Goal: Task Accomplishment & Management: Manage account settings

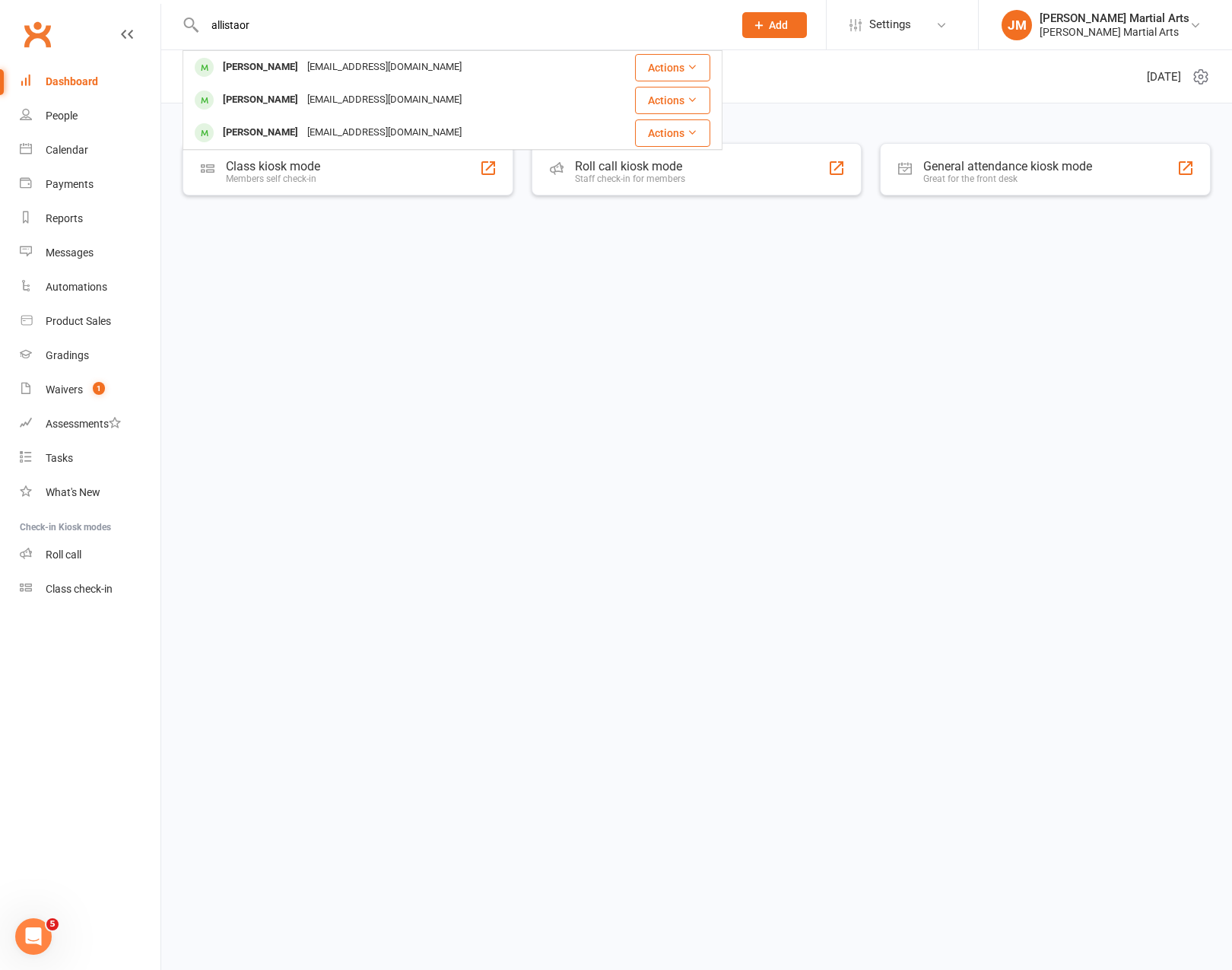
type input "allistaor"
click at [326, 63] on div "alistairwong100@gmail.com" at bounding box center [385, 67] width 163 height 22
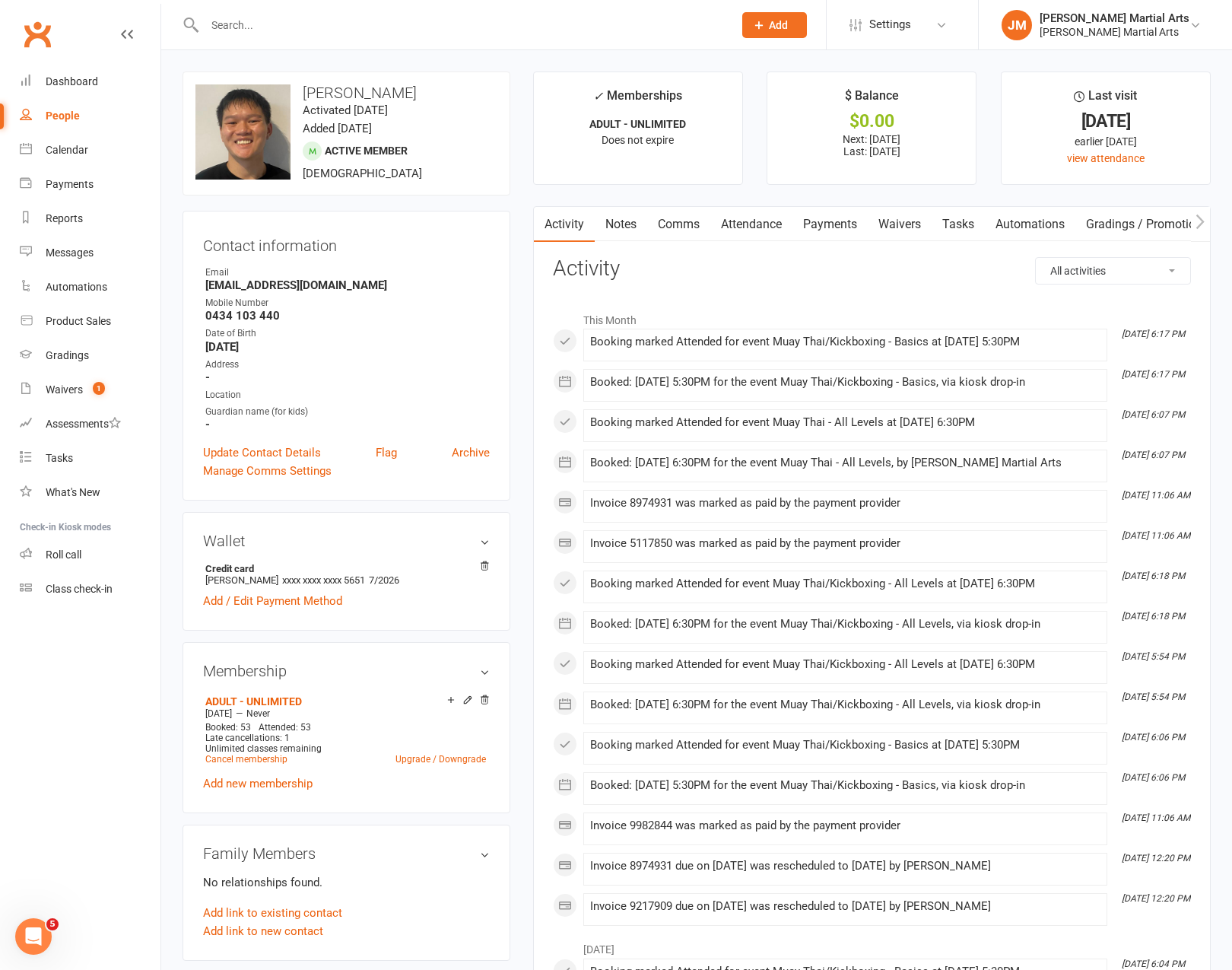
click at [855, 219] on link "Payments" at bounding box center [830, 225] width 75 height 35
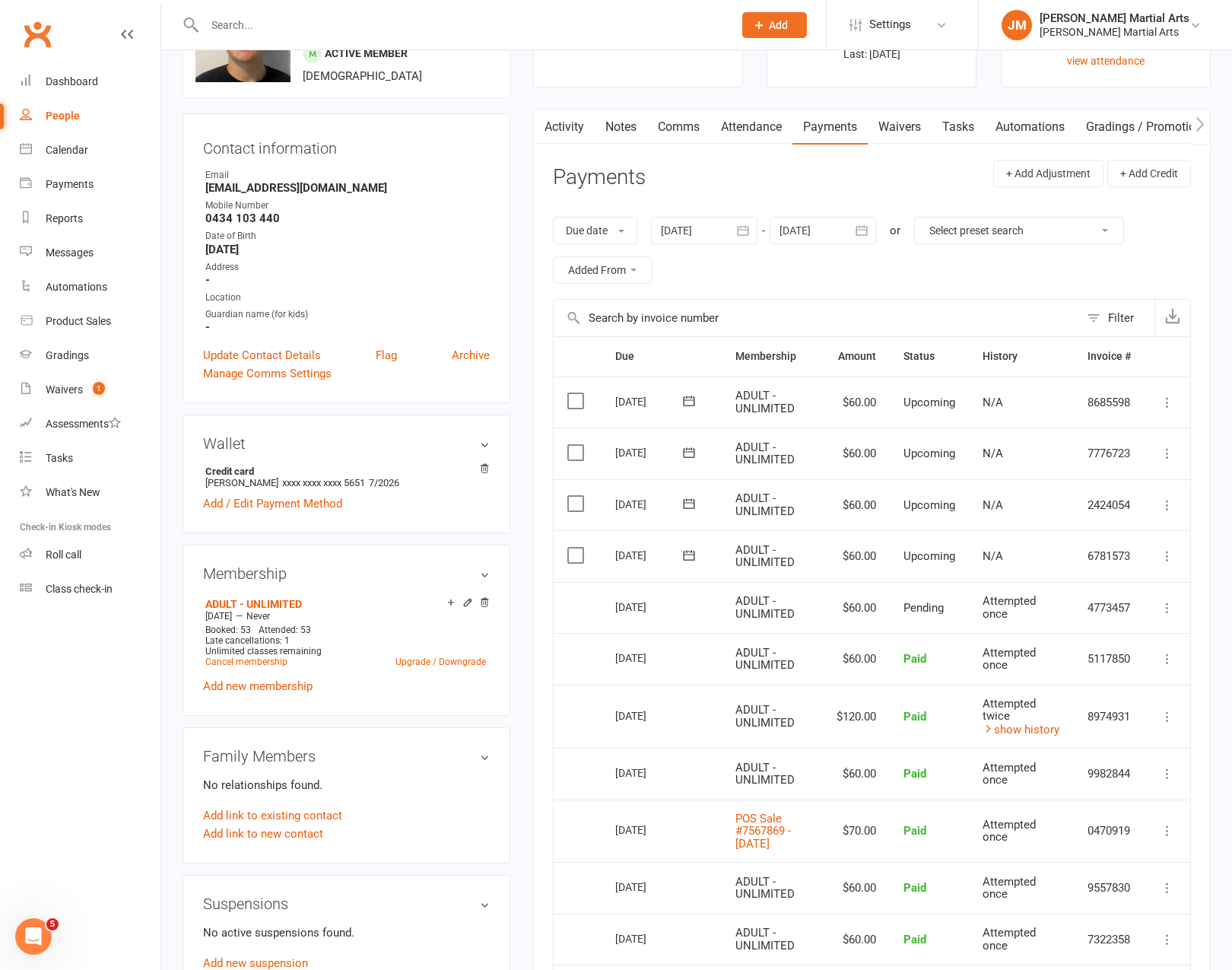
scroll to position [99, 0]
click at [1160, 547] on icon at bounding box center [1168, 555] width 16 height 16
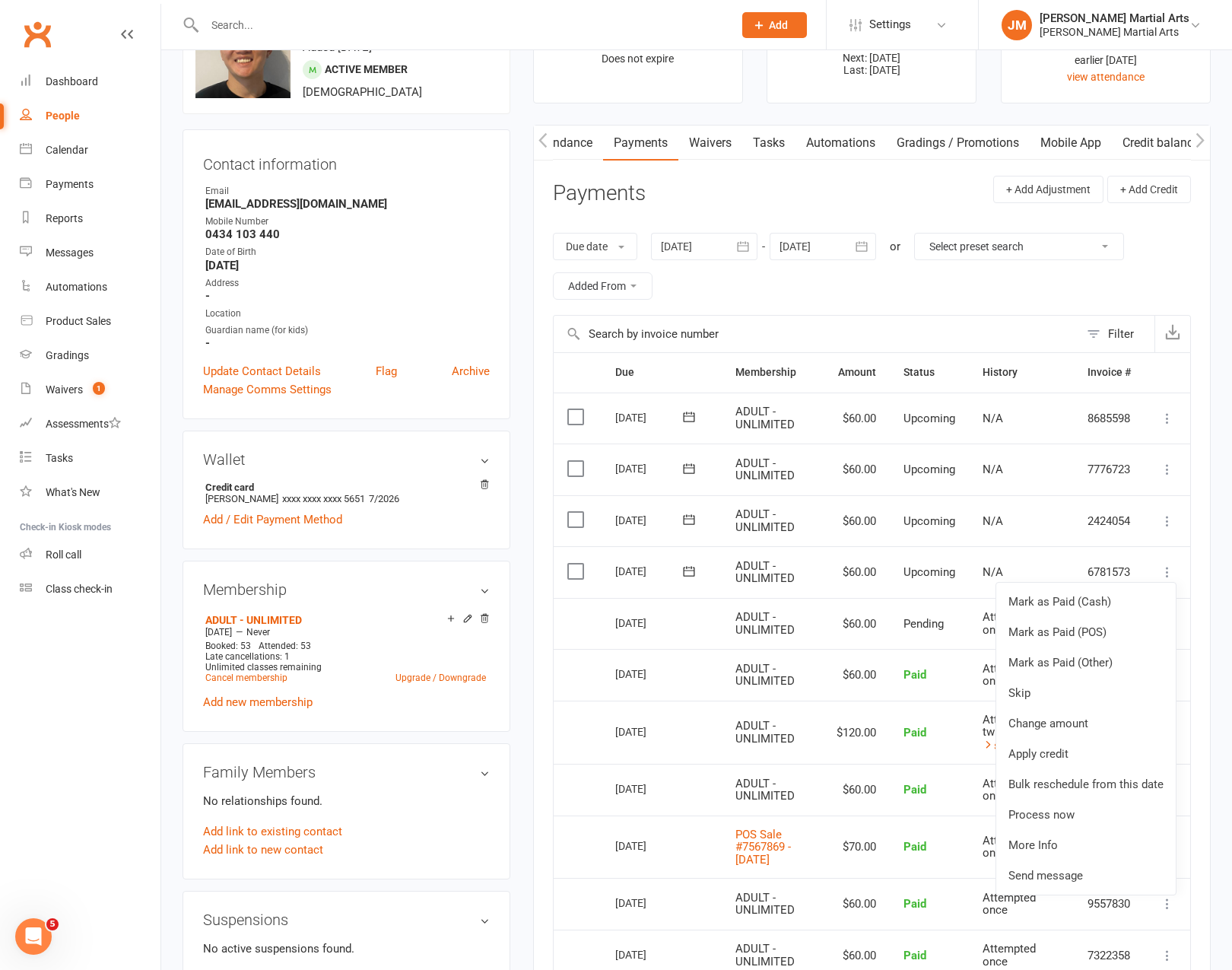
scroll to position [0, 190]
click at [1165, 140] on link "Credit balance" at bounding box center [1160, 143] width 98 height 35
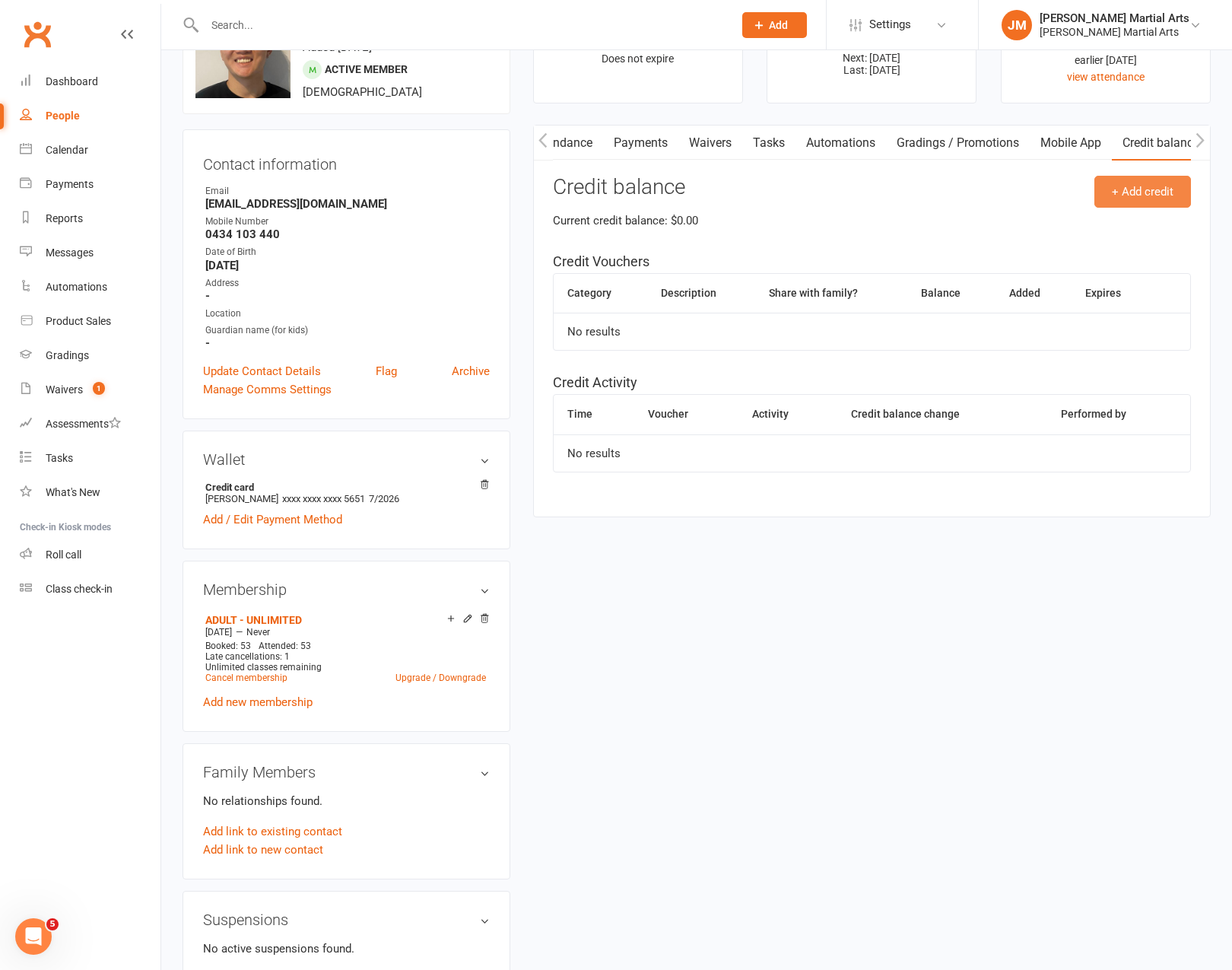
click at [1138, 189] on button "+ Add credit" at bounding box center [1142, 191] width 96 height 32
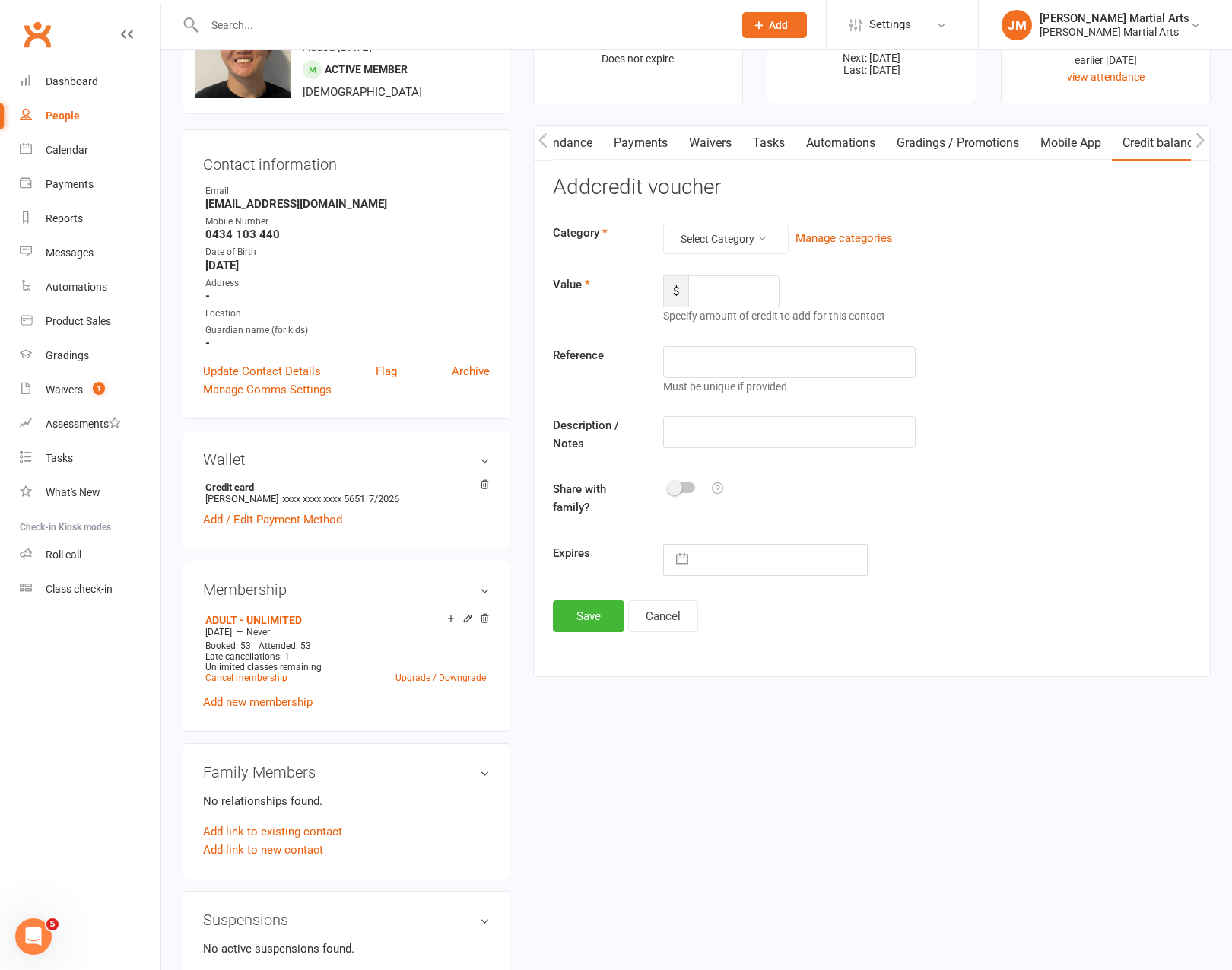
click at [653, 140] on link "Payments" at bounding box center [640, 143] width 75 height 35
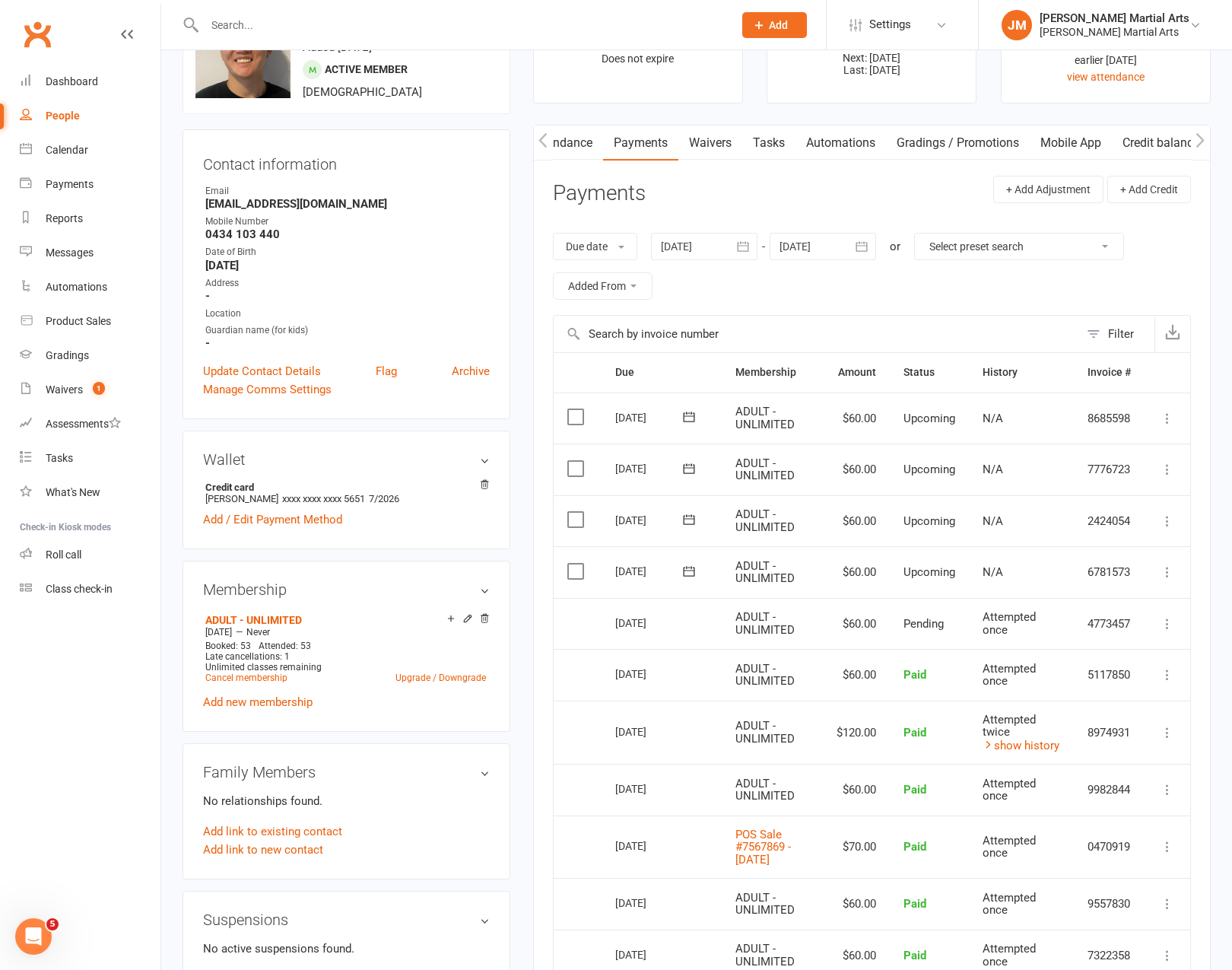
click at [1154, 144] on link "Credit balance" at bounding box center [1160, 143] width 98 height 35
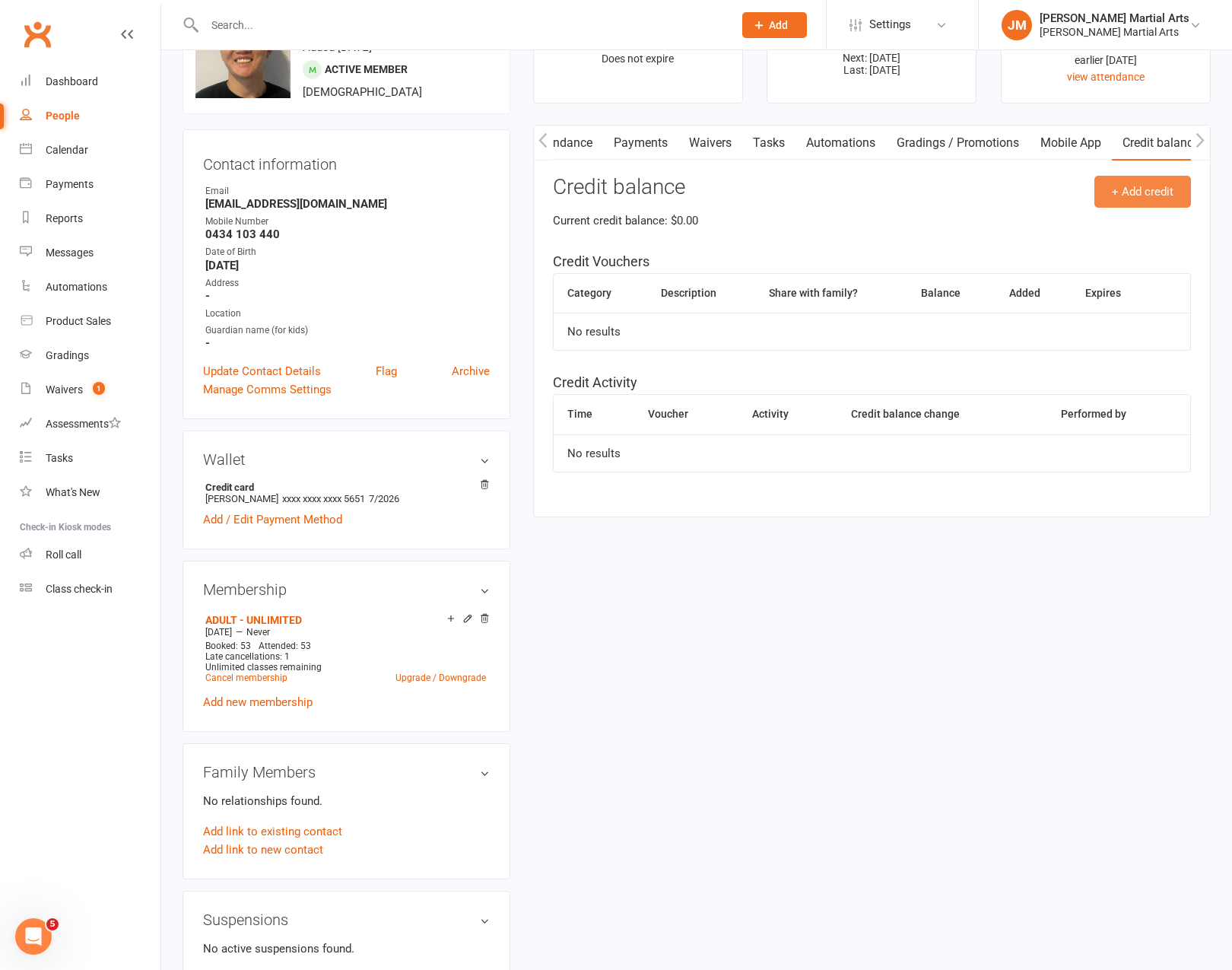
click at [1157, 191] on button "+ Add credit" at bounding box center [1142, 191] width 96 height 32
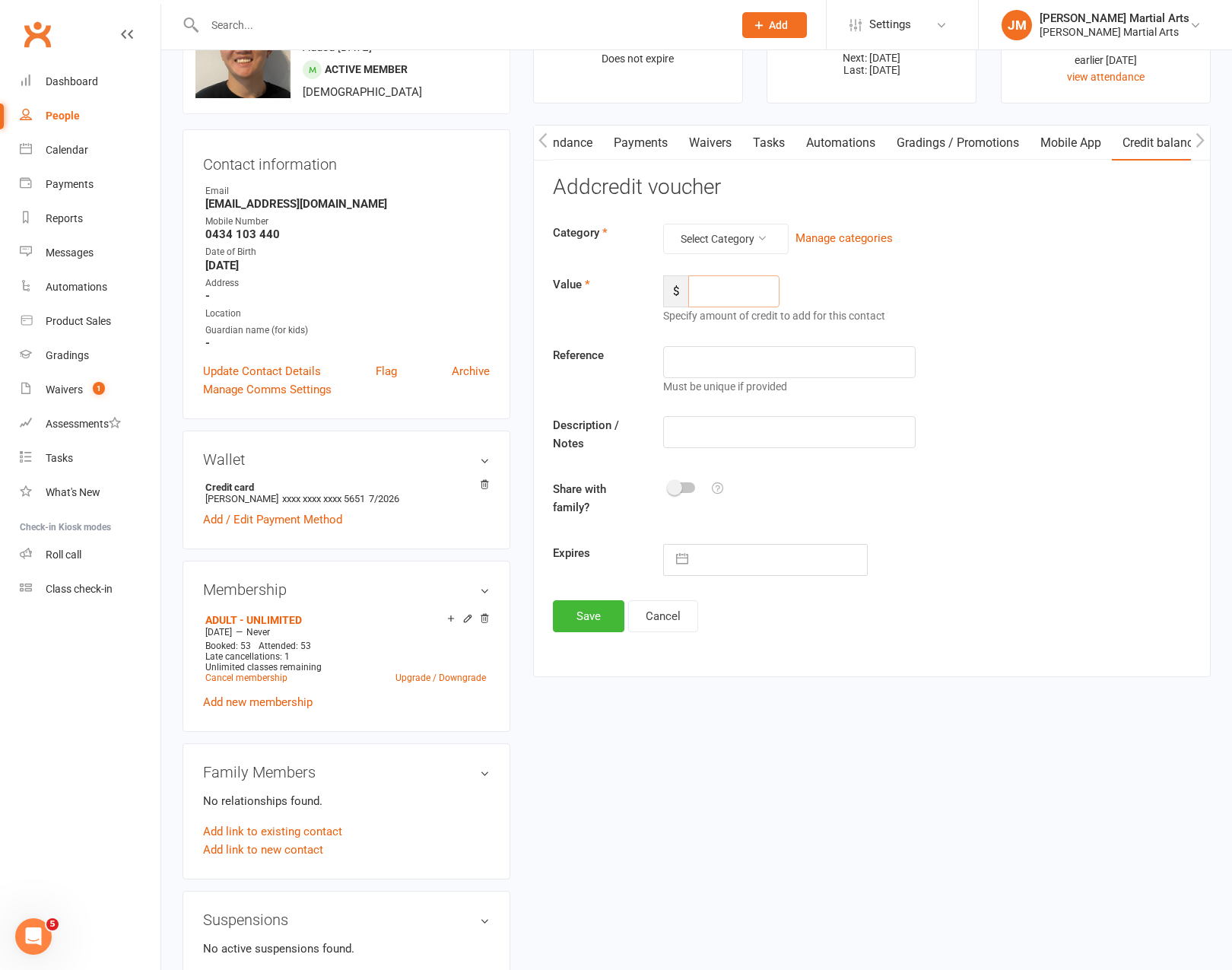
click at [724, 289] on input "number" at bounding box center [734, 291] width 91 height 32
type input "120"
click at [761, 239] on icon at bounding box center [762, 238] width 11 height 11
click at [743, 258] on link "General" at bounding box center [712, 272] width 151 height 30
click at [779, 359] on input "text" at bounding box center [790, 362] width 253 height 32
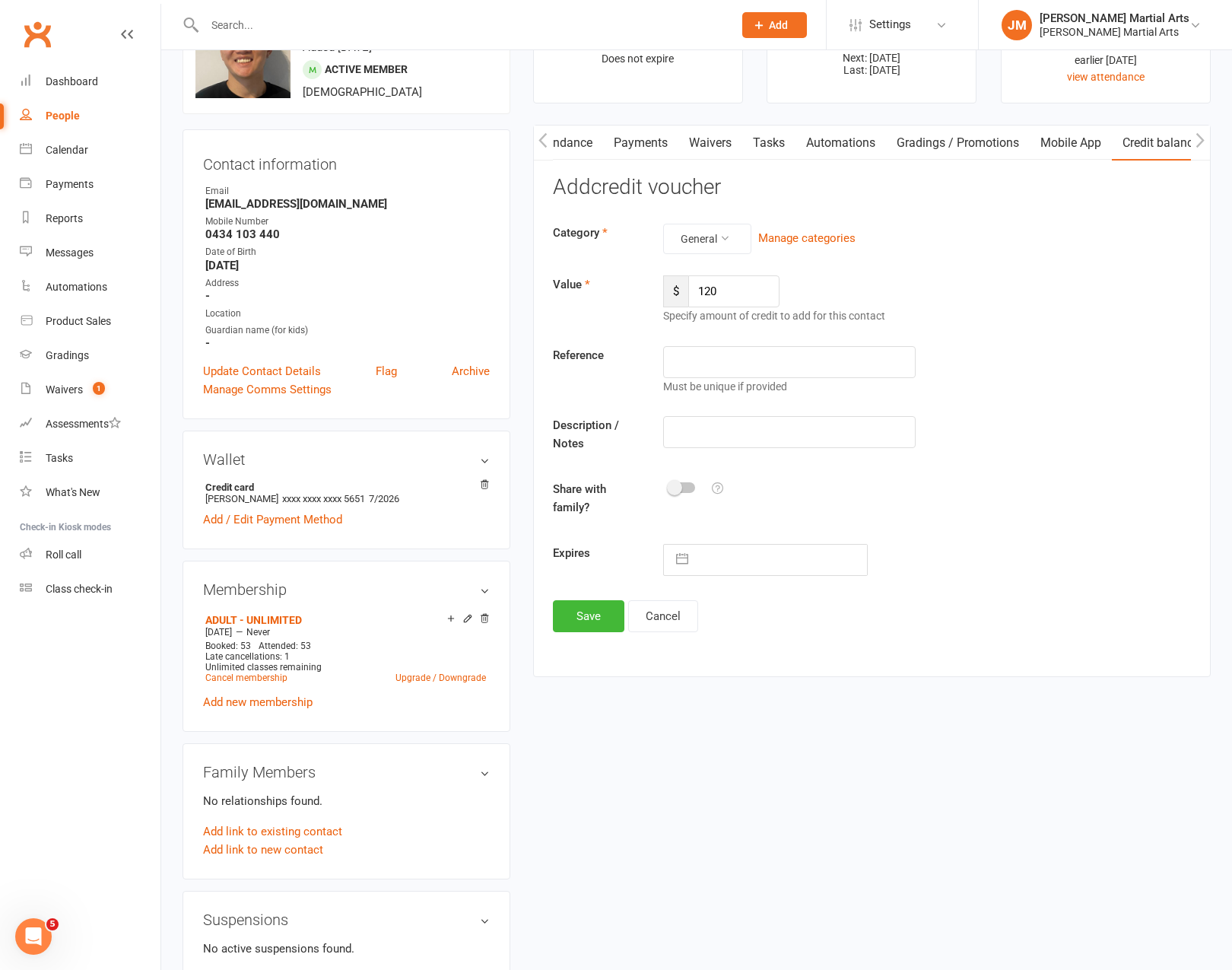
click at [813, 248] on div "General Manage categories" at bounding box center [817, 238] width 330 height 30
click at [816, 237] on button "Manage categories" at bounding box center [806, 238] width 97 height 18
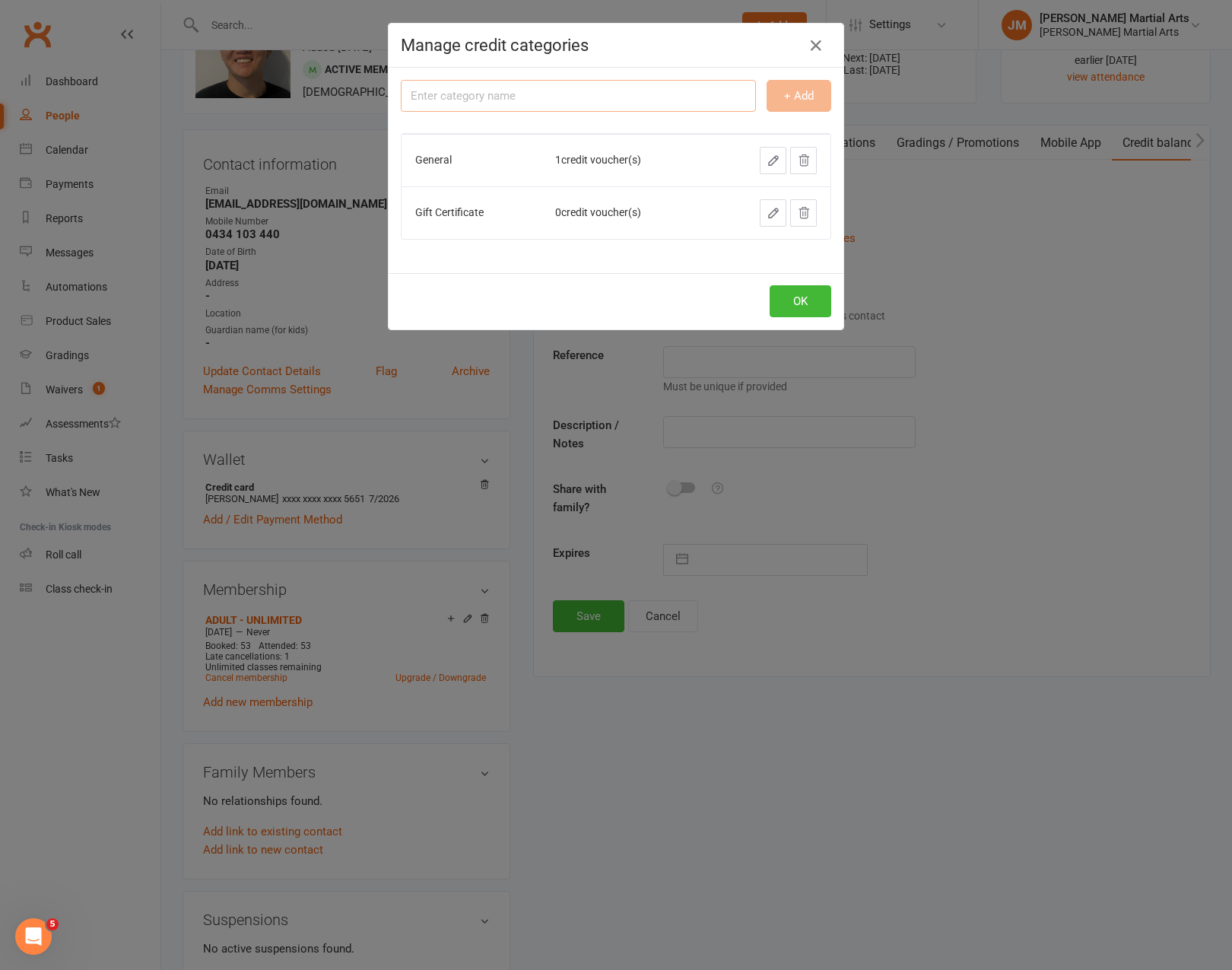
click at [670, 105] on input "text" at bounding box center [578, 95] width 356 height 32
type input "Refer a Friend"
click at [794, 100] on button "+ Add" at bounding box center [799, 95] width 65 height 32
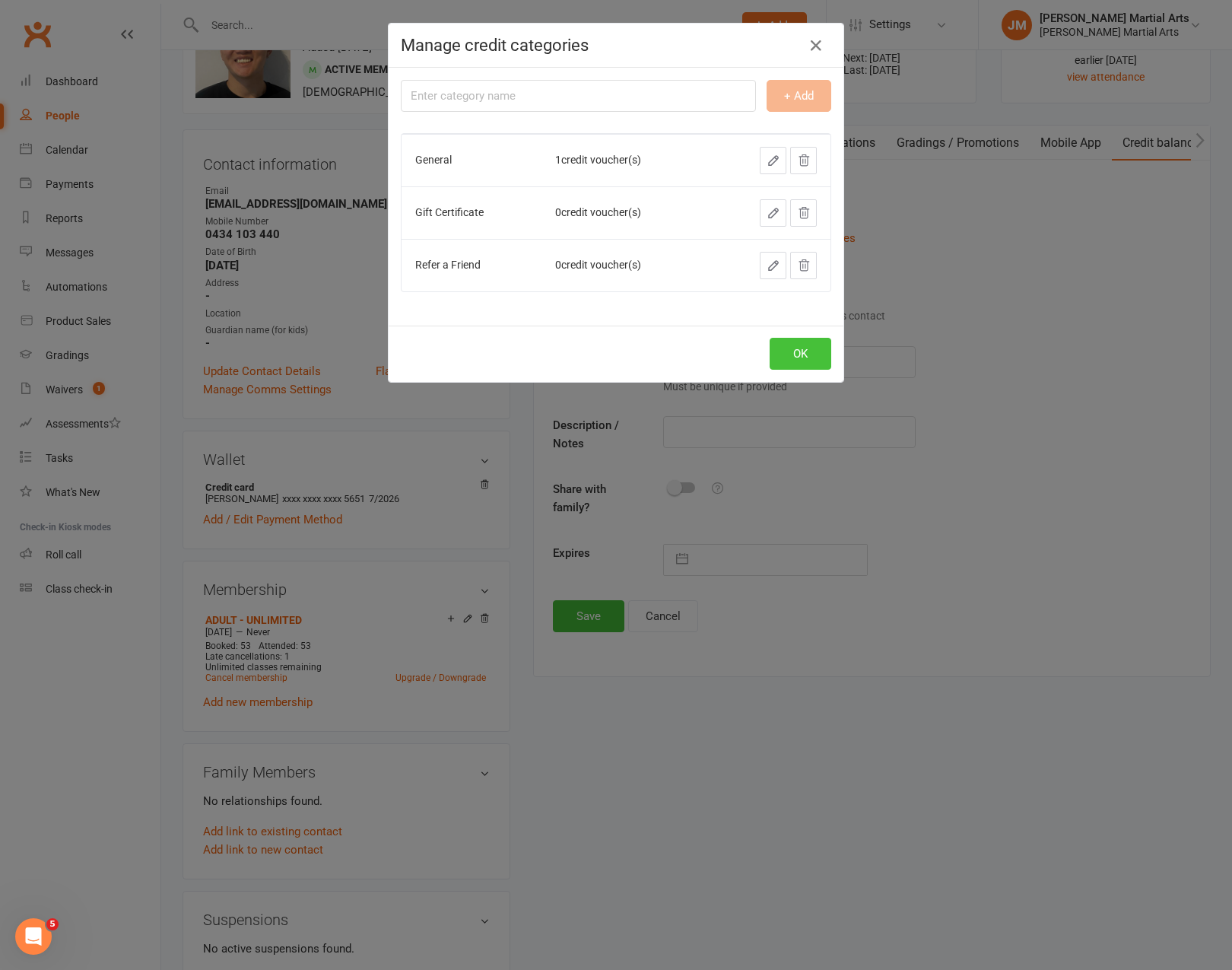
click at [778, 352] on button "OK" at bounding box center [800, 354] width 61 height 32
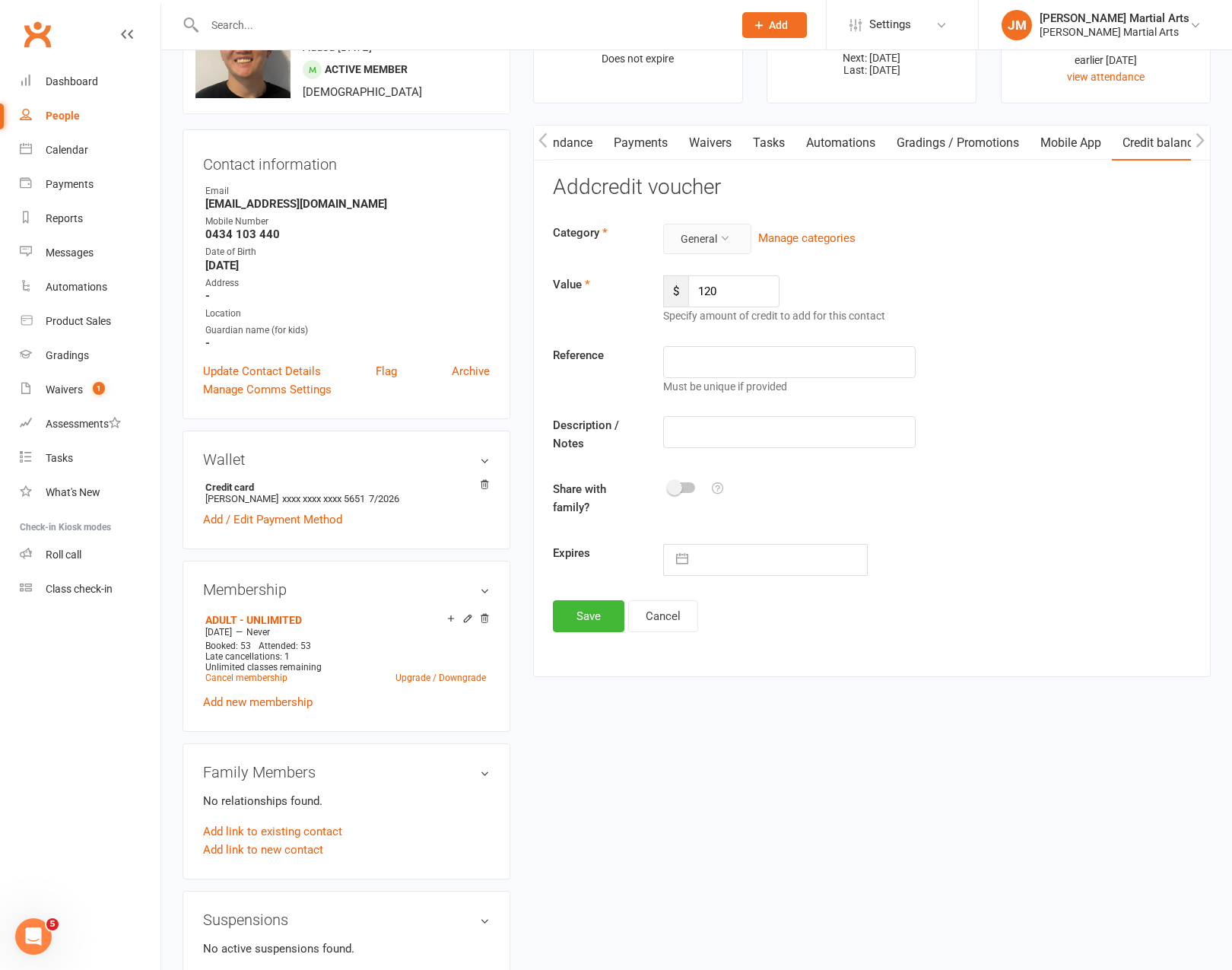
click at [718, 234] on button "General" at bounding box center [707, 238] width 88 height 30
click at [705, 334] on link "Refer a Friend" at bounding box center [674, 333] width 151 height 30
click at [716, 369] on input "text" at bounding box center [790, 362] width 253 height 32
click at [717, 437] on input "text" at bounding box center [790, 432] width 253 height 32
click at [784, 353] on input "Referred" at bounding box center [790, 362] width 253 height 32
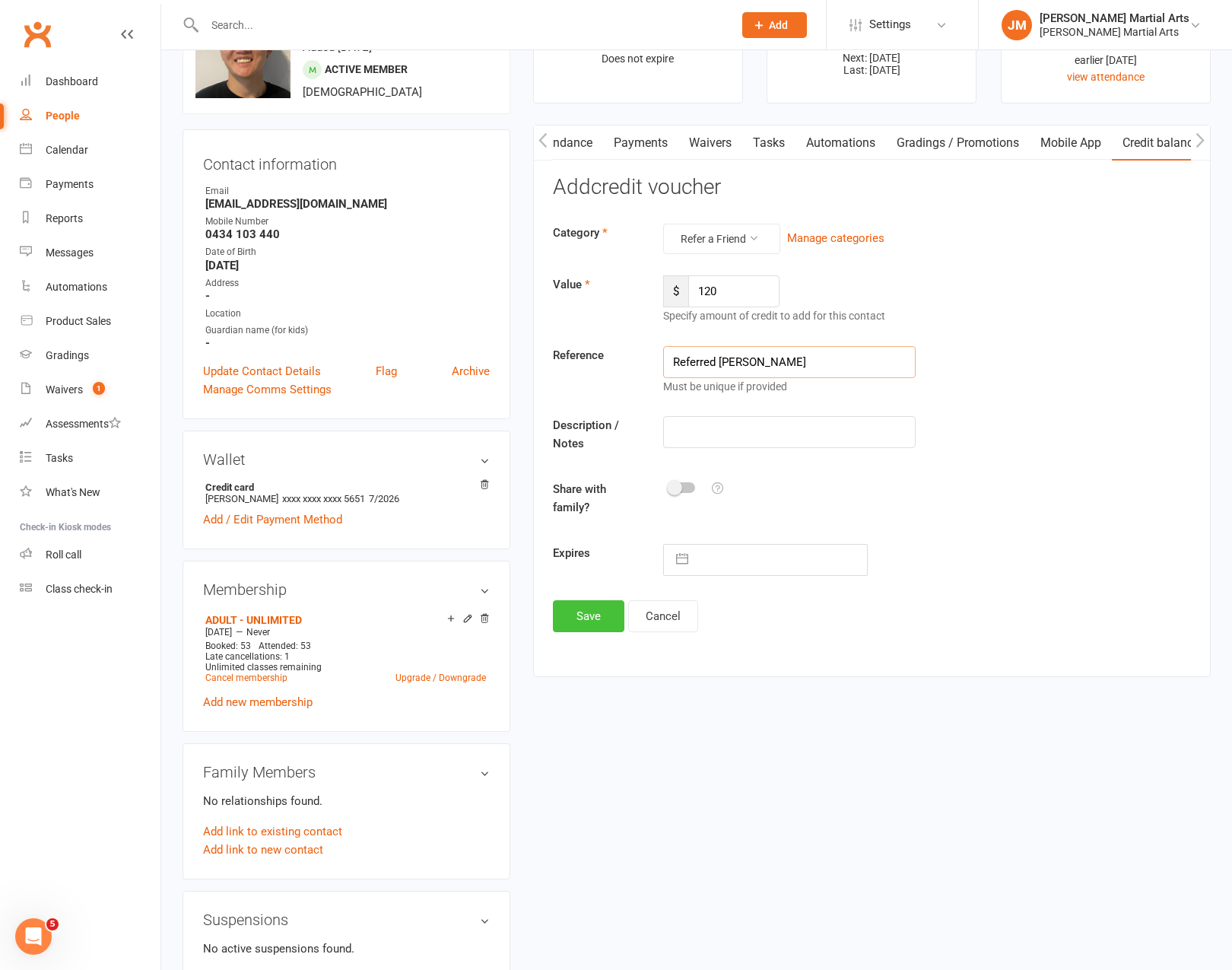
type input "Referred James Hong"
click at [601, 603] on button "Save" at bounding box center [589, 616] width 72 height 32
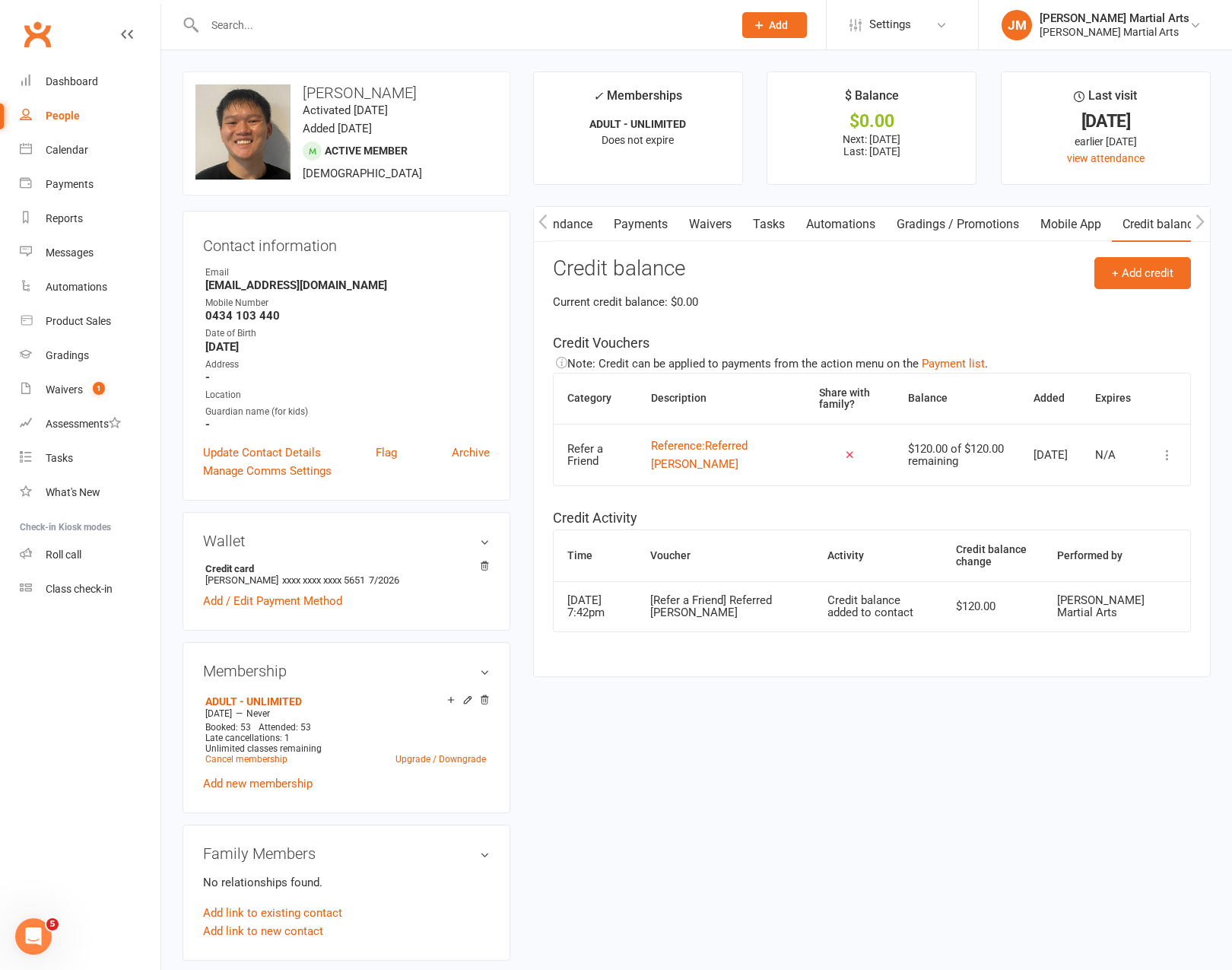
click at [642, 220] on link "Payments" at bounding box center [640, 225] width 75 height 35
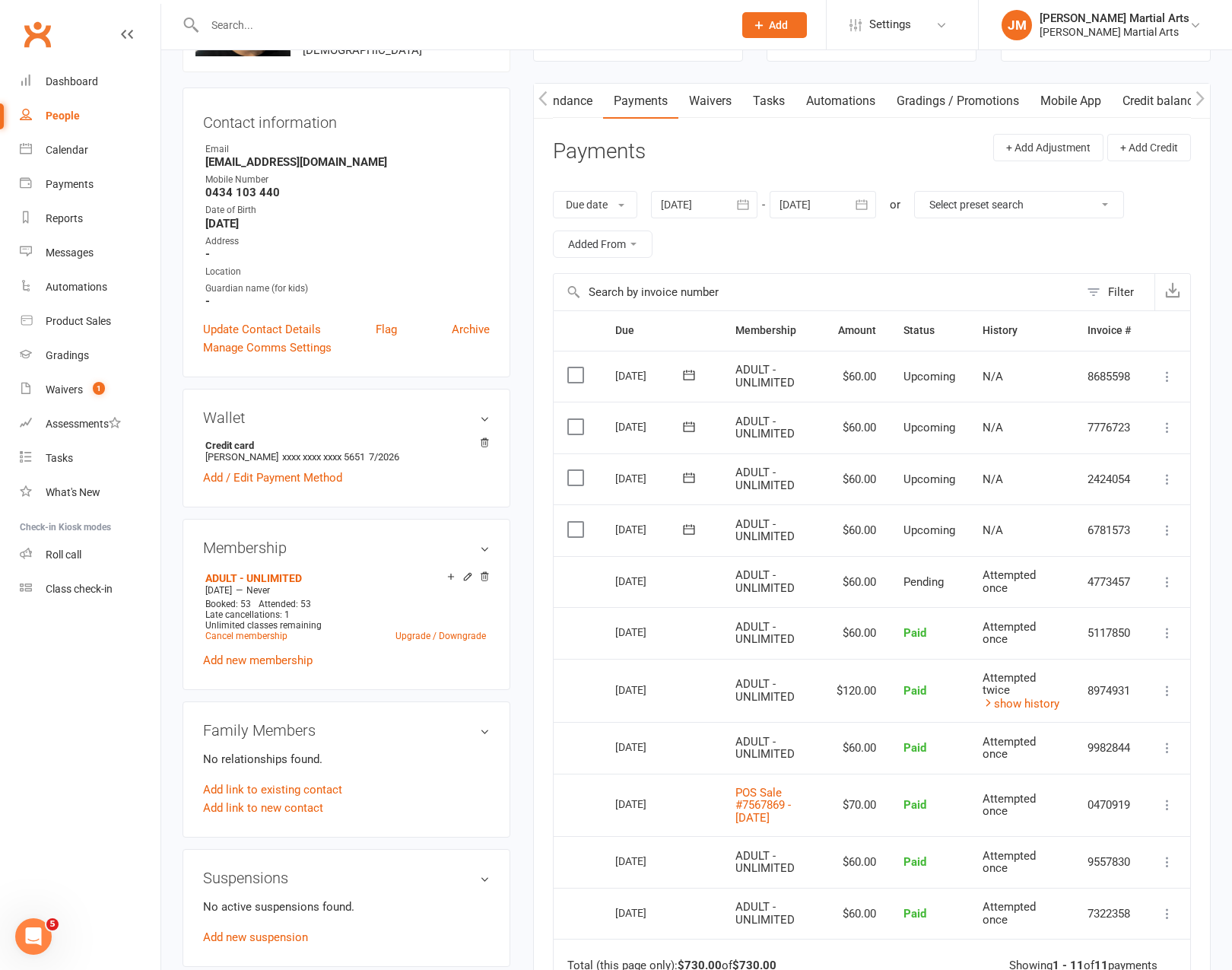
scroll to position [196, 0]
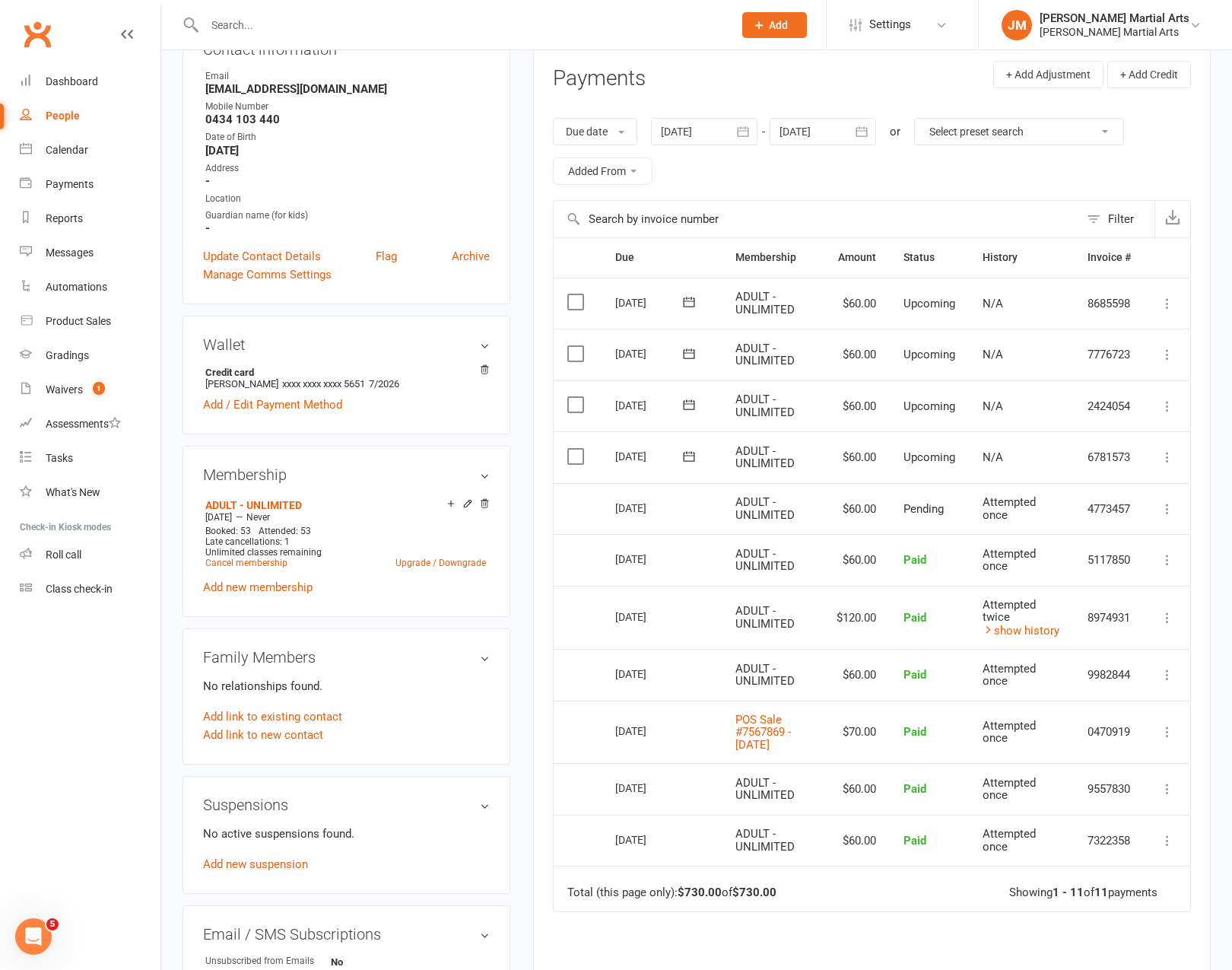
click at [1167, 457] on icon at bounding box center [1168, 458] width 16 height 16
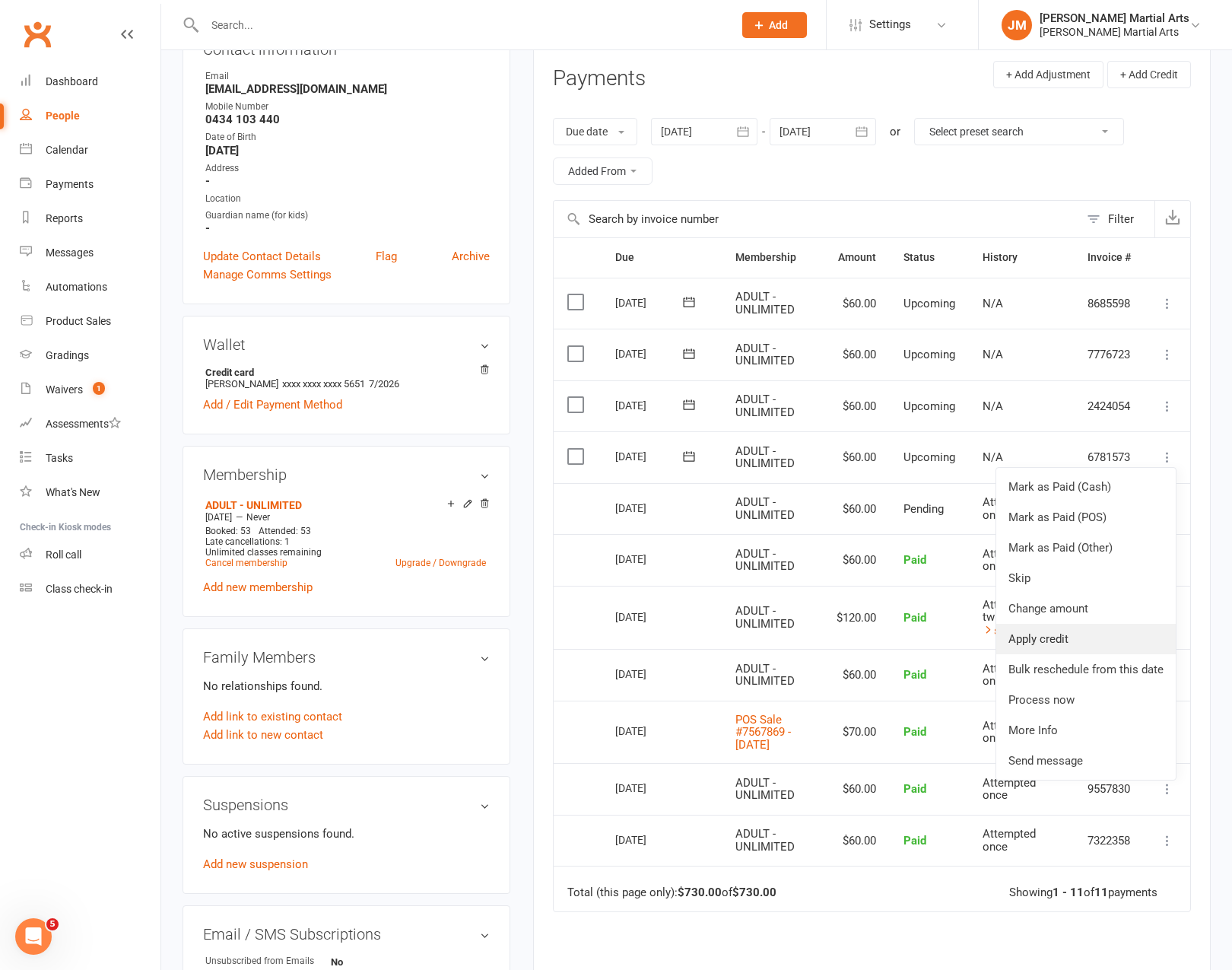
click at [1125, 634] on link "Apply credit" at bounding box center [1085, 639] width 180 height 30
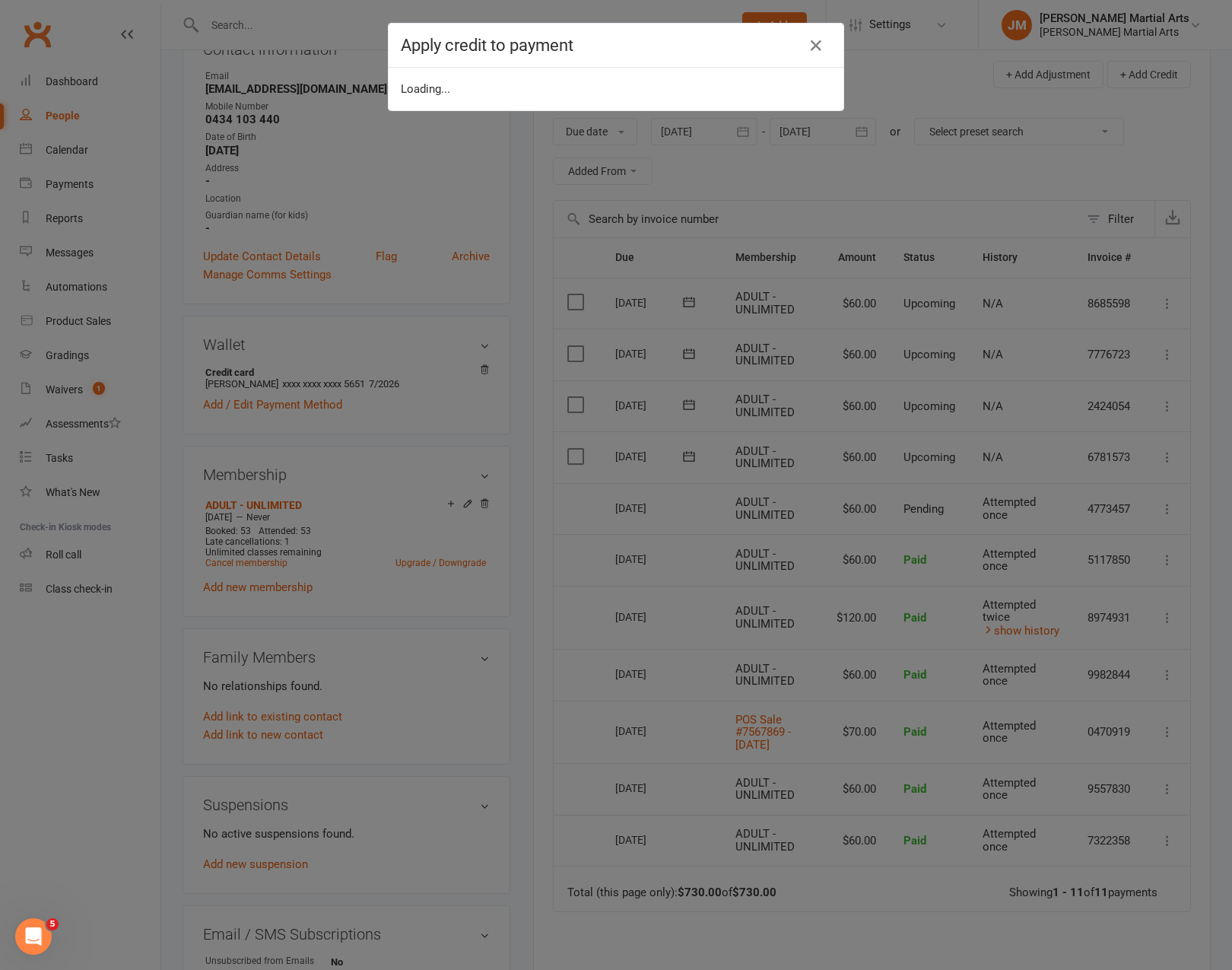
scroll to position [198, 0]
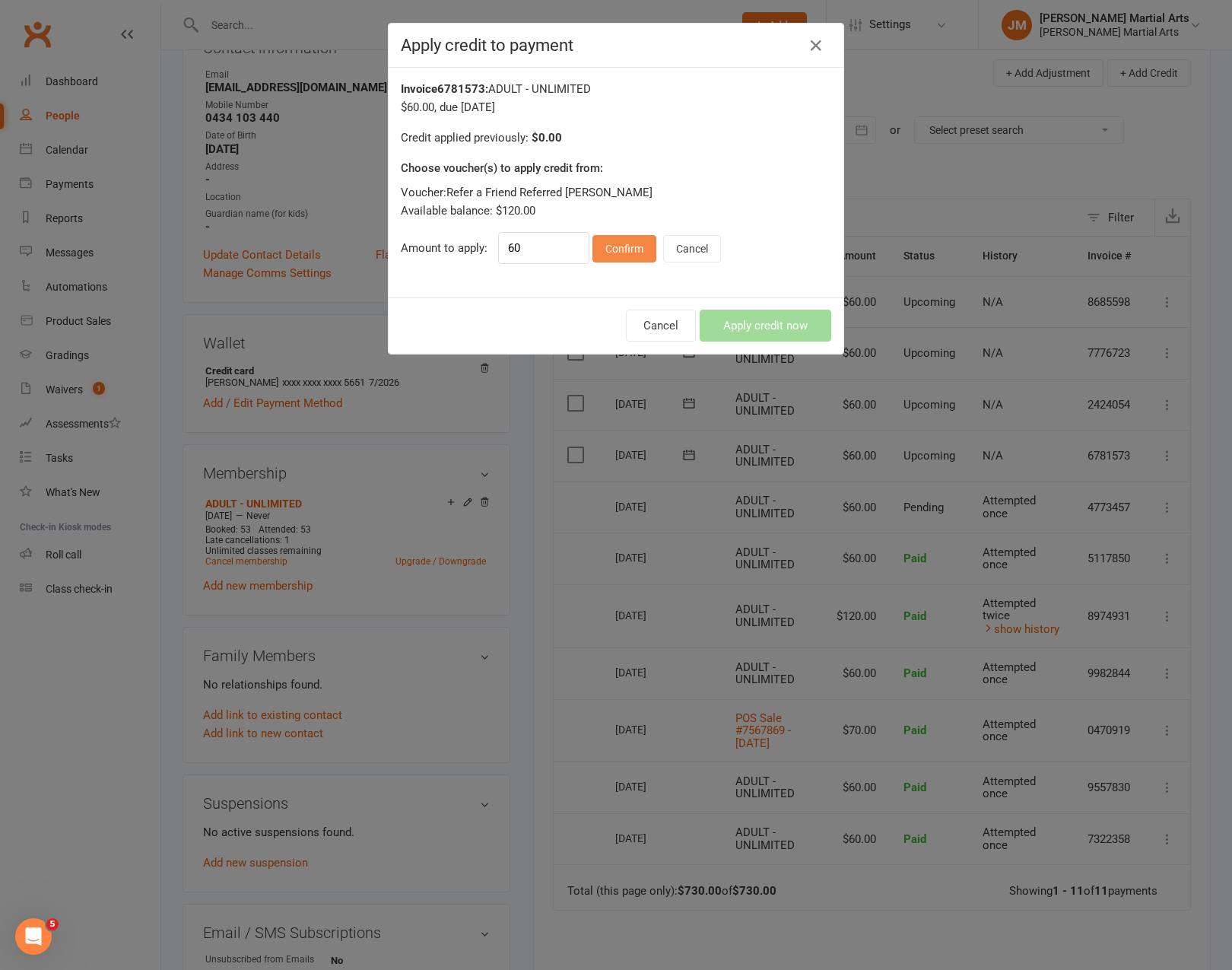
click at [614, 252] on button "Confirm" at bounding box center [625, 249] width 64 height 27
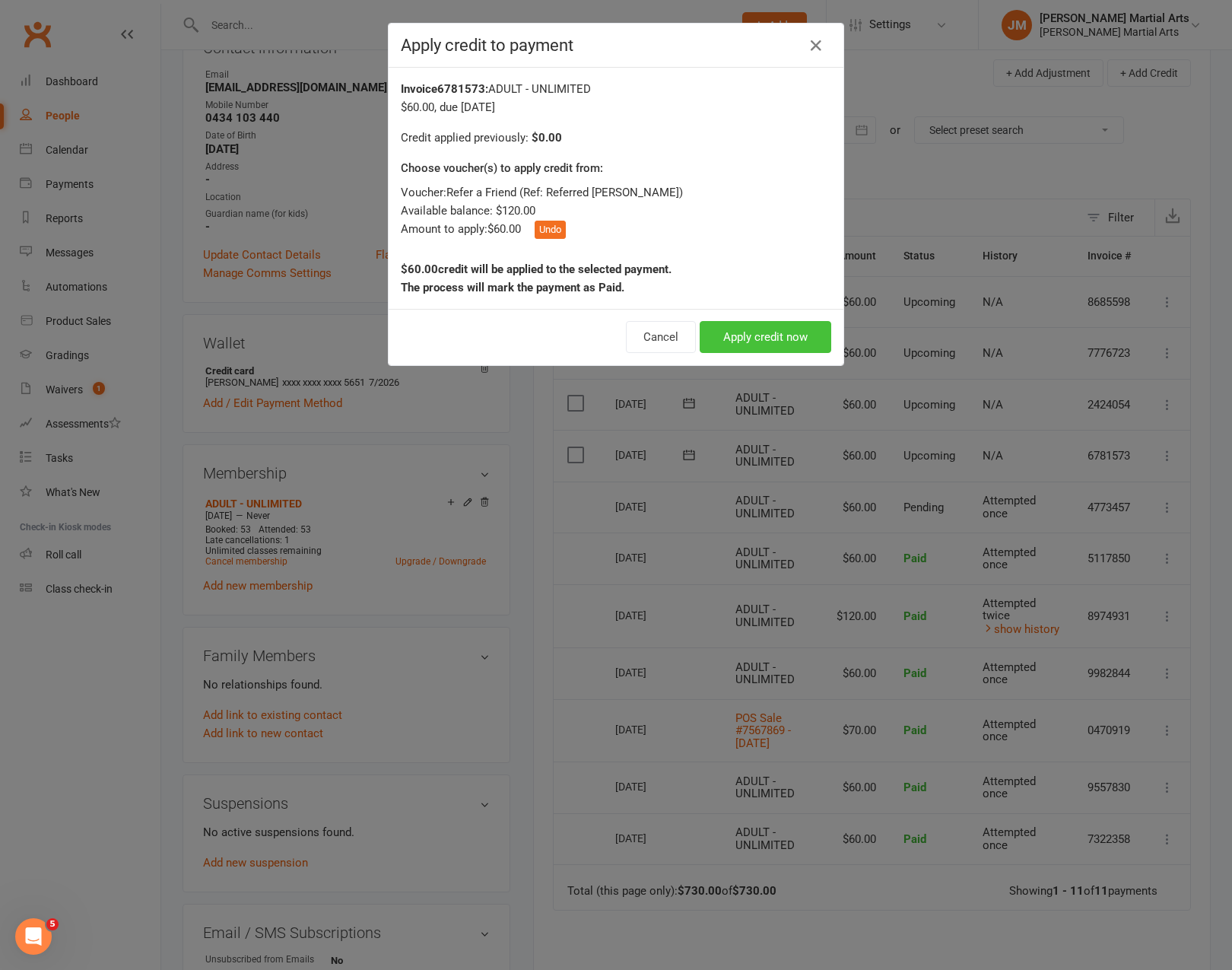
click at [768, 329] on button "Apply credit now" at bounding box center [765, 336] width 131 height 32
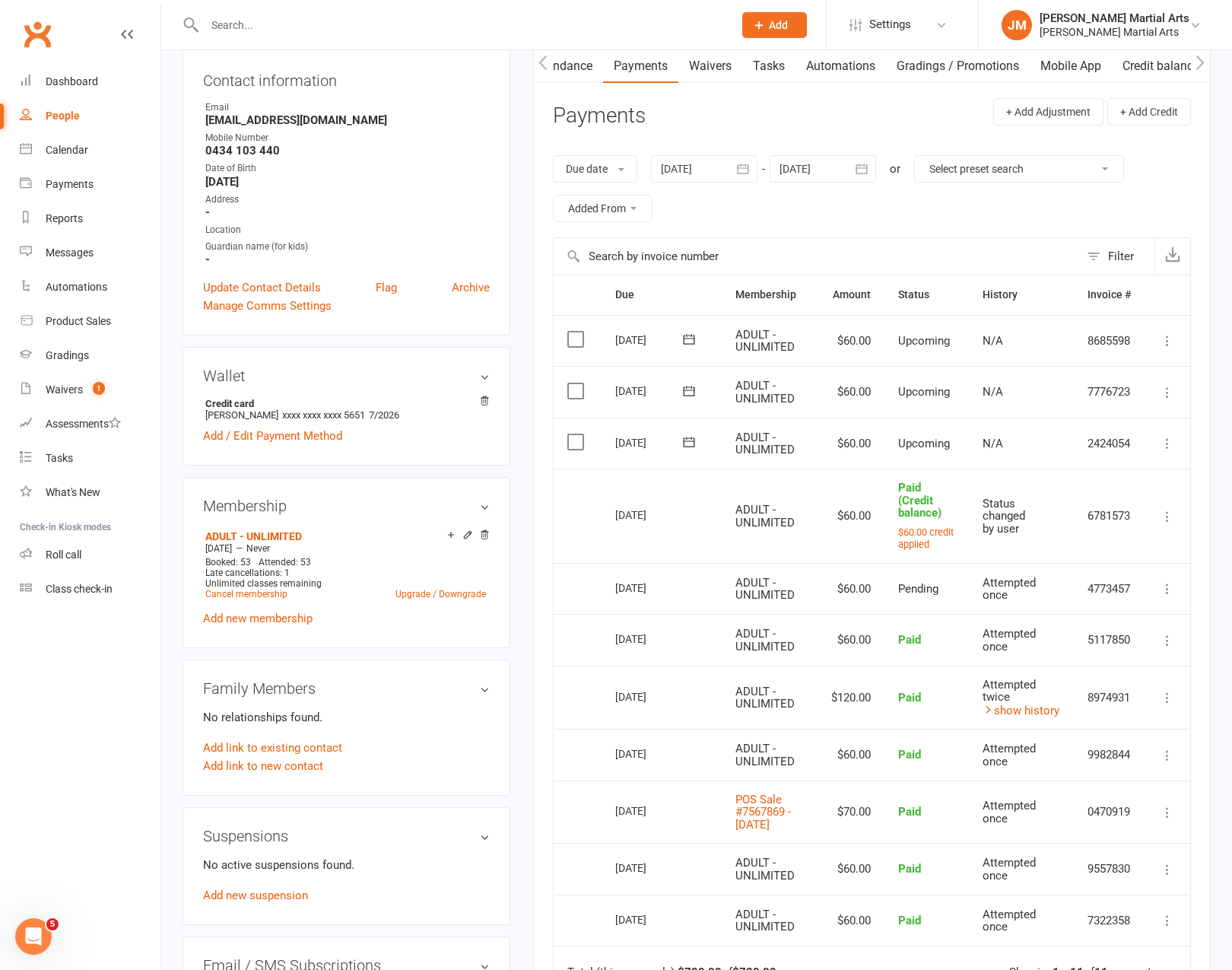
scroll to position [164, 0]
click at [1166, 440] on icon at bounding box center [1168, 444] width 16 height 16
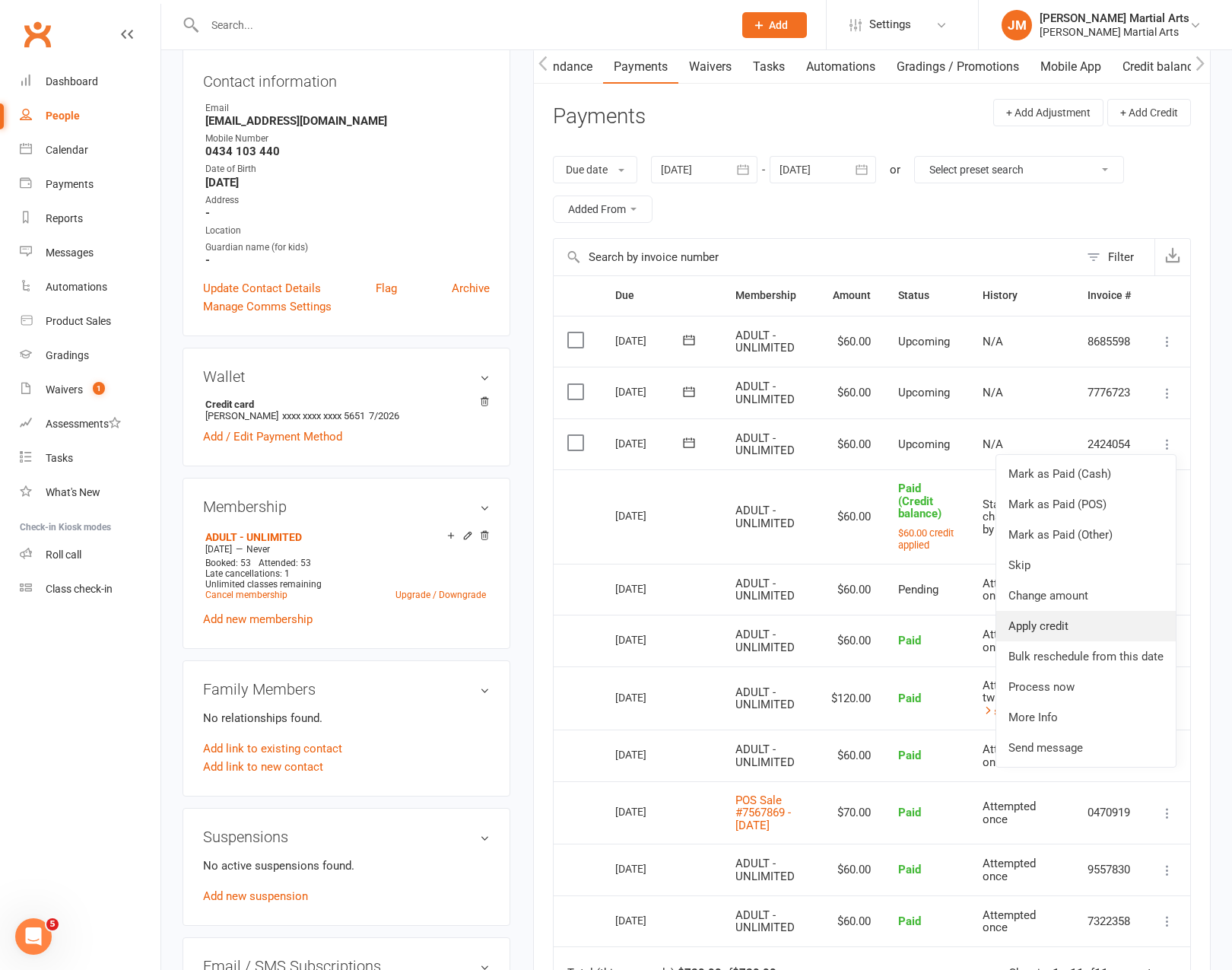
click at [1095, 625] on link "Apply credit" at bounding box center [1085, 626] width 180 height 30
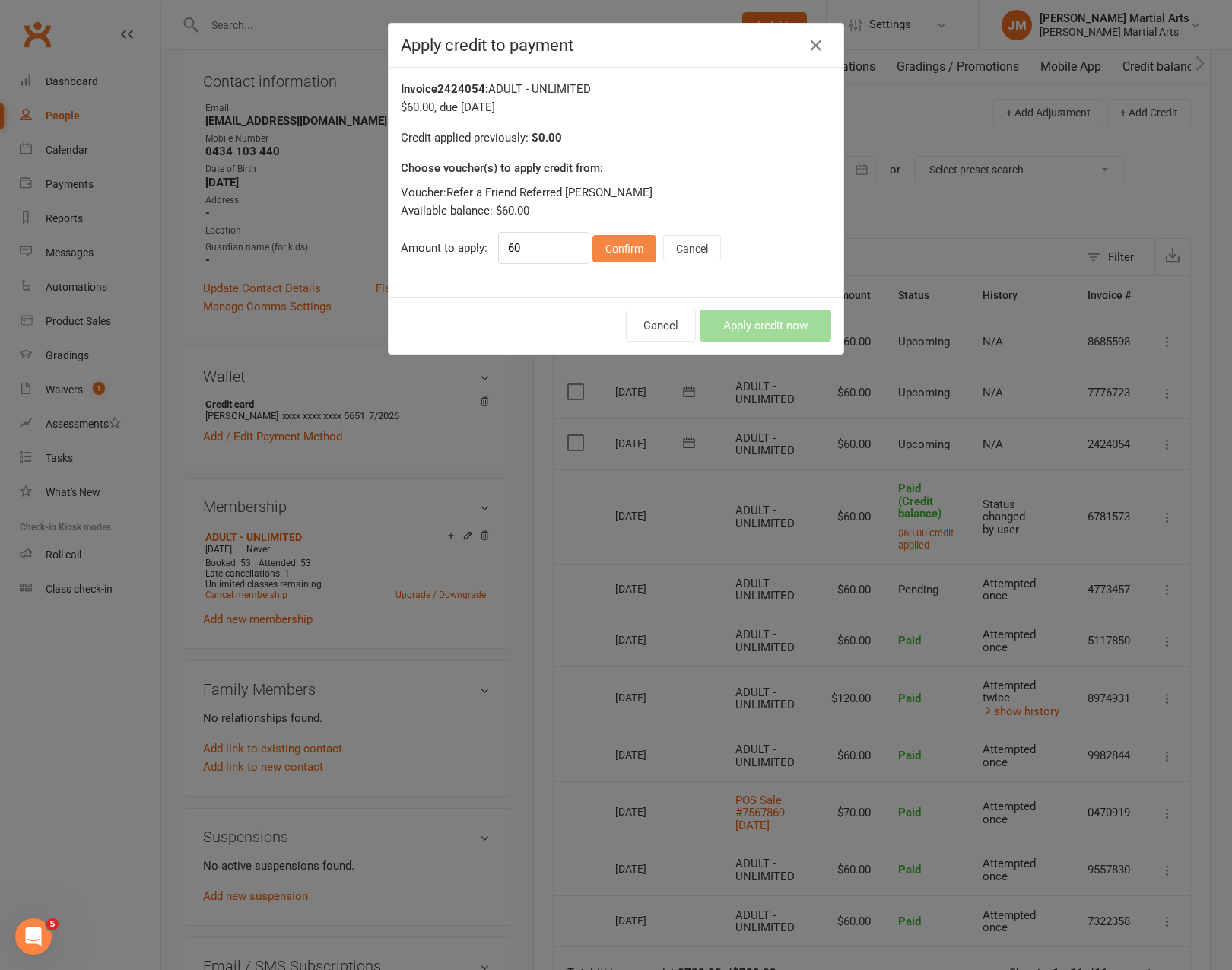
click at [625, 252] on button "Confirm" at bounding box center [625, 249] width 64 height 27
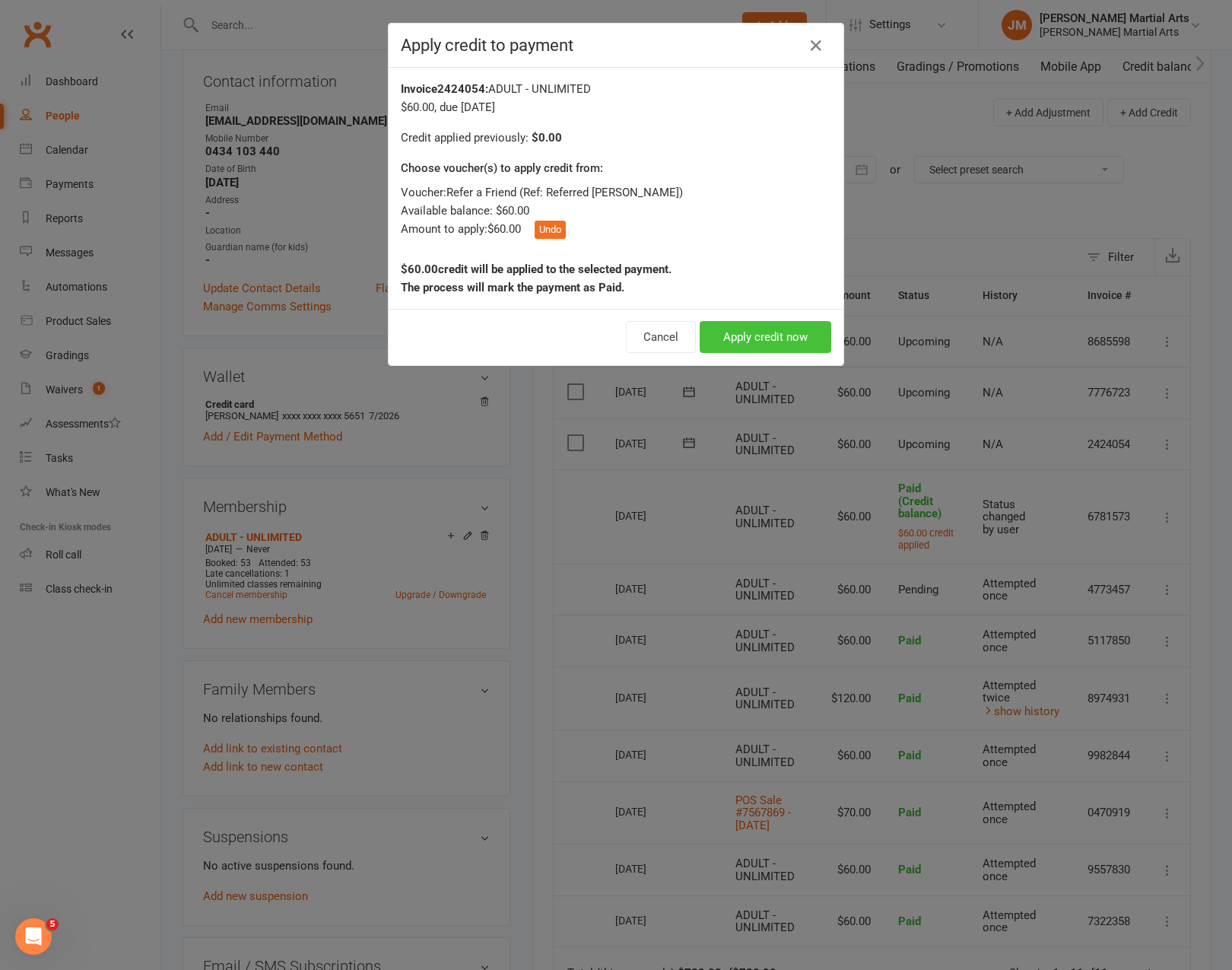
click at [759, 336] on button "Apply credit now" at bounding box center [765, 336] width 131 height 32
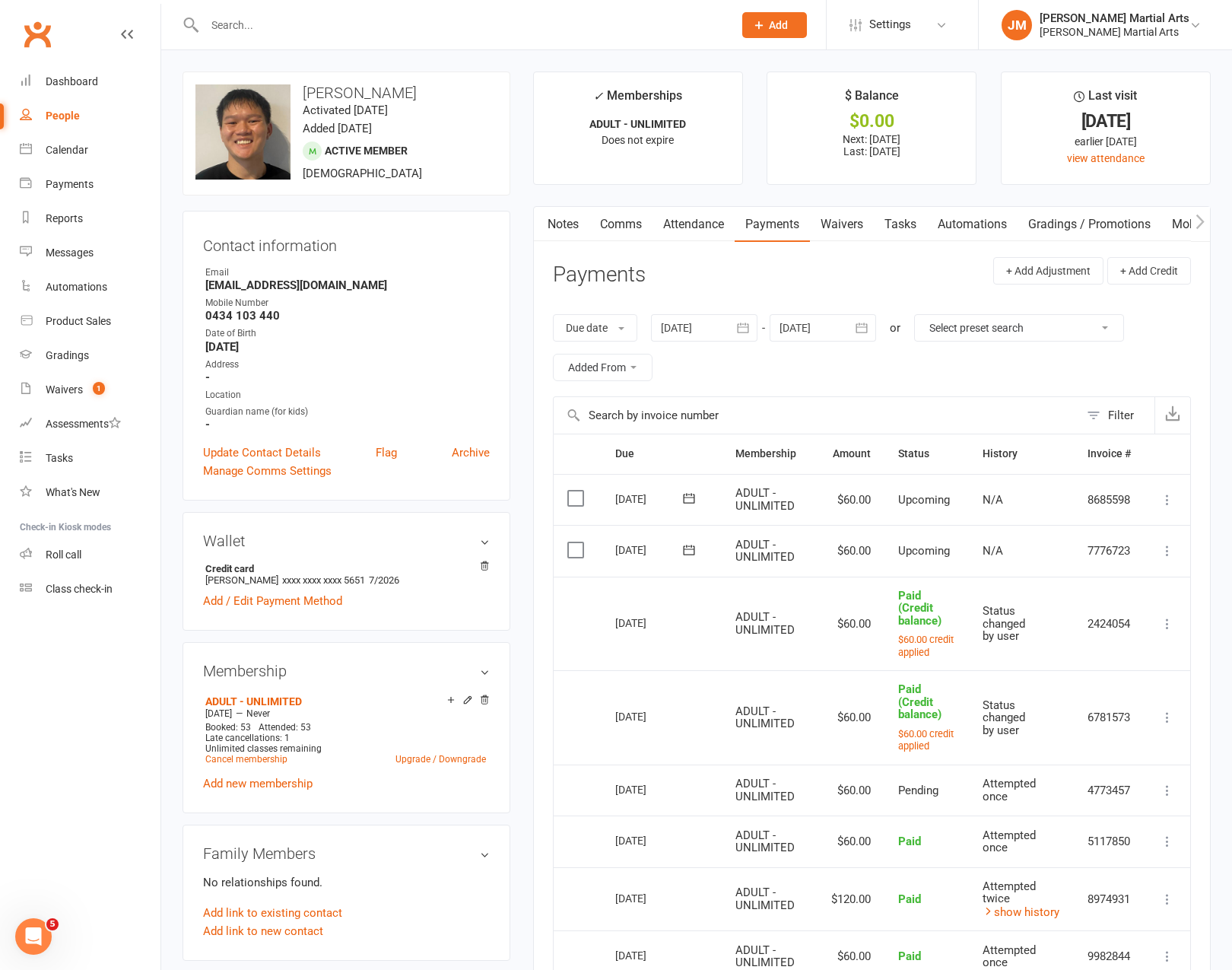
scroll to position [0, 0]
click at [568, 221] on link "Activity" at bounding box center [564, 225] width 61 height 35
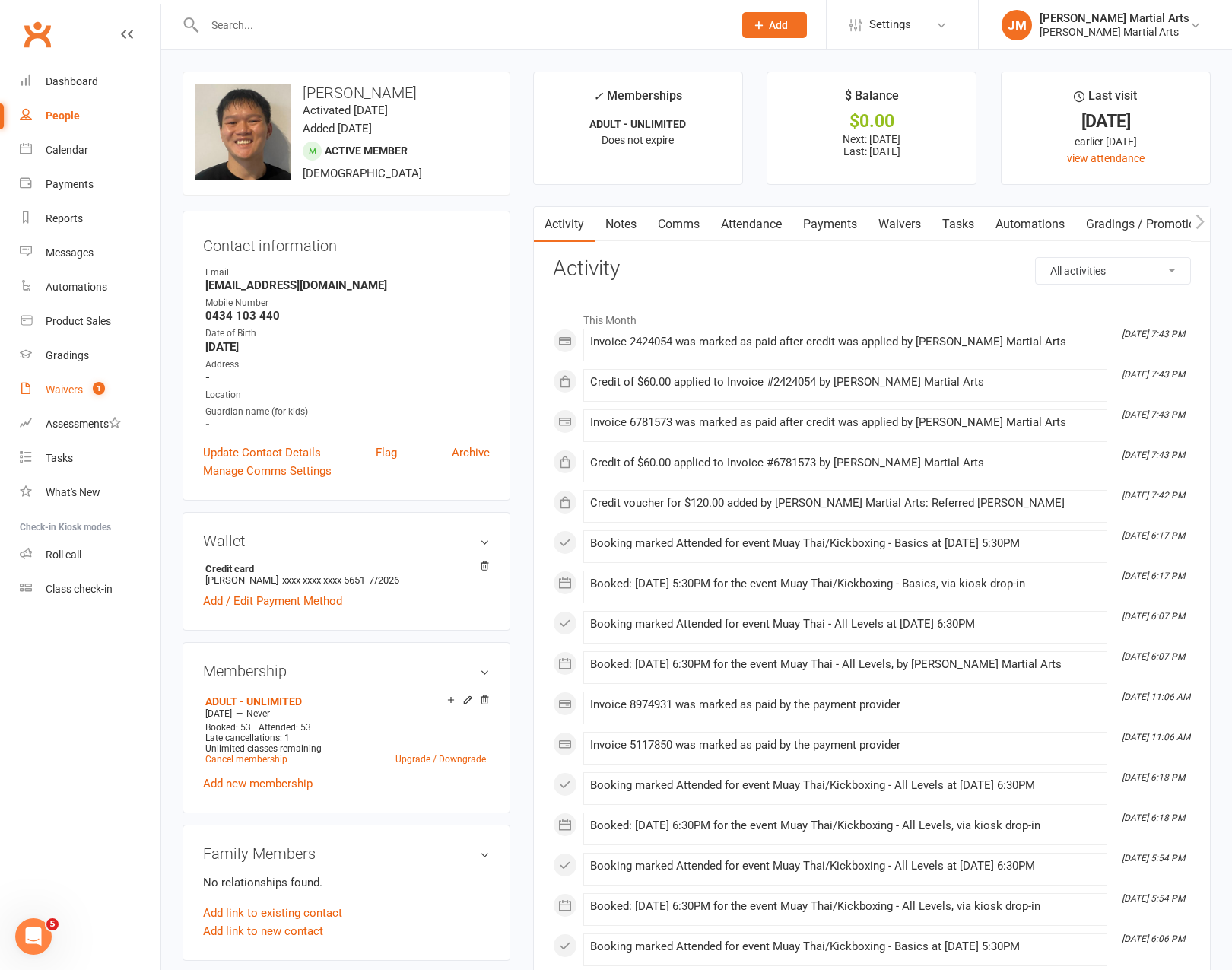
click at [45, 387] on link "Waivers 1" at bounding box center [89, 390] width 141 height 34
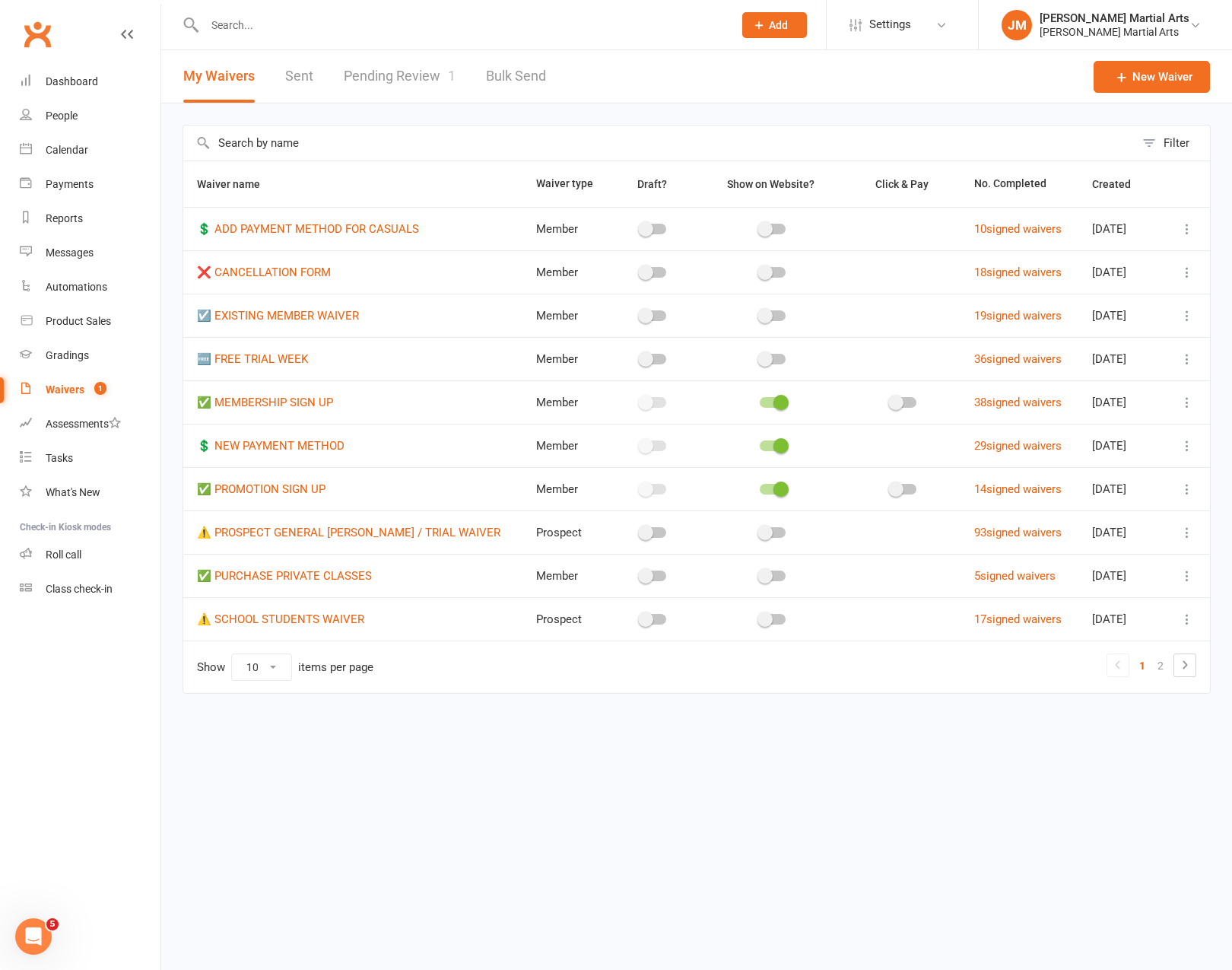
click at [399, 78] on link "Pending Review 1" at bounding box center [399, 77] width 112 height 52
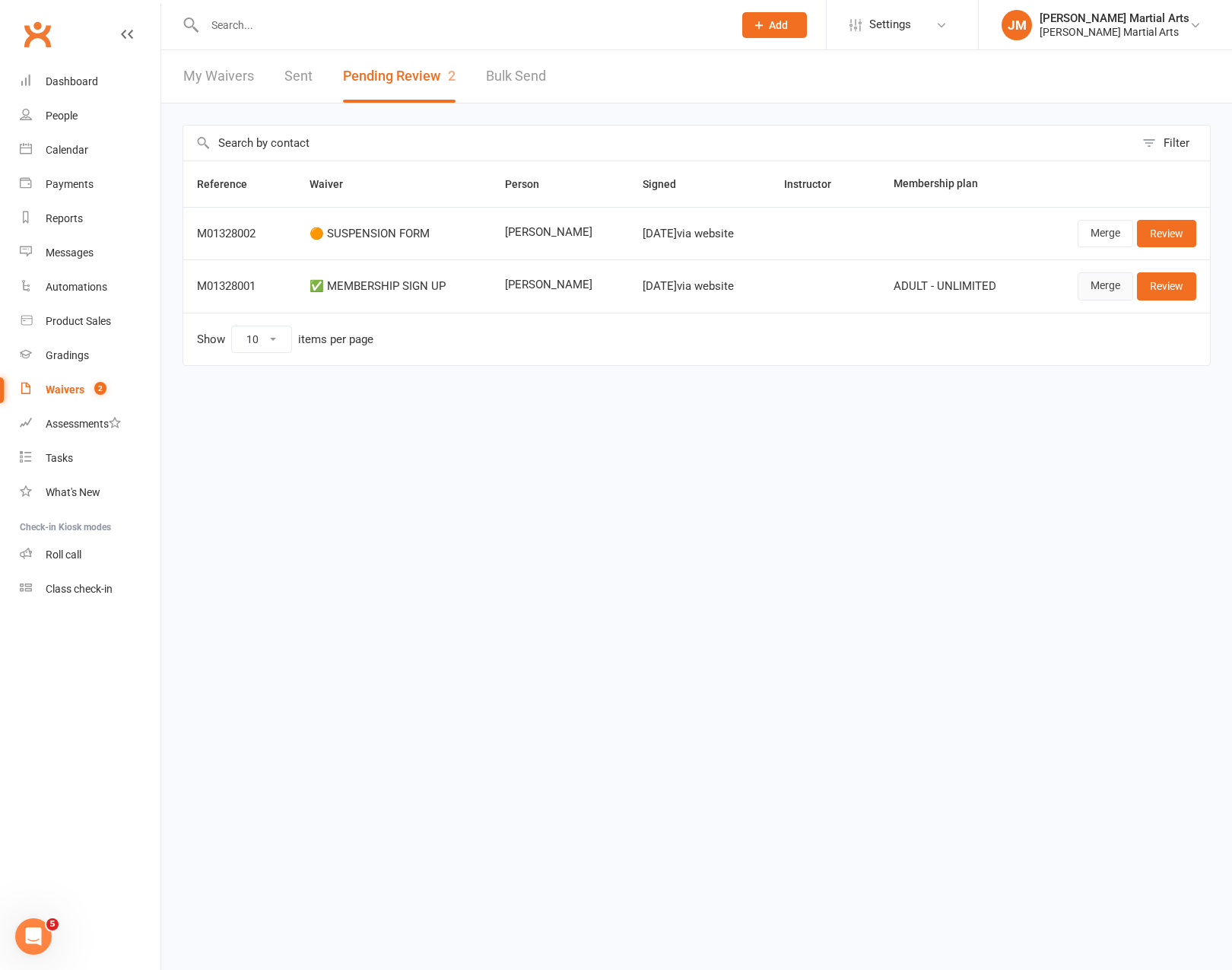
click at [1101, 283] on link "Merge" at bounding box center [1105, 286] width 55 height 27
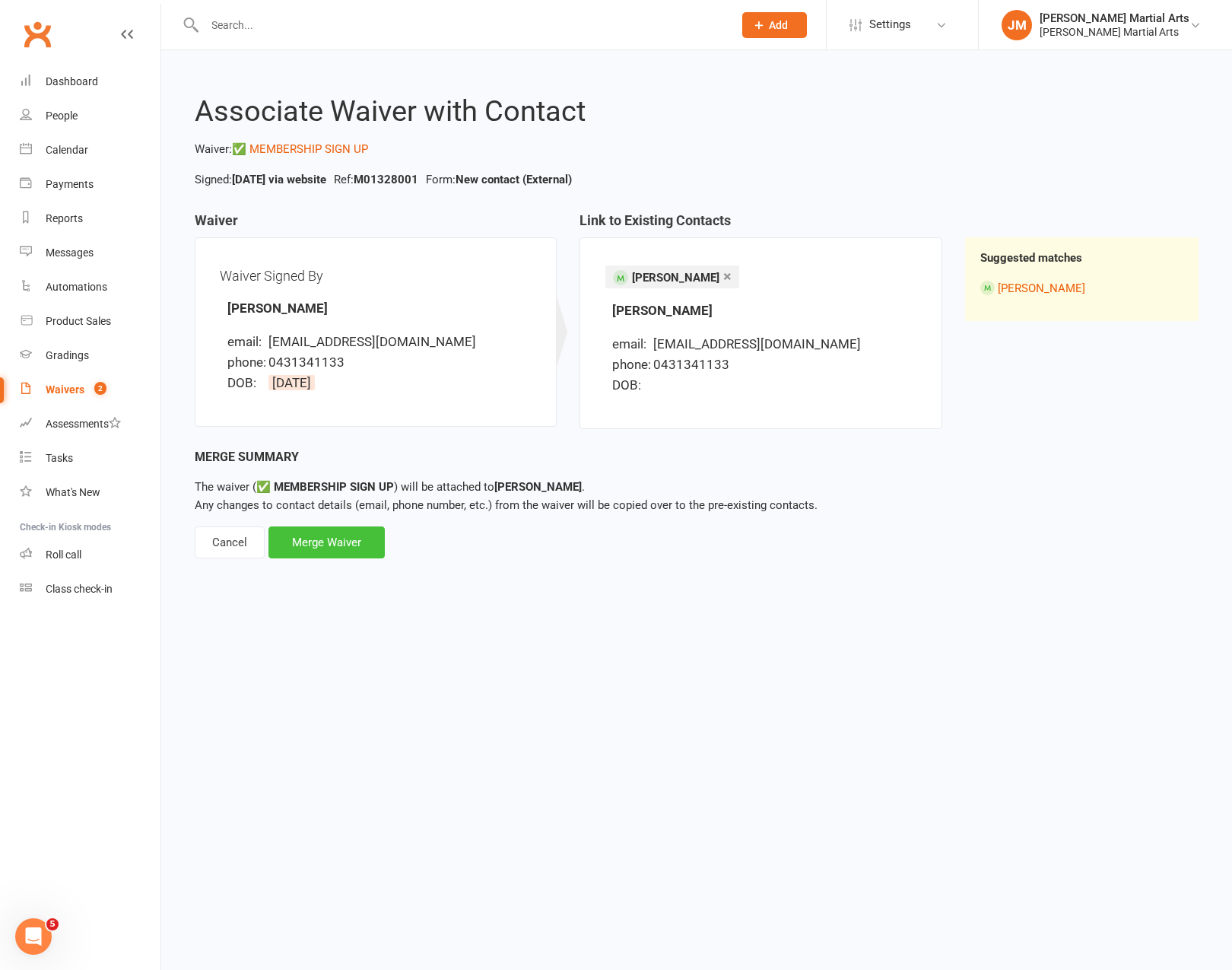
click at [357, 545] on div "Merge Waiver" at bounding box center [326, 542] width 117 height 32
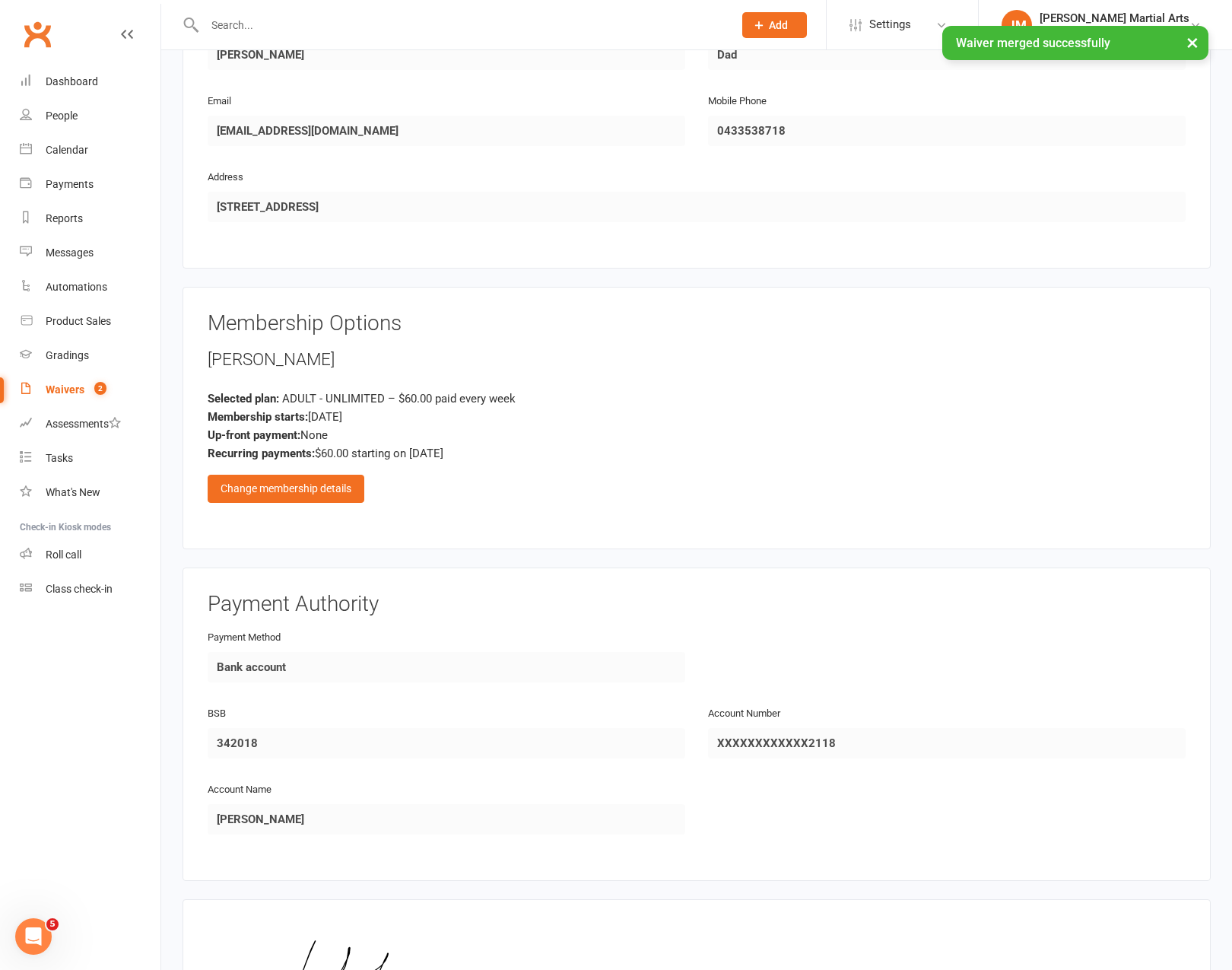
scroll to position [1008, 0]
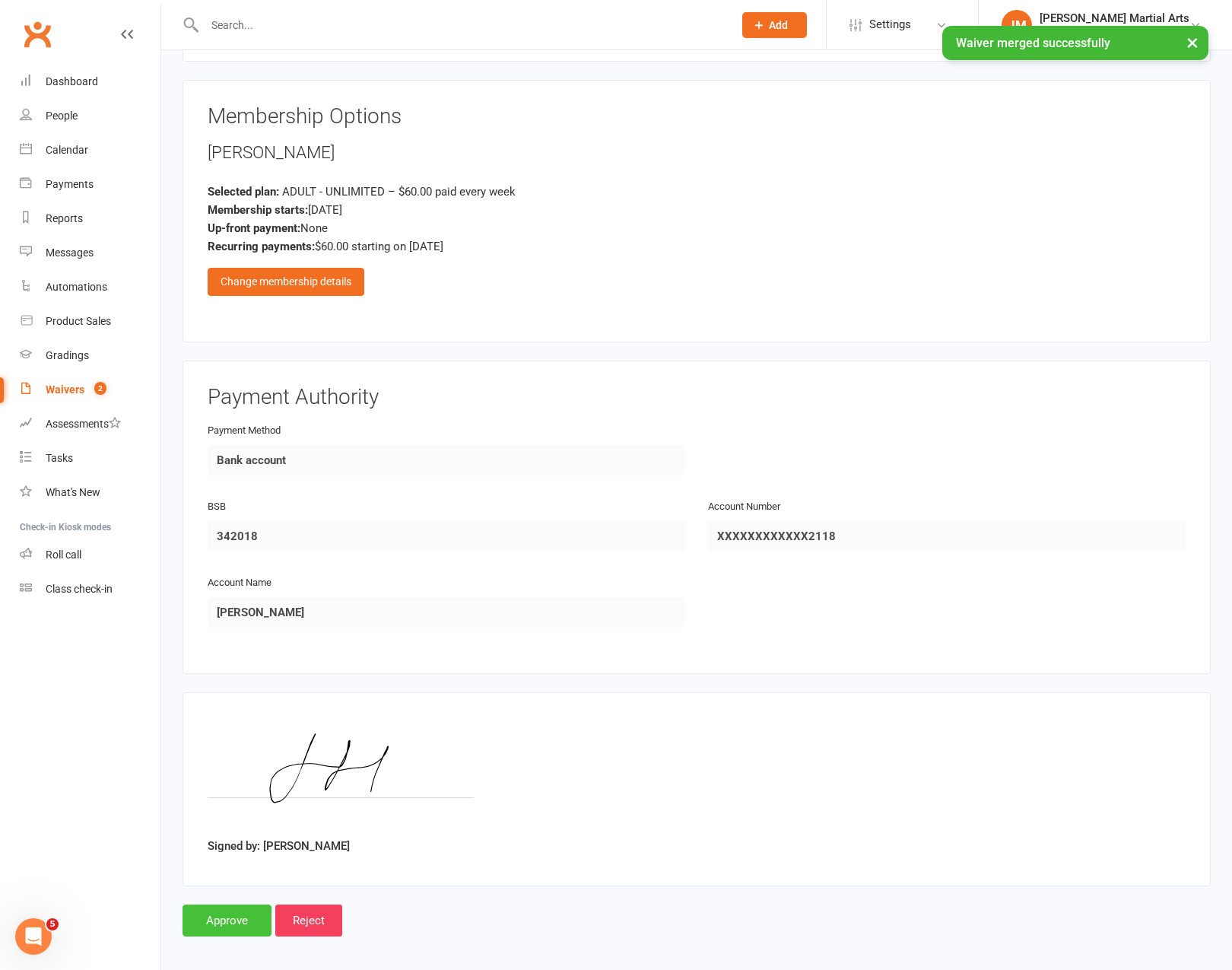
click at [239, 916] on input "Approve" at bounding box center [227, 920] width 89 height 32
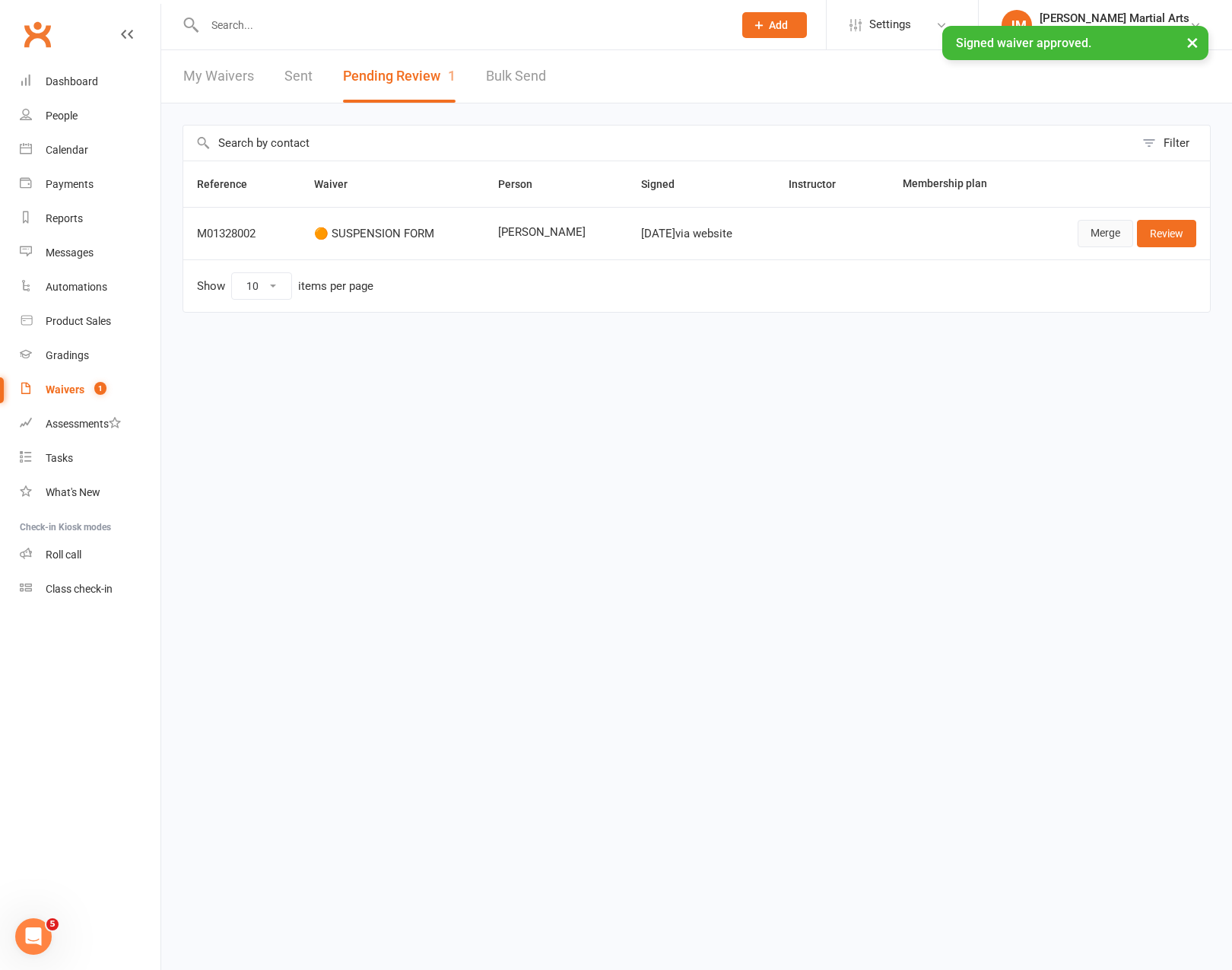
click at [1108, 233] on link "Merge" at bounding box center [1105, 233] width 55 height 27
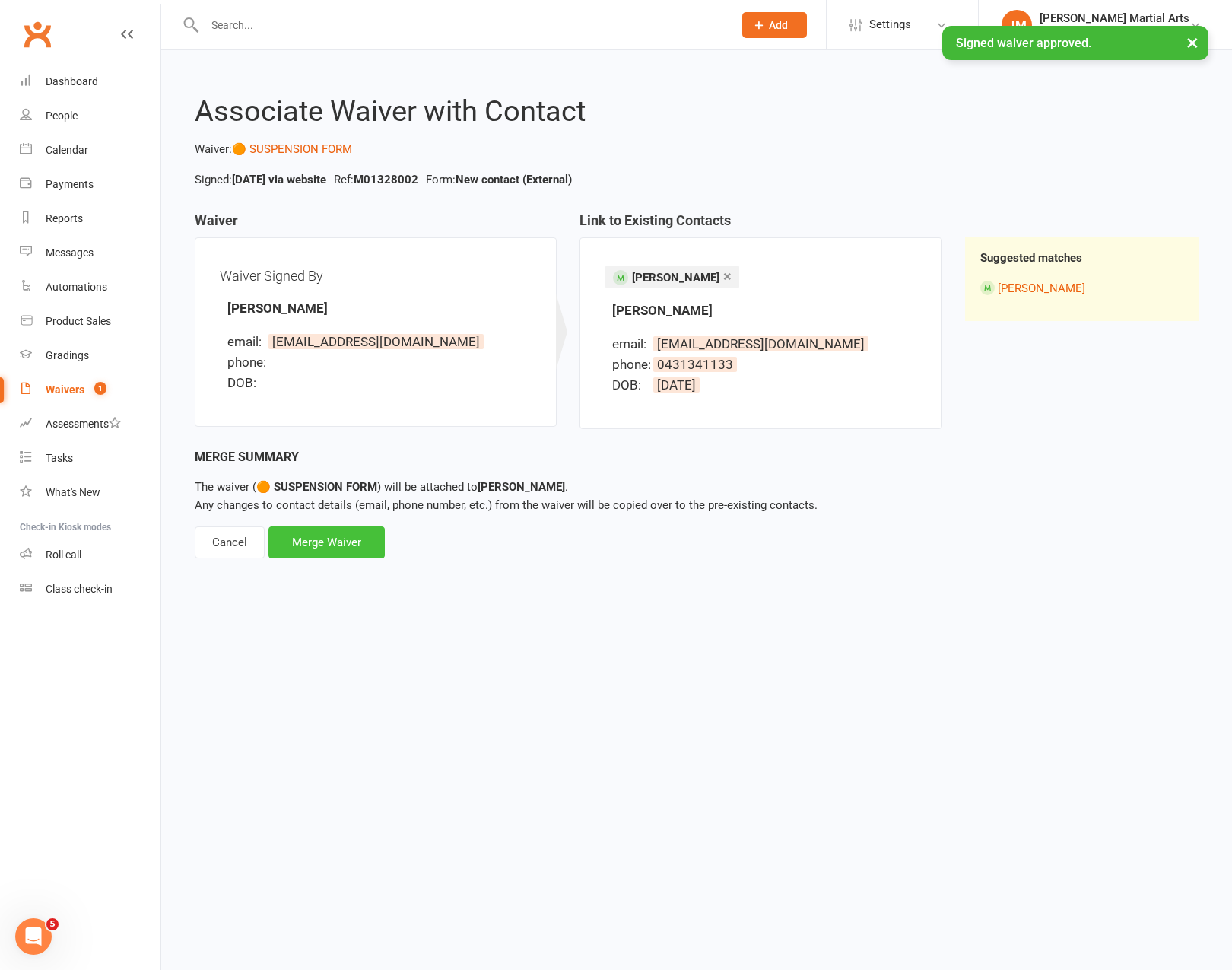
click at [312, 547] on div "Merge Waiver" at bounding box center [326, 542] width 117 height 32
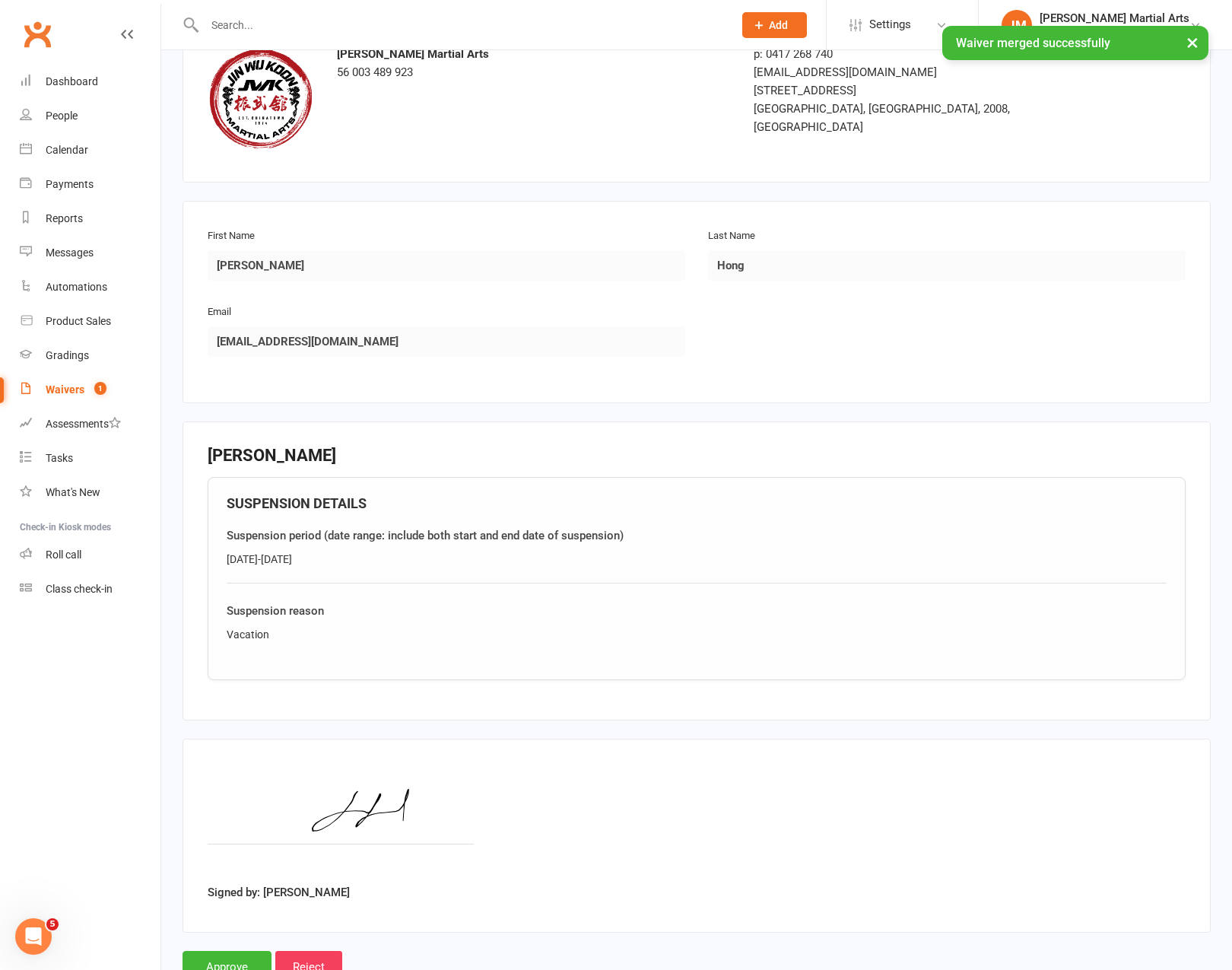
scroll to position [153, 0]
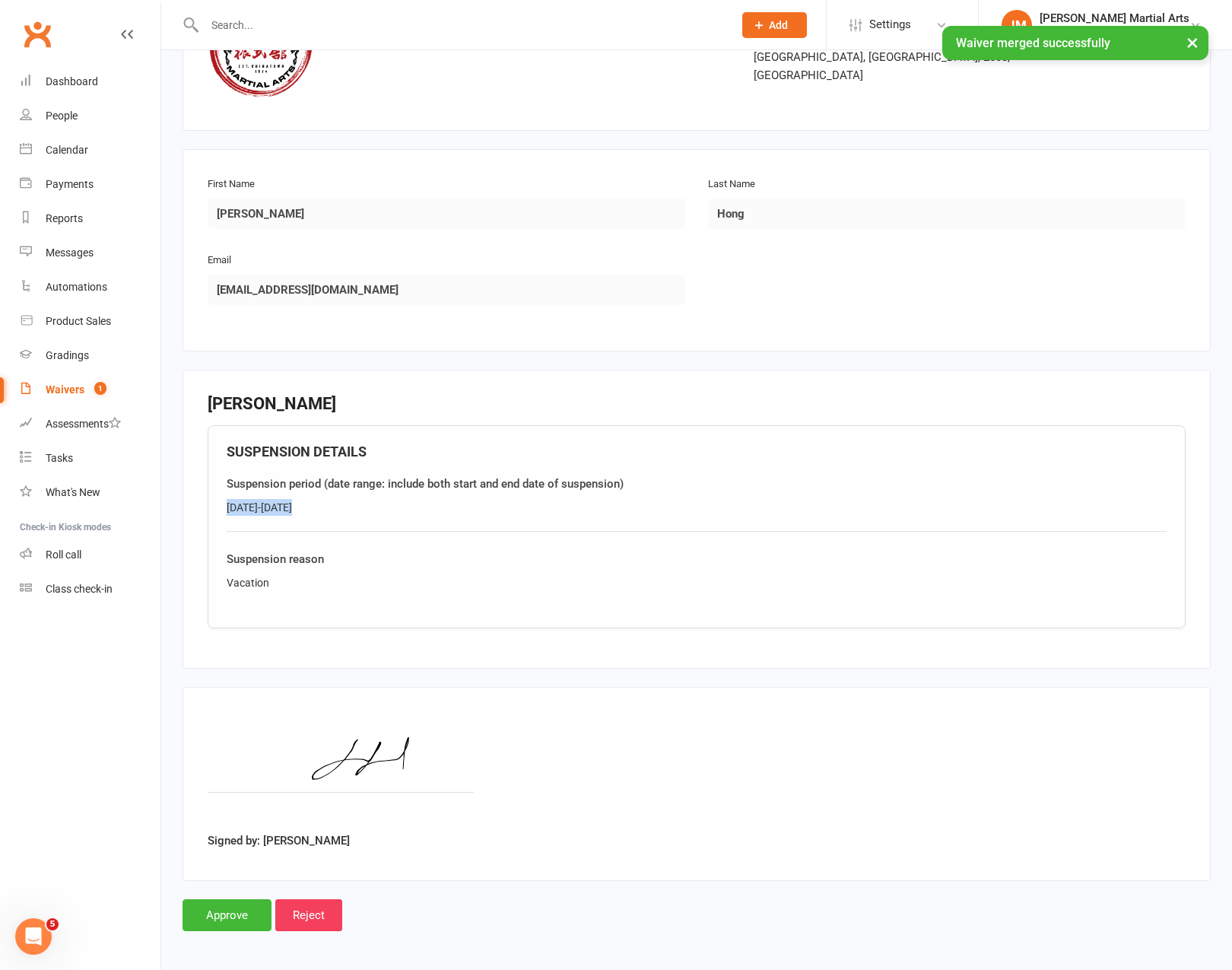
drag, startPoint x: 305, startPoint y: 514, endPoint x: 233, endPoint y: 508, distance: 72.2
click at [208, 510] on div "SUSPENSION DETAILS Suspension period (date range: include both start and end da…" at bounding box center [697, 528] width 978 height 204
copy div "16-30th August"
click at [242, 916] on input "Approve" at bounding box center [227, 915] width 89 height 32
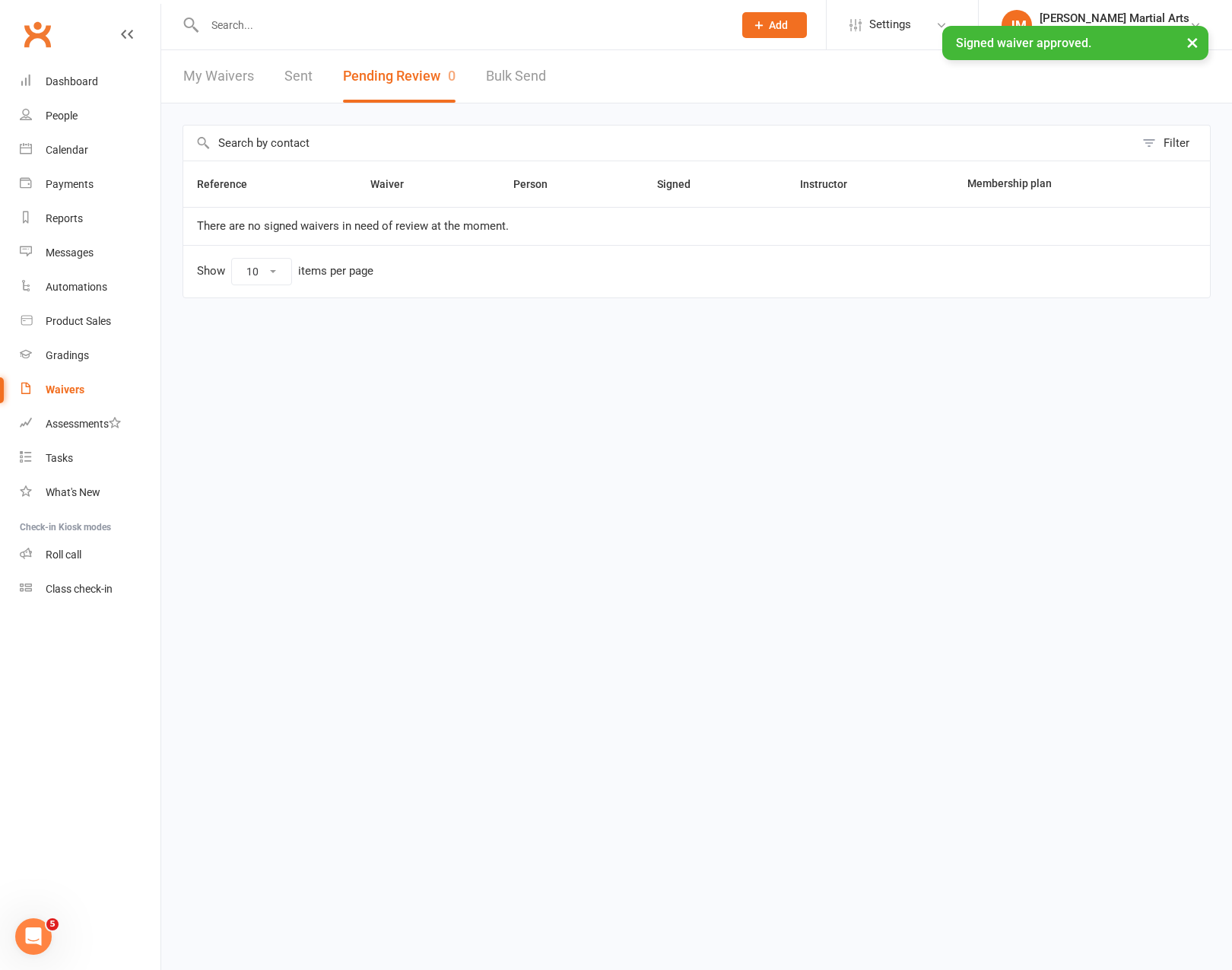
click at [288, 17] on input "text" at bounding box center [462, 25] width 523 height 21
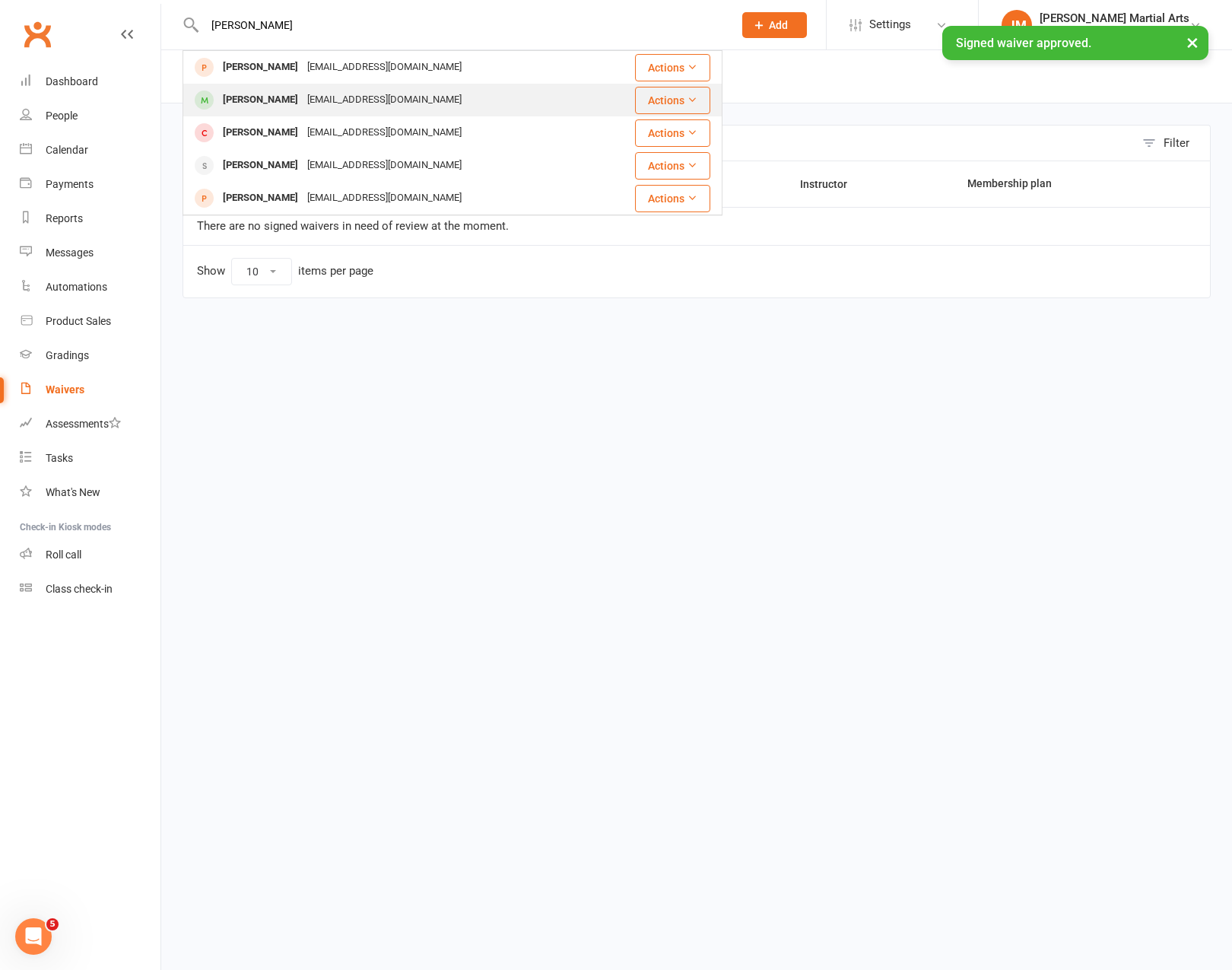
type input "james"
click at [303, 100] on div "Jamesthehong12345@gmail.com" at bounding box center [385, 100] width 163 height 22
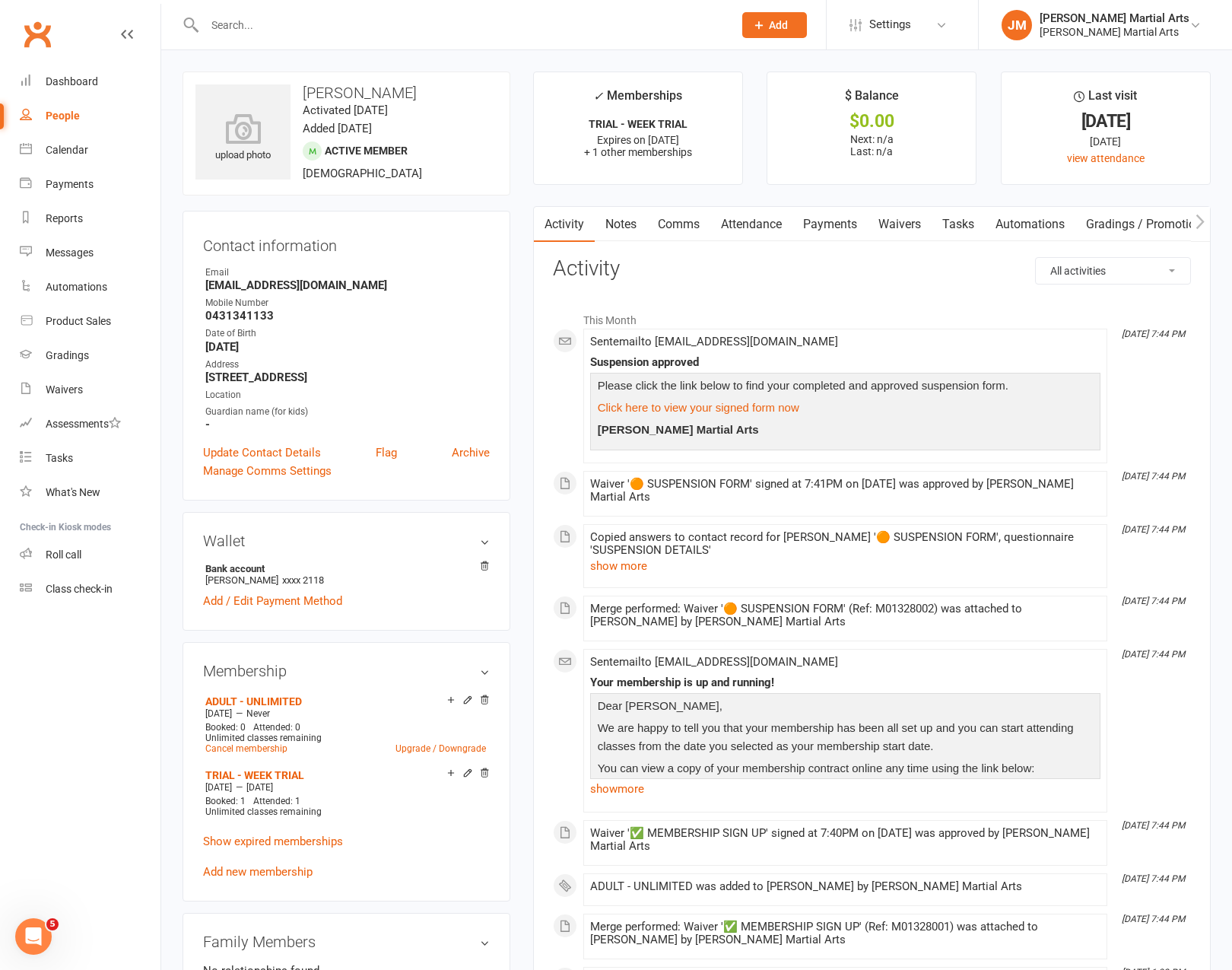
scroll to position [1, 0]
click at [821, 222] on link "Payments" at bounding box center [830, 224] width 75 height 35
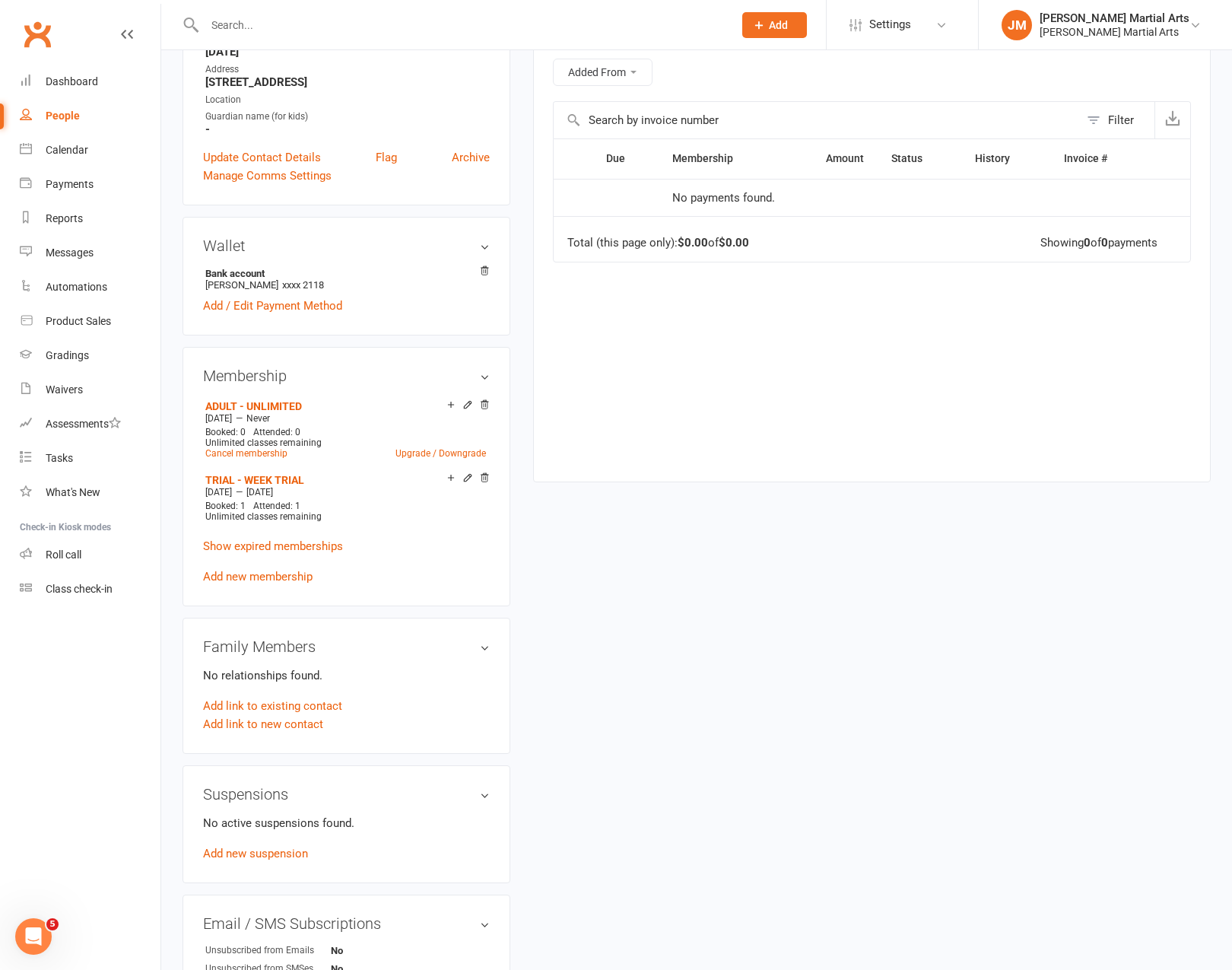
scroll to position [292, 0]
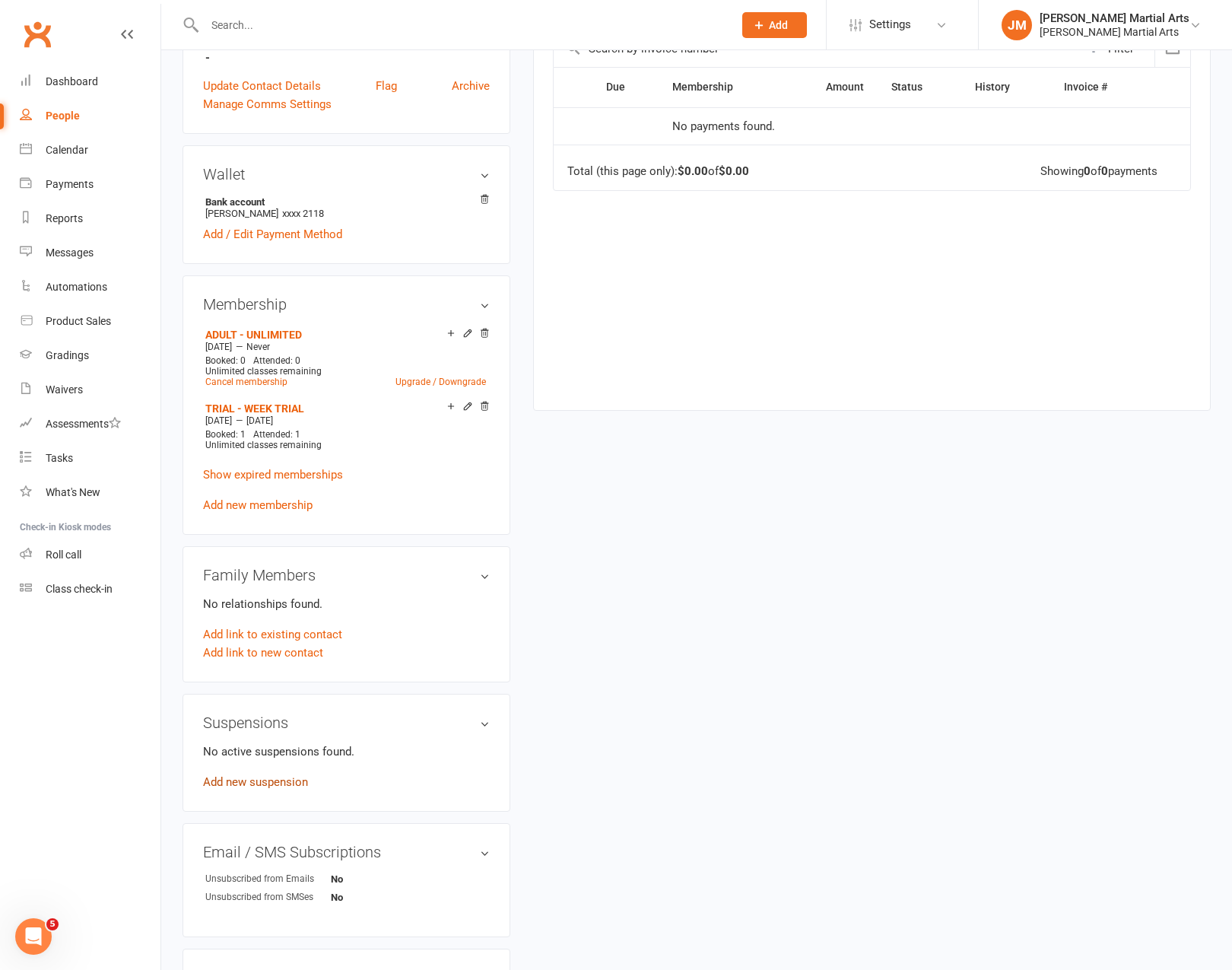
click at [275, 786] on div "Suspensions No active suspensions found. Add new suspension" at bounding box center [346, 752] width 327 height 118
click at [282, 781] on link "Add new suspension" at bounding box center [256, 783] width 105 height 14
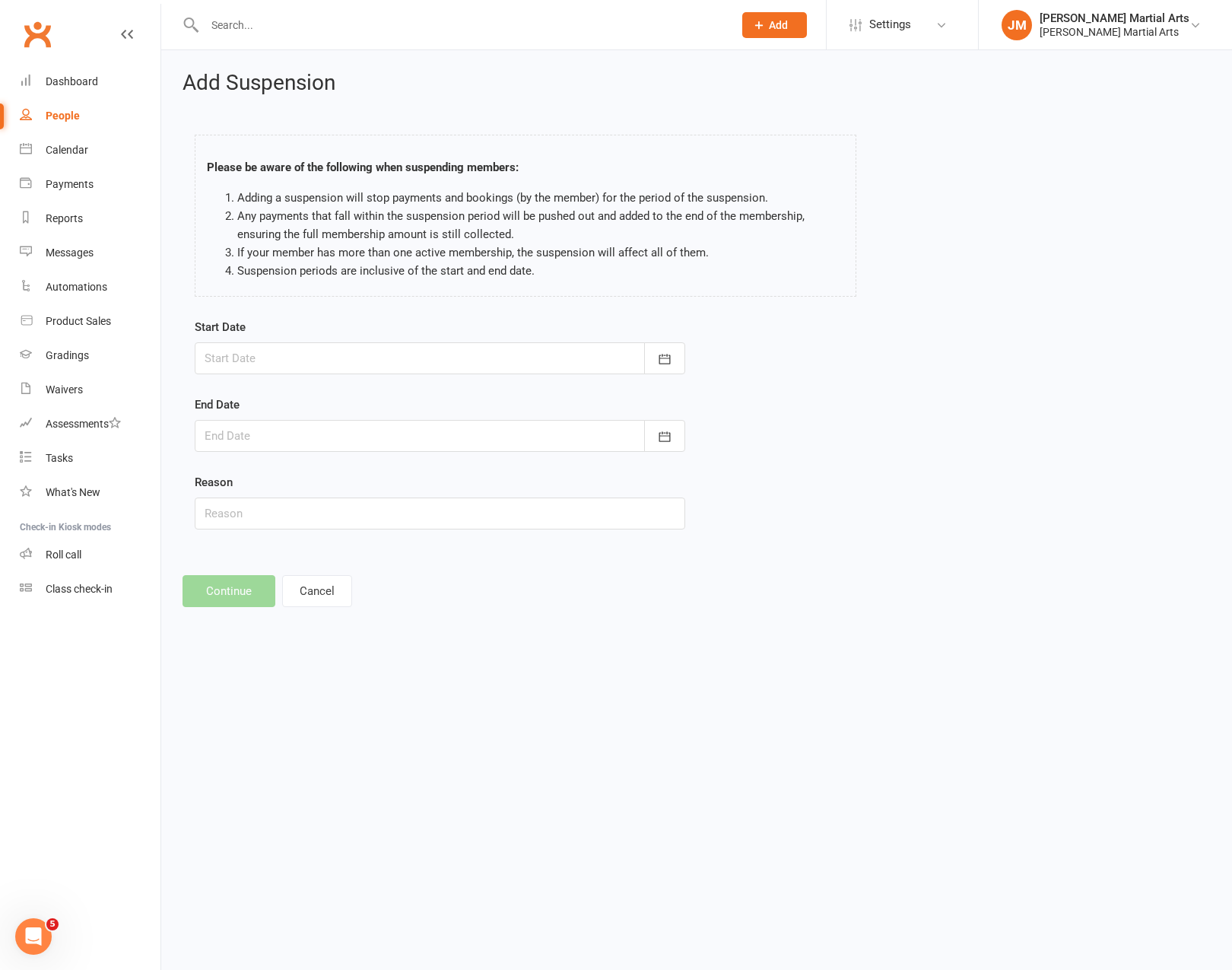
click at [332, 351] on div at bounding box center [439, 358] width 491 height 32
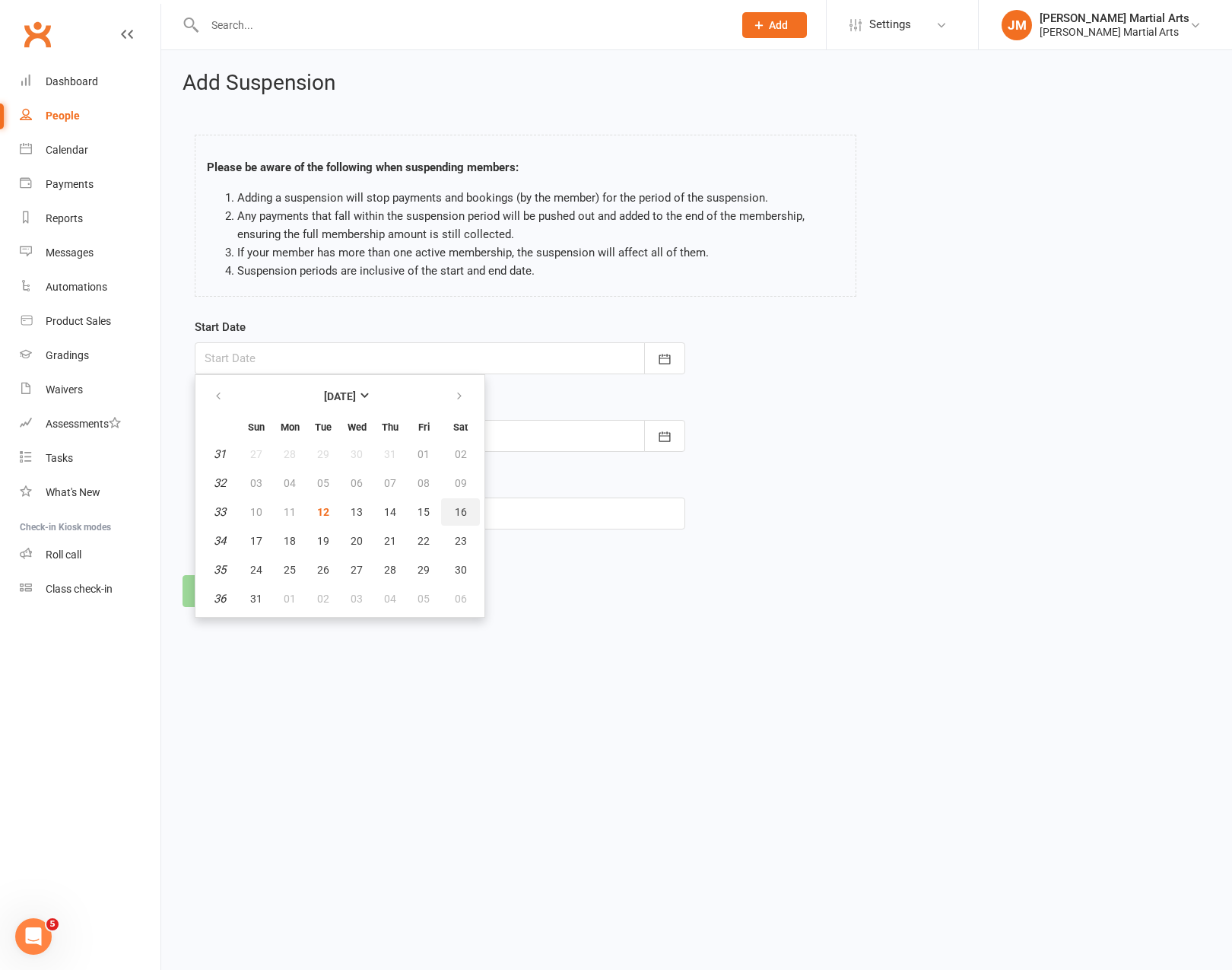
click at [455, 515] on span "16" at bounding box center [461, 511] width 13 height 13
type input "16 Aug 2025"
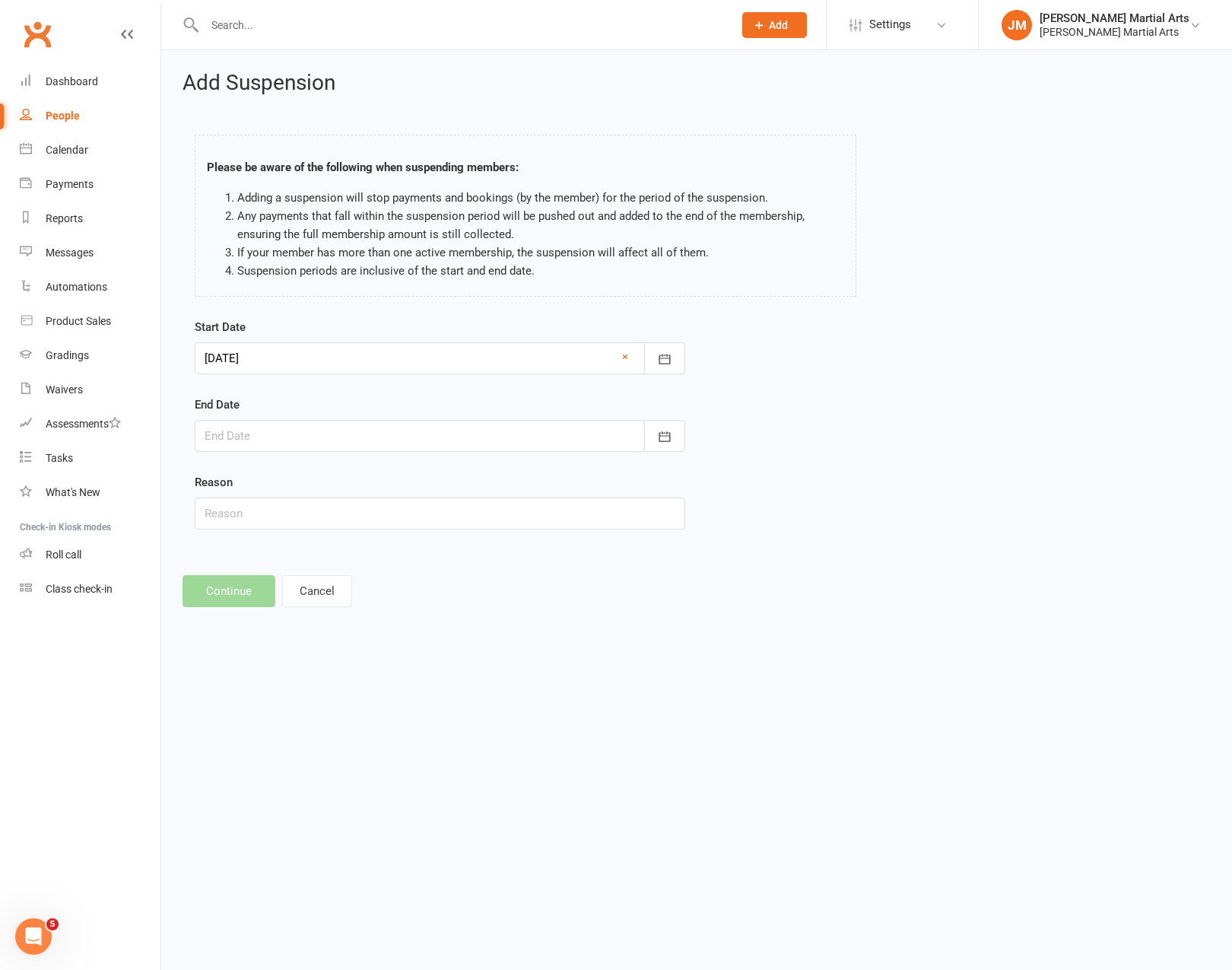
click at [245, 433] on div at bounding box center [439, 435] width 491 height 32
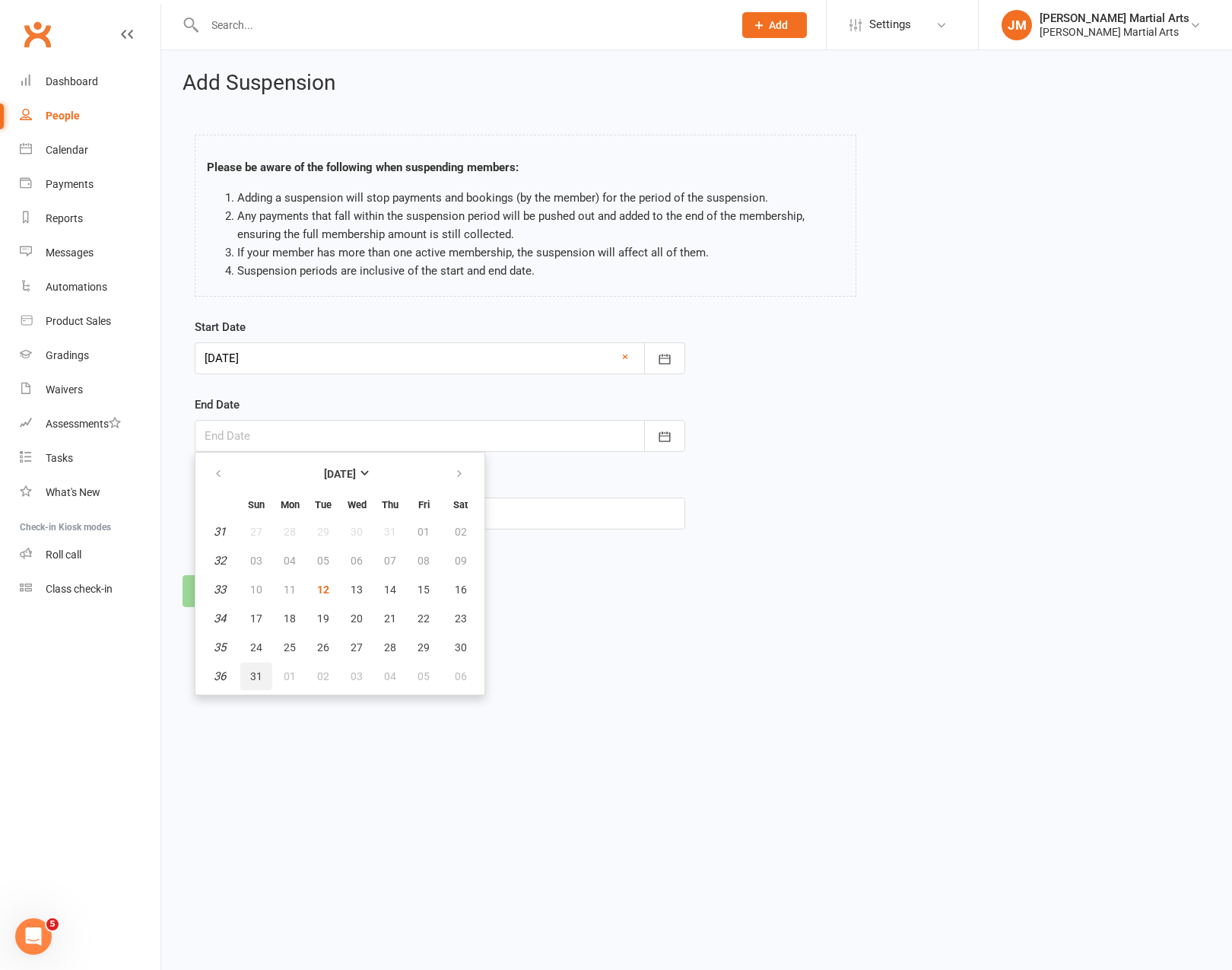
click at [268, 676] on button "31" at bounding box center [256, 676] width 32 height 27
type input "31 Aug 2025"
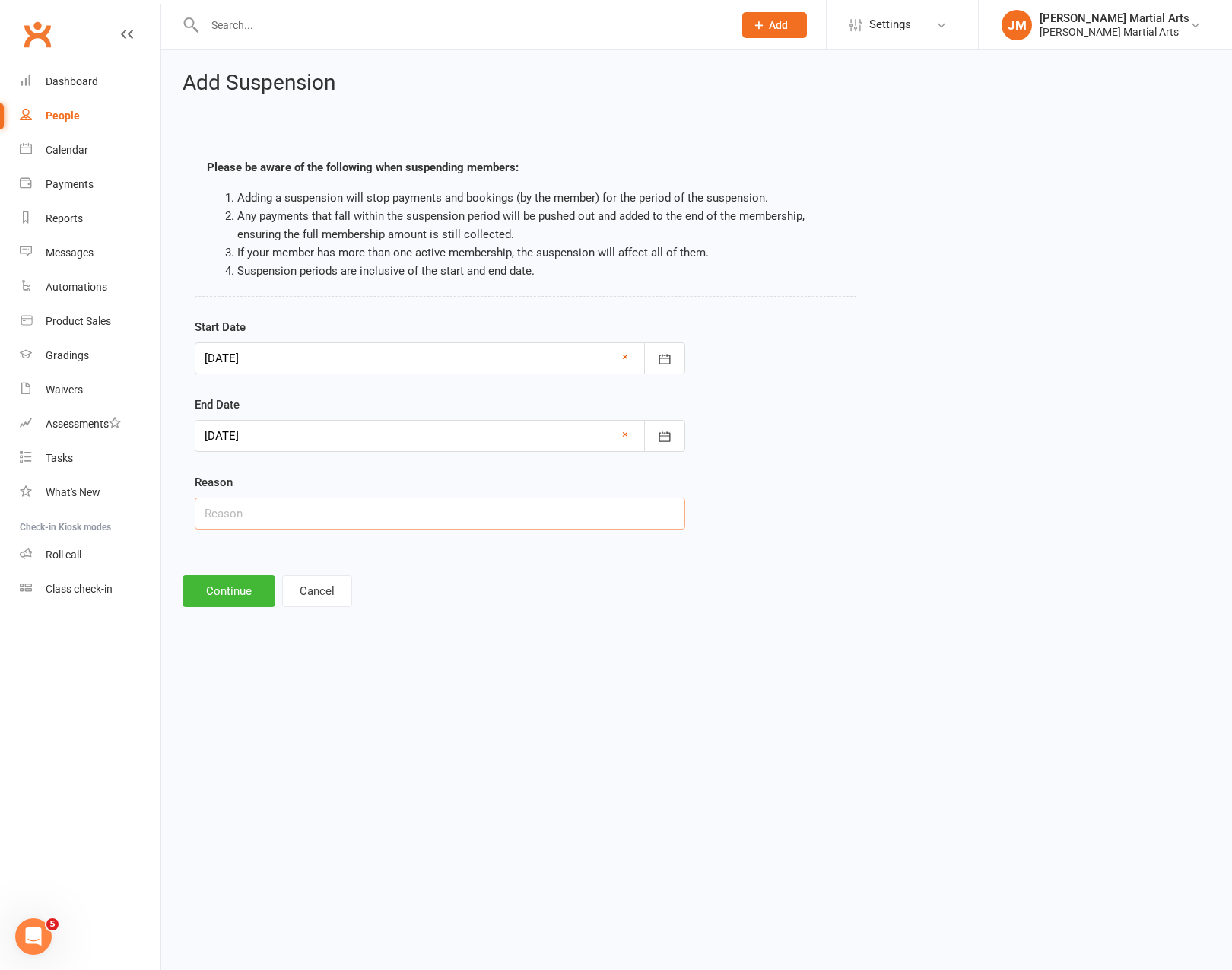
click at [274, 517] on input "text" at bounding box center [439, 513] width 491 height 32
type input "Away"
click at [212, 589] on button "Continue" at bounding box center [228, 591] width 92 height 32
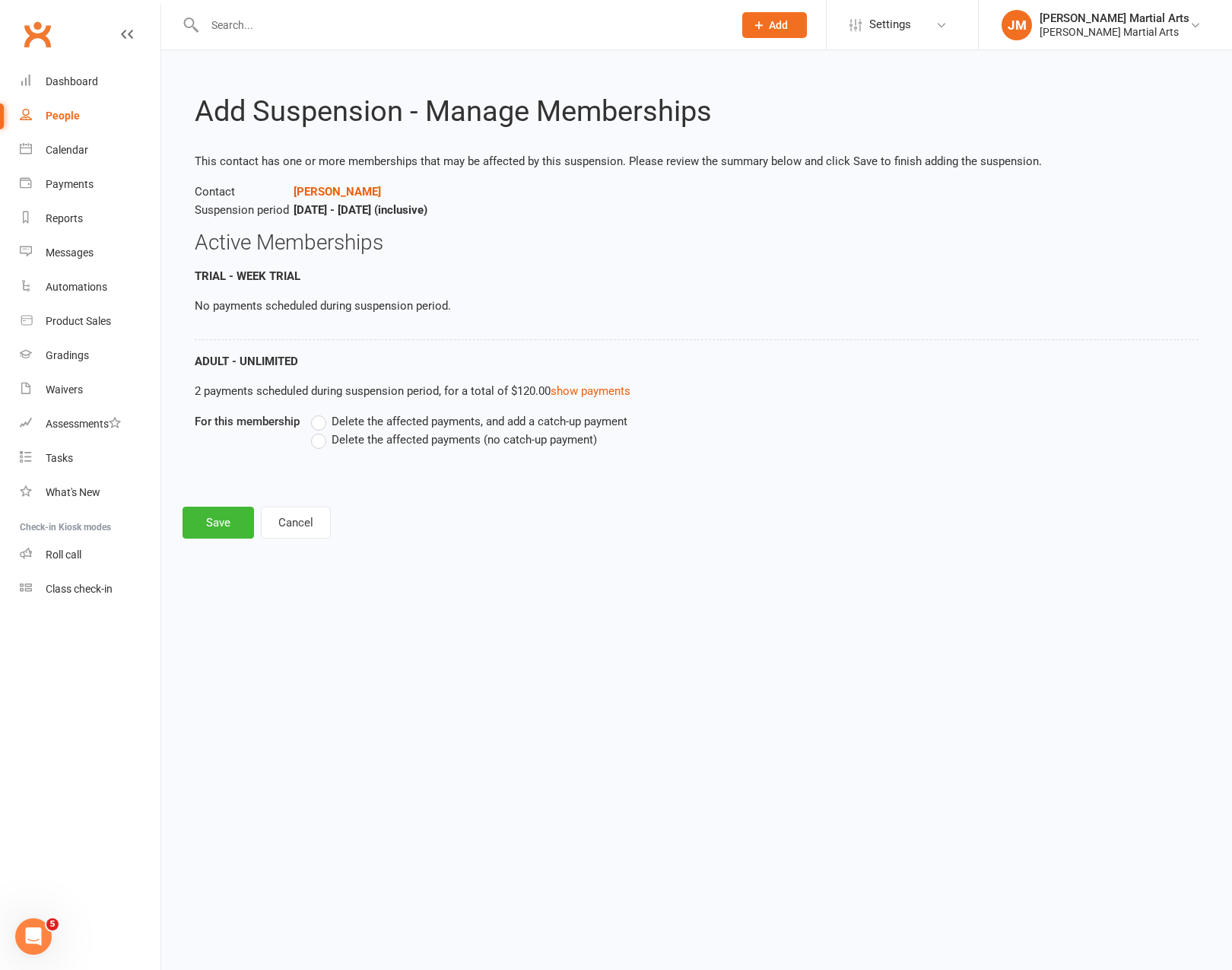
click at [324, 440] on label "Delete the affected payments (no catch-up payment)" at bounding box center [454, 439] width 286 height 18
click at [321, 431] on input "Delete the affected payments (no catch-up payment)" at bounding box center [316, 431] width 10 height 0
click at [208, 523] on button "Save" at bounding box center [219, 522] width 72 height 32
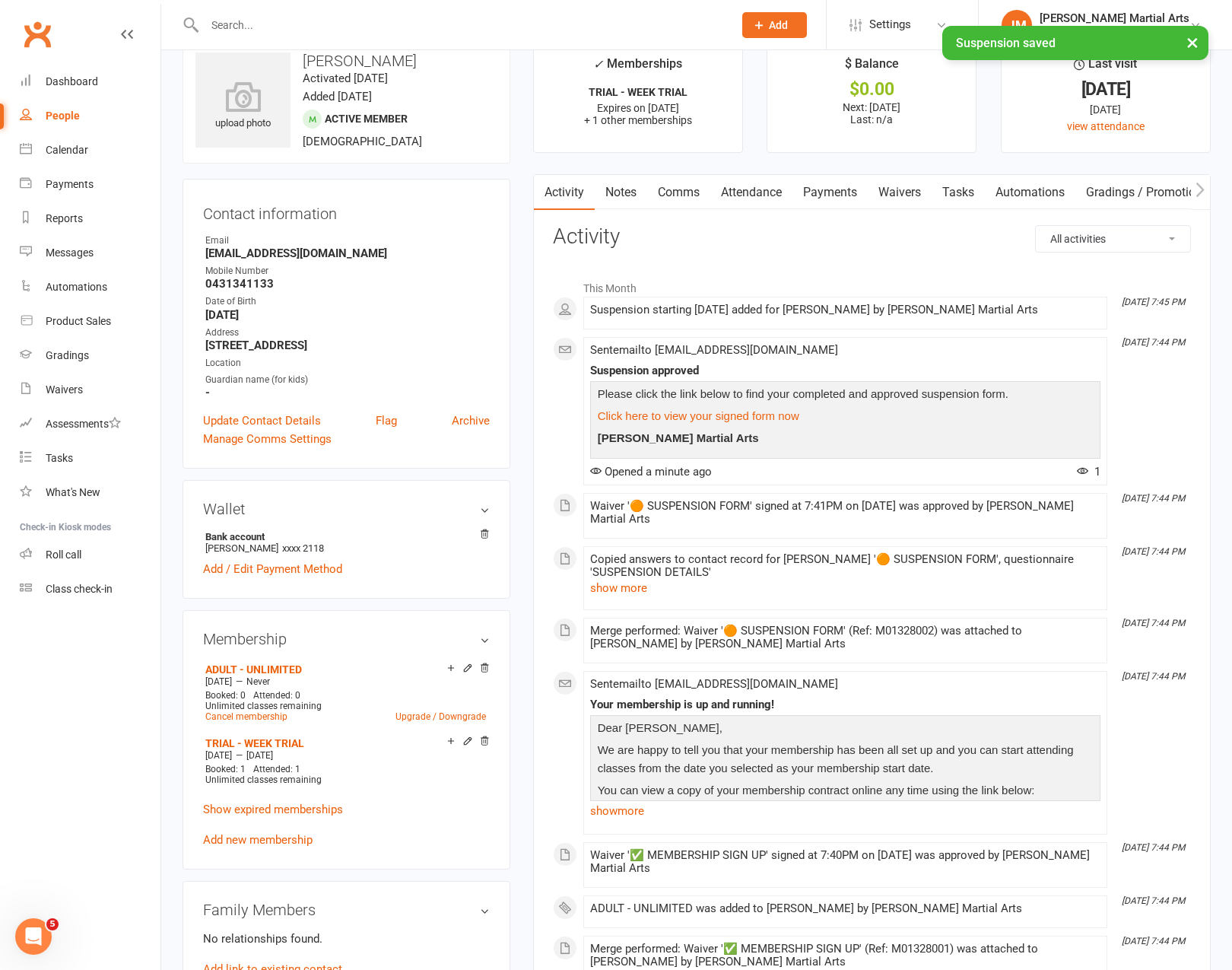
click at [836, 184] on link "Payments" at bounding box center [830, 192] width 75 height 35
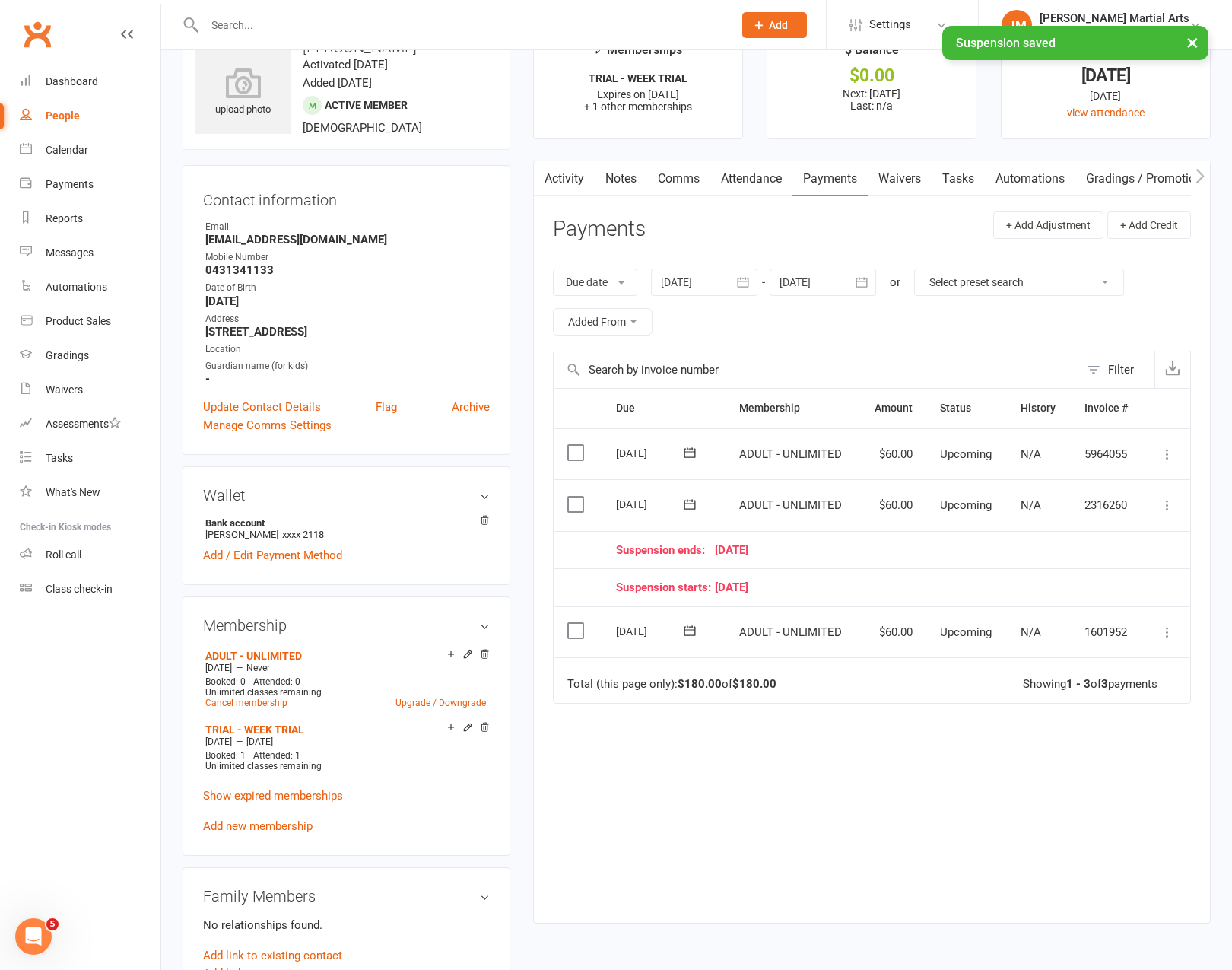
scroll to position [39, 0]
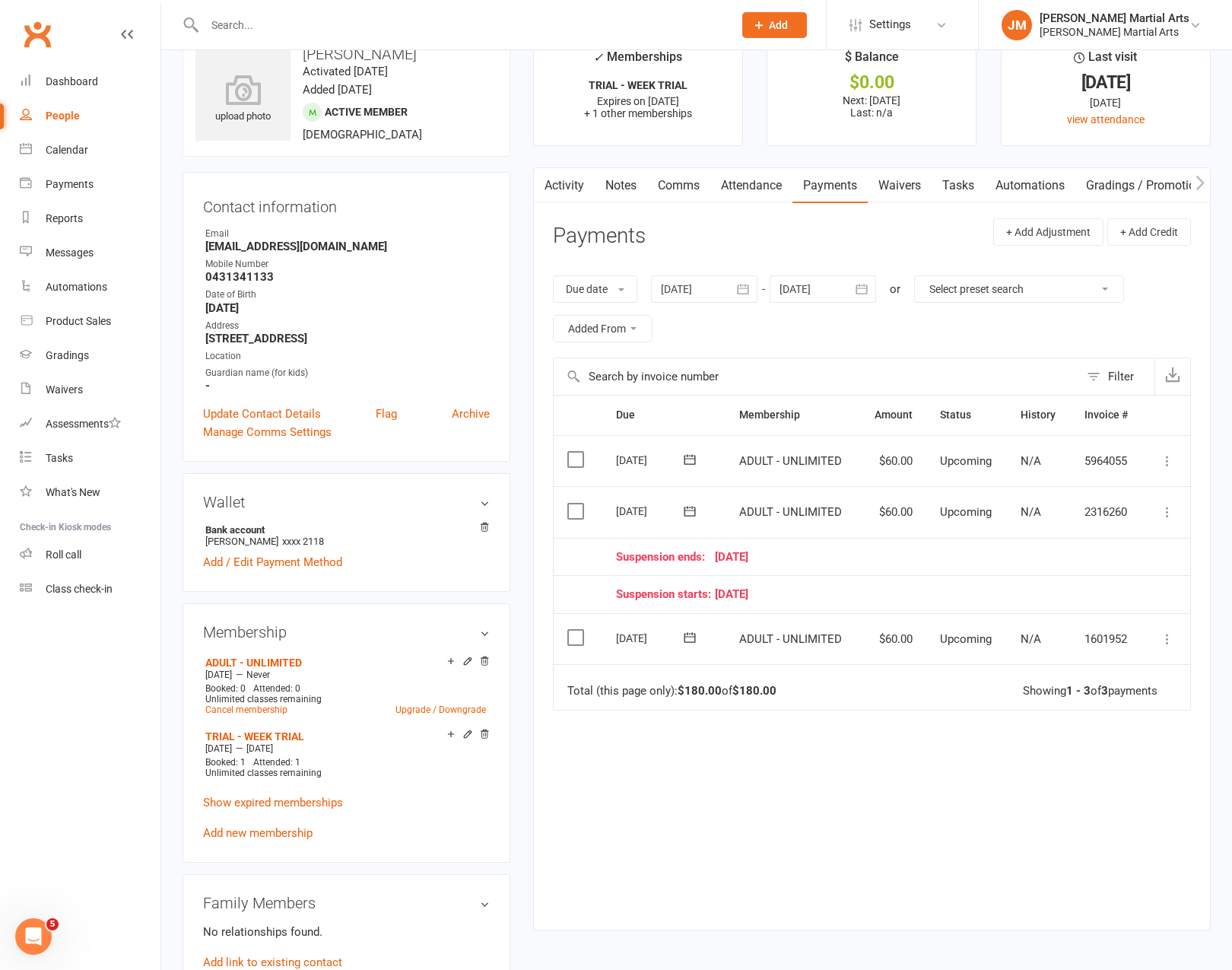
click at [692, 514] on icon at bounding box center [690, 511] width 16 height 16
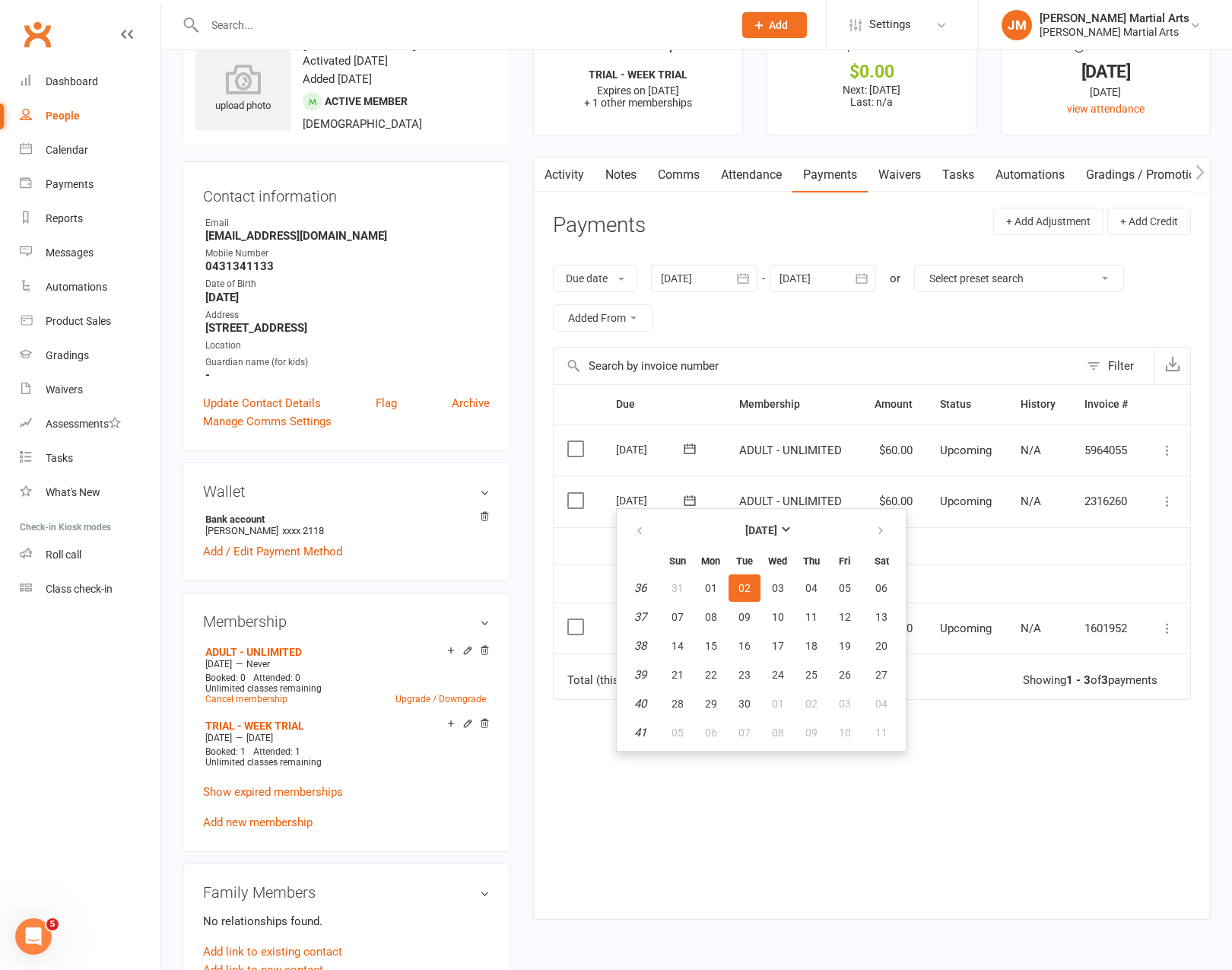
click at [951, 760] on div "Due Contact Membership Amount Status History Invoice # Select this 09 Sep 2025 …" at bounding box center [872, 640] width 638 height 511
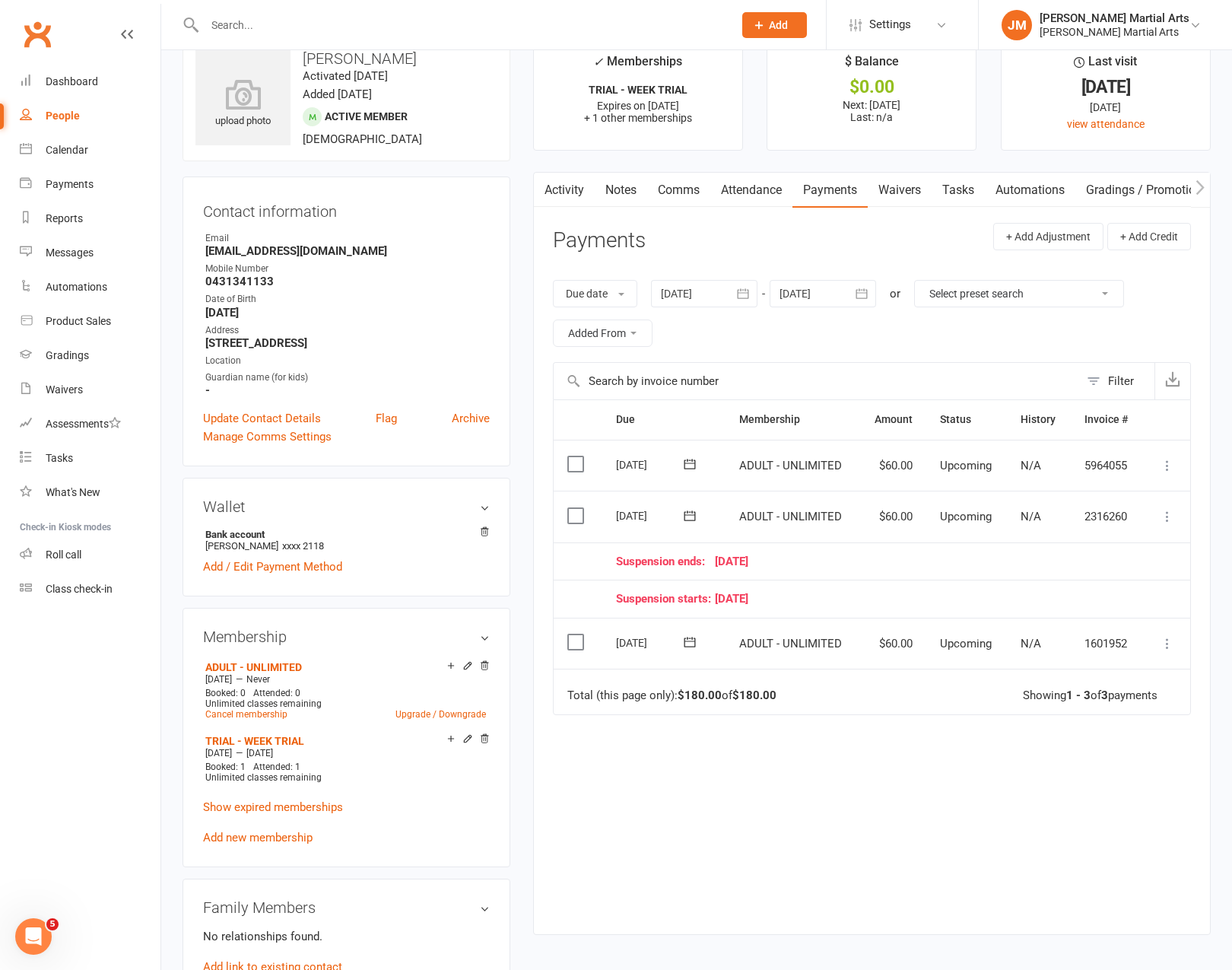
scroll to position [0, 0]
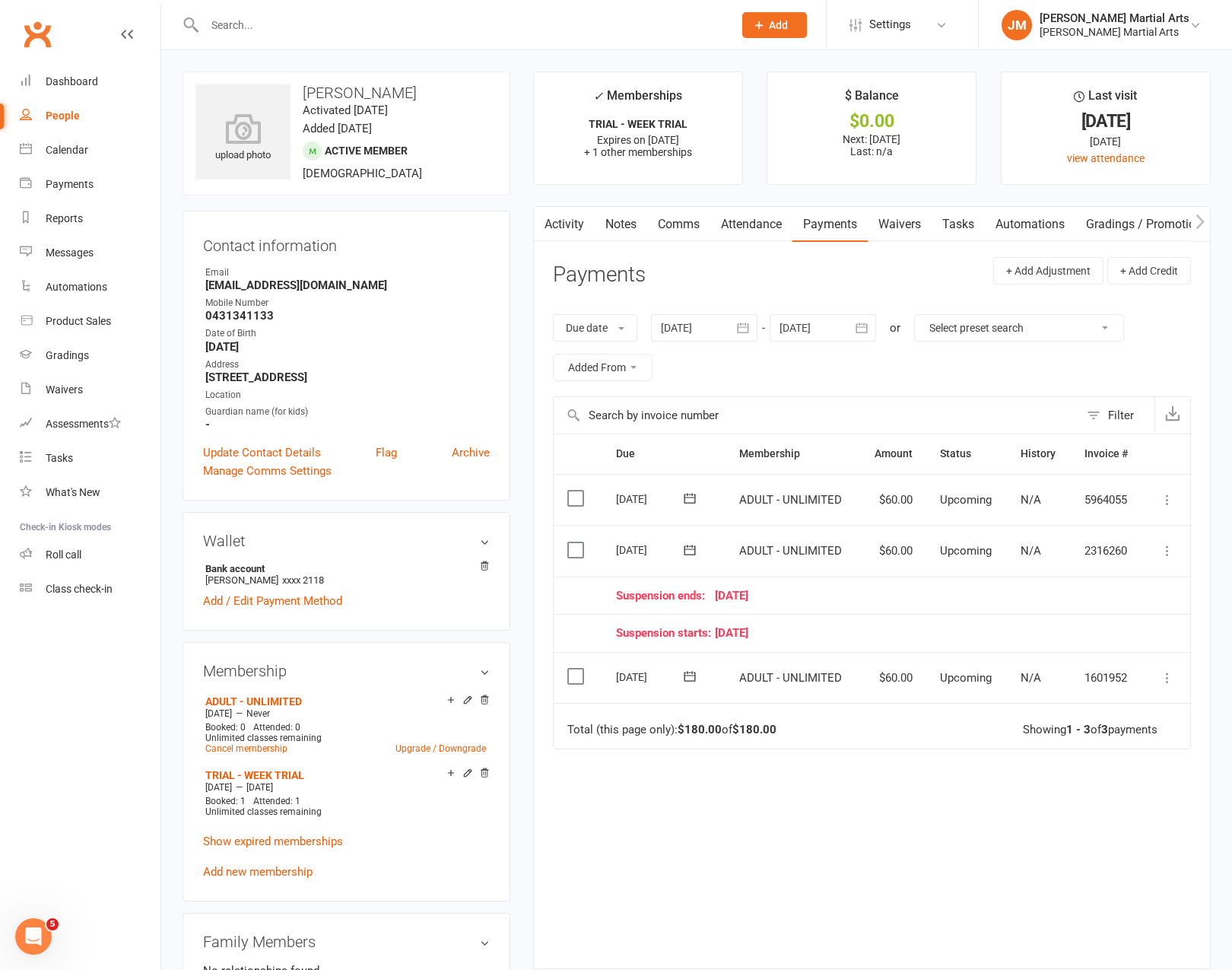
click at [689, 548] on icon at bounding box center [690, 550] width 16 height 16
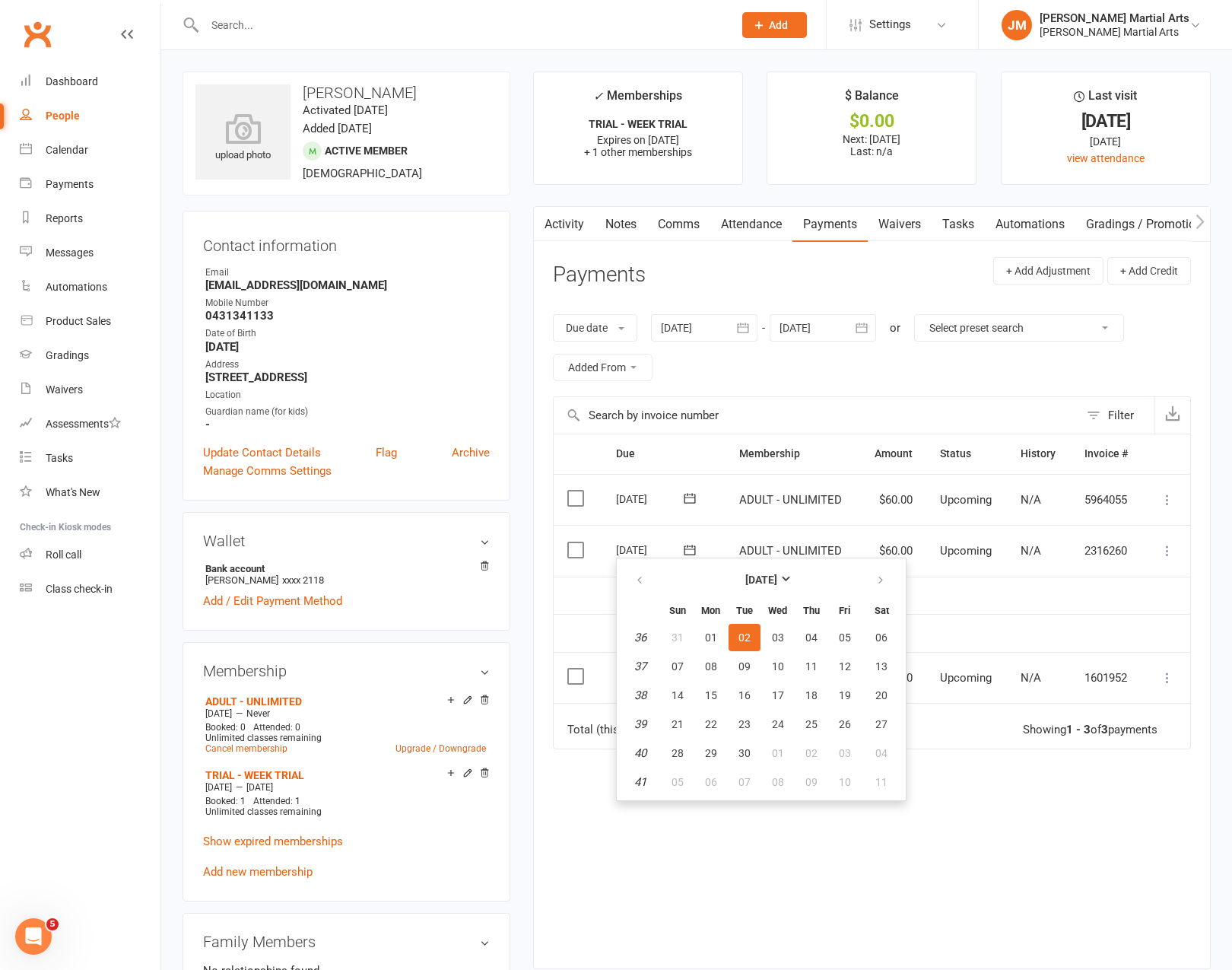
click at [1101, 849] on div "Due Contact Membership Amount Status History Invoice # Select this 09 Sep 2025 …" at bounding box center [872, 689] width 638 height 511
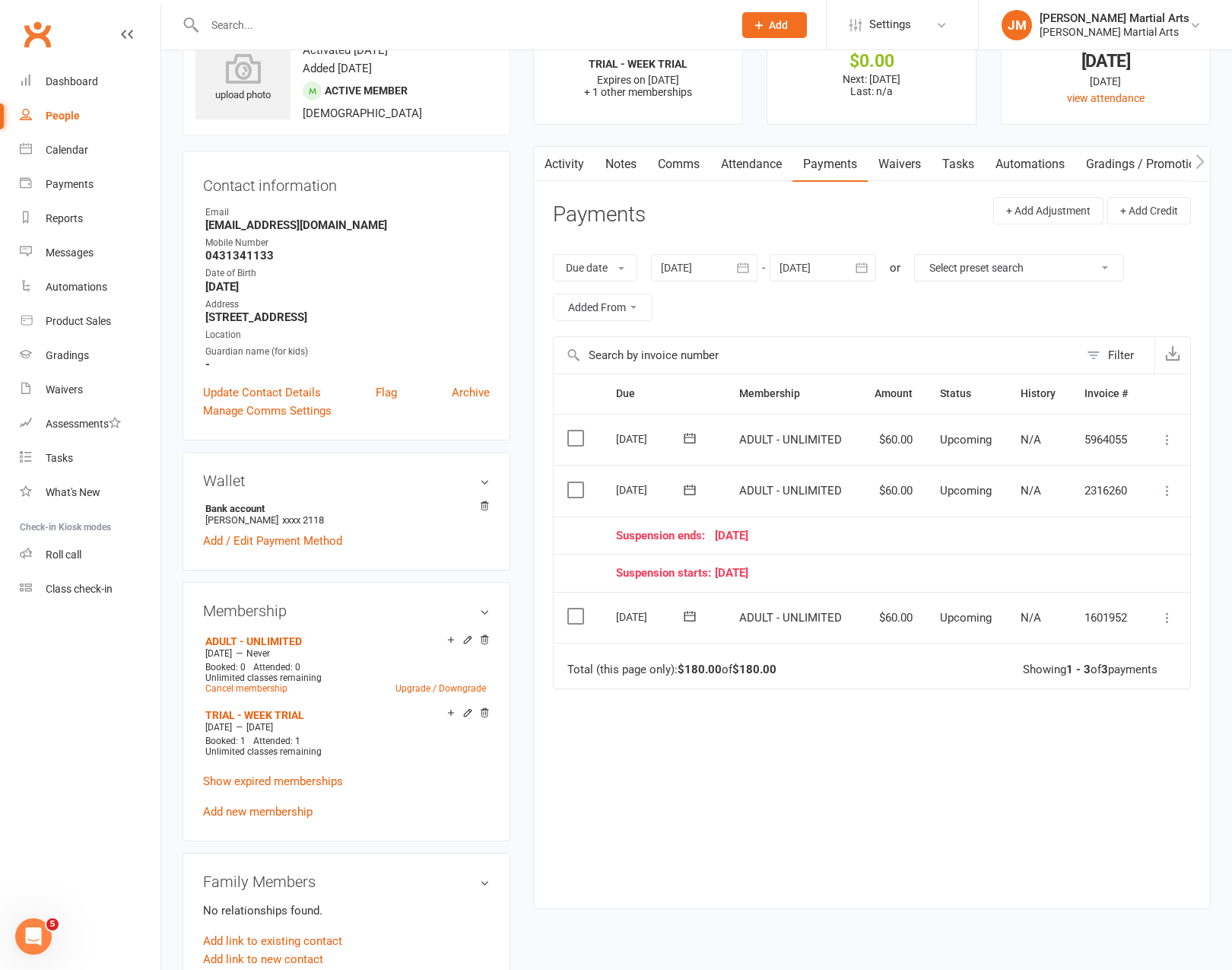
scroll to position [63, 0]
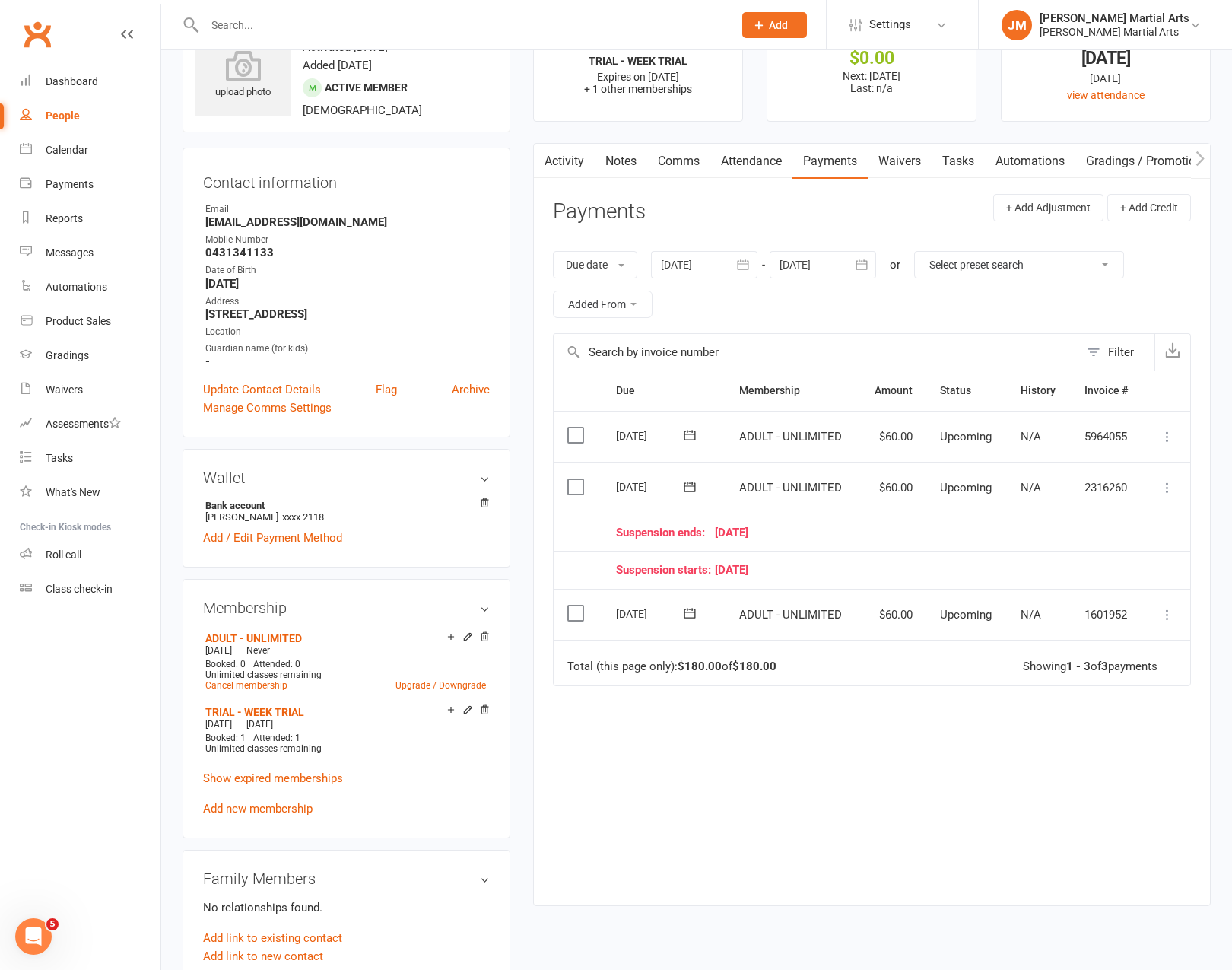
click at [691, 489] on icon at bounding box center [690, 487] width 16 height 16
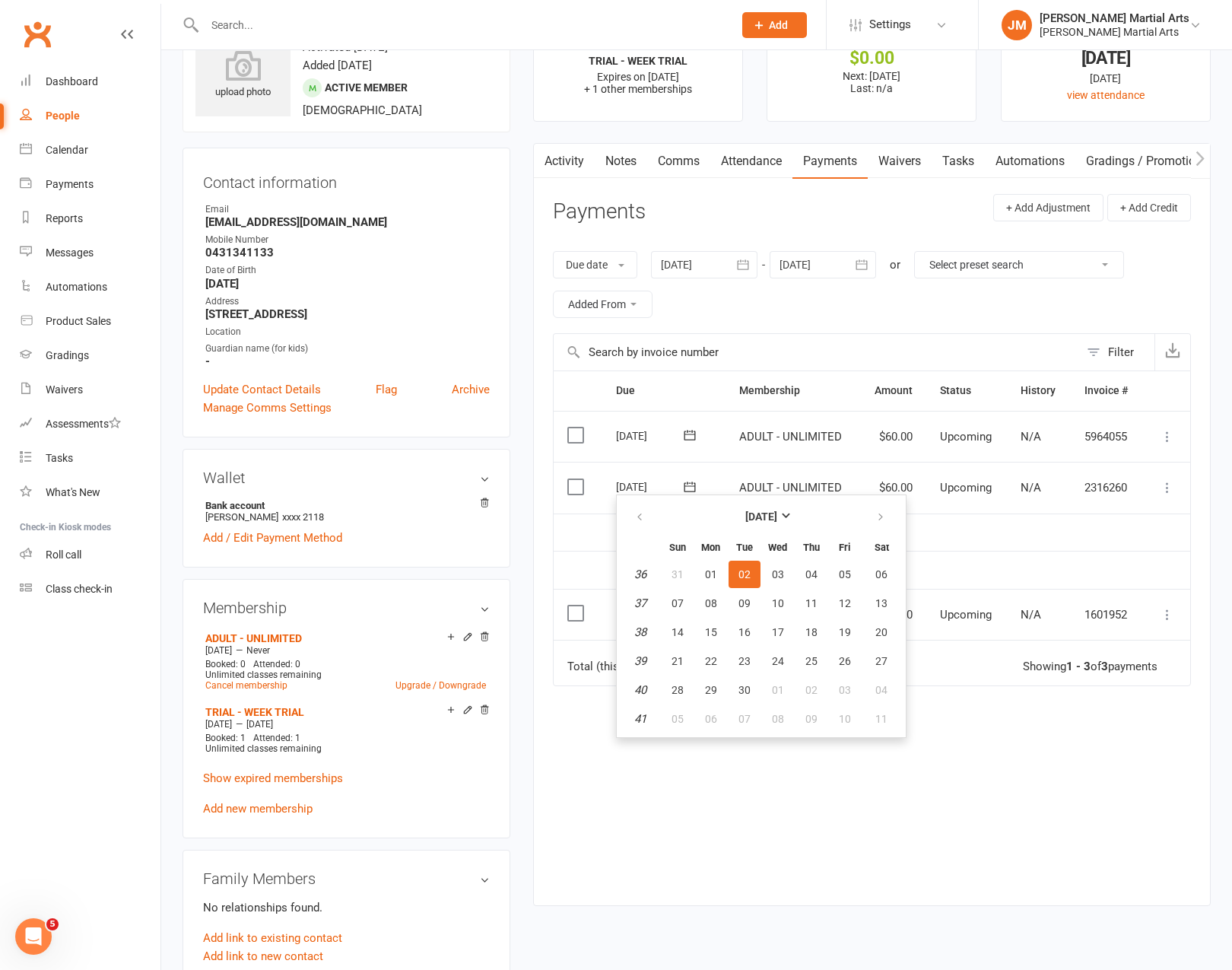
click at [1156, 577] on td at bounding box center [1166, 570] width 48 height 38
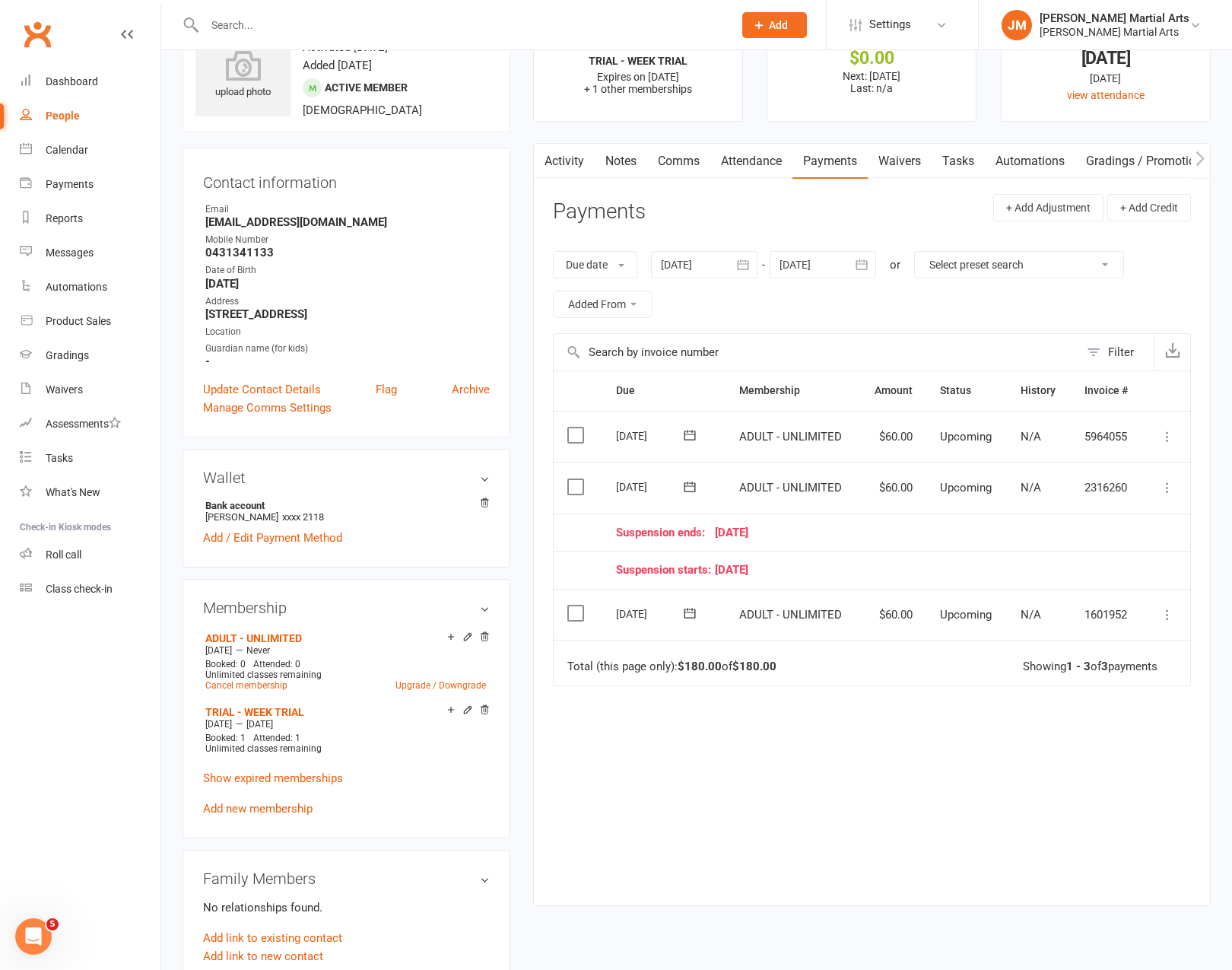
click at [1169, 494] on td "Mark as Paid (Cash) Mark as Paid (POS) Mark as Paid (Other) Skip Change amount …" at bounding box center [1166, 487] width 48 height 52
click at [1165, 480] on icon at bounding box center [1168, 488] width 16 height 16
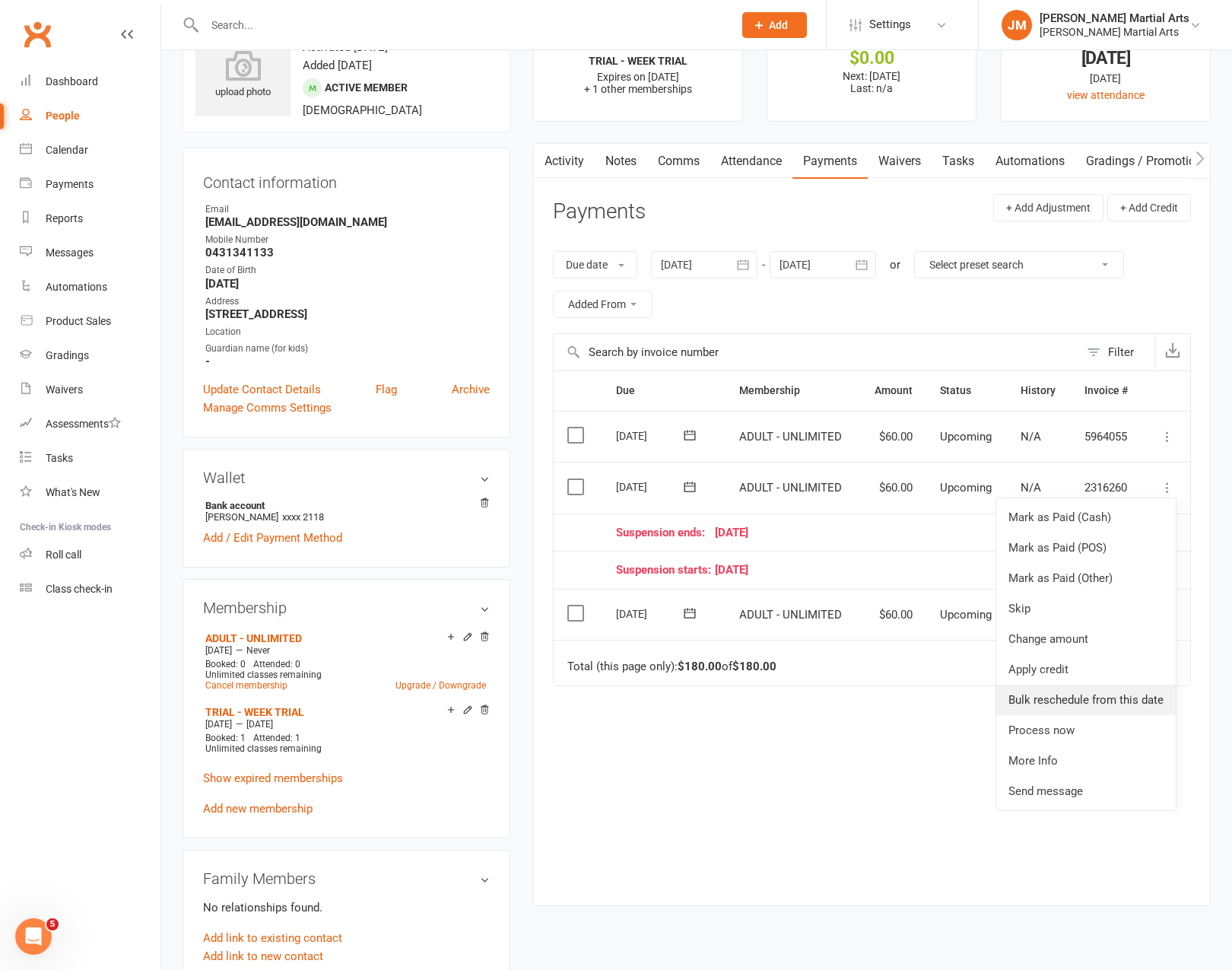
click at [1085, 698] on link "Bulk reschedule from this date" at bounding box center [1085, 699] width 180 height 30
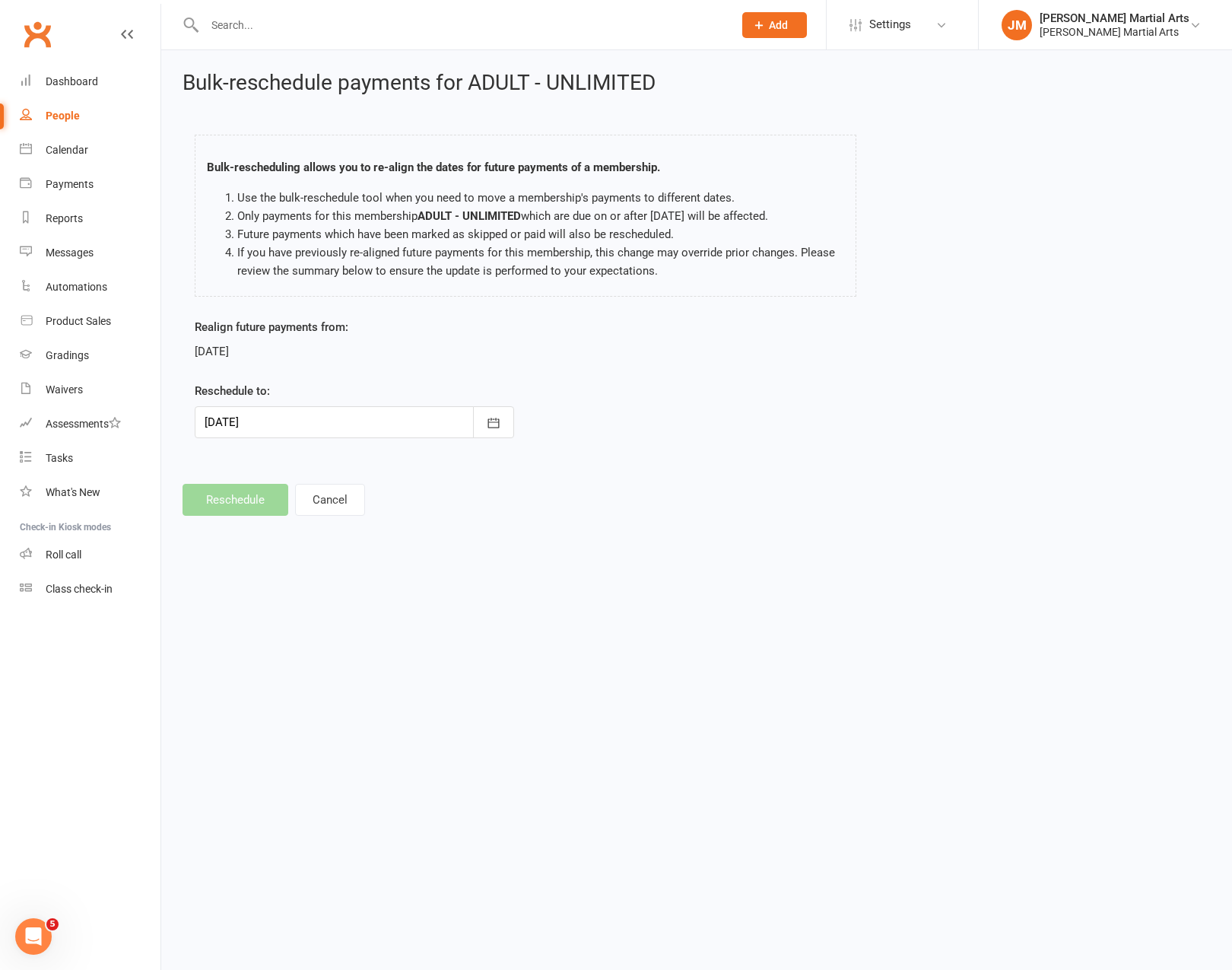
click at [351, 408] on div at bounding box center [354, 422] width 320 height 32
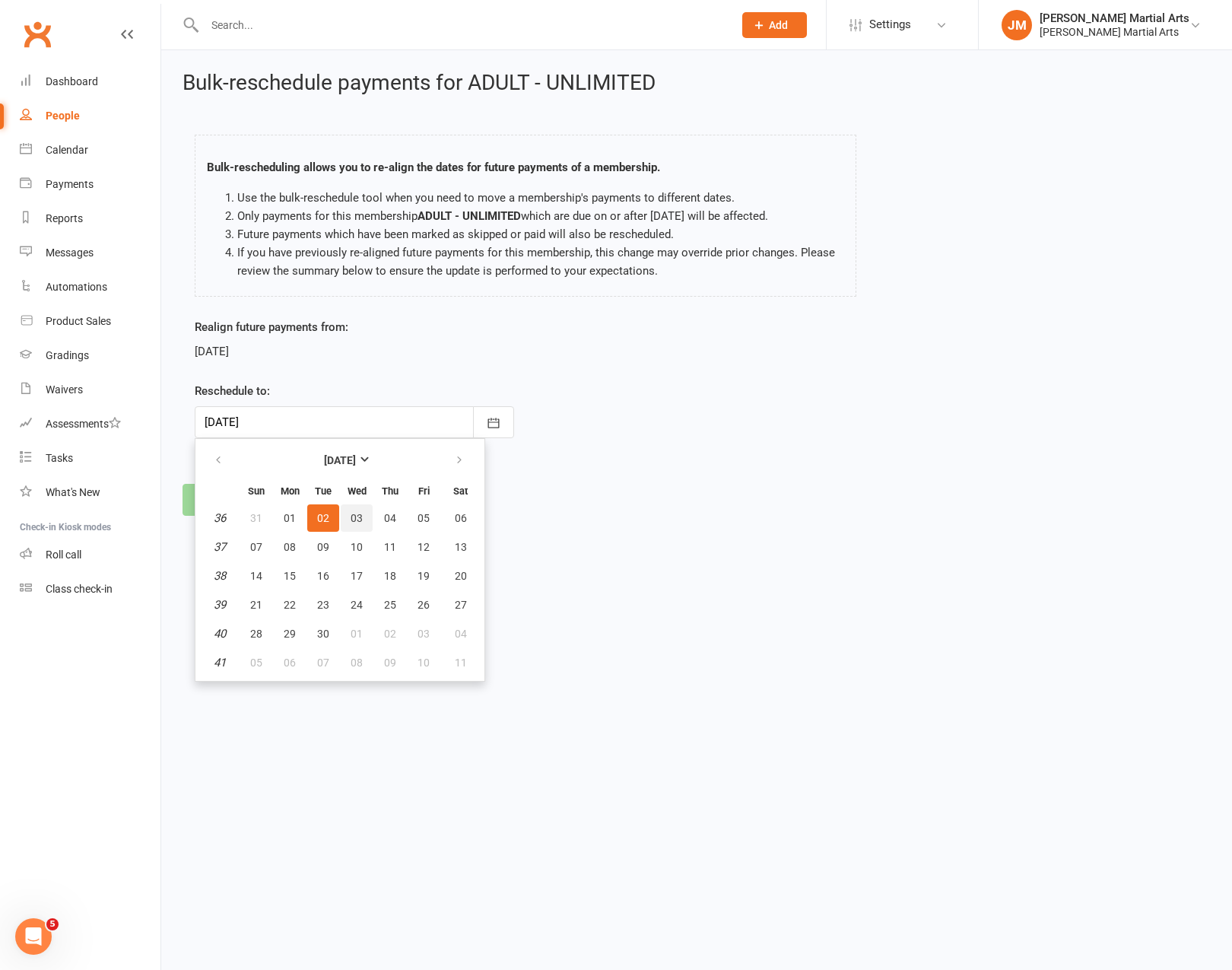
click at [356, 519] on span "03" at bounding box center [357, 518] width 13 height 13
type input "03 Sep 2025"
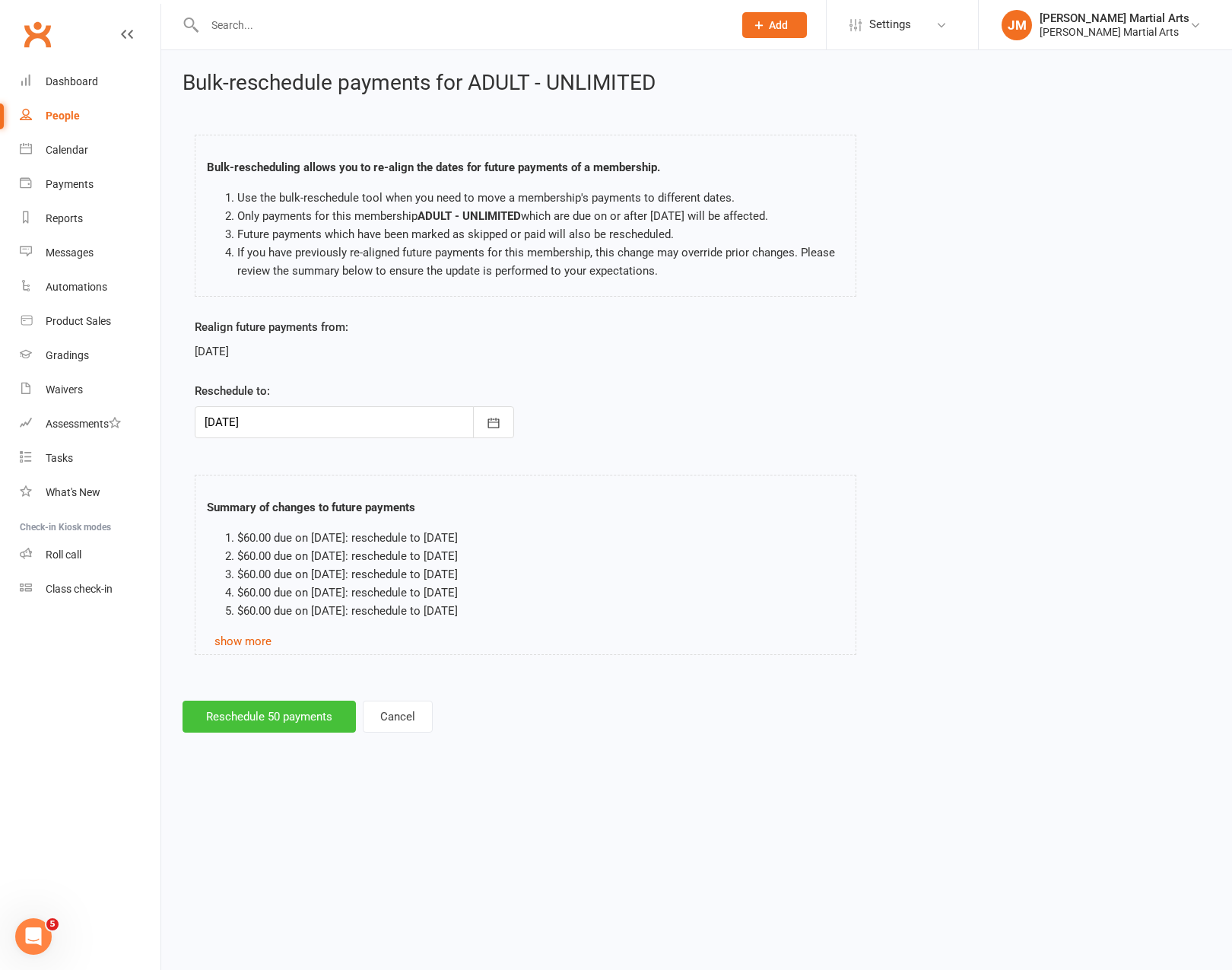
click at [302, 713] on button "Reschedule 50 payments" at bounding box center [269, 716] width 173 height 32
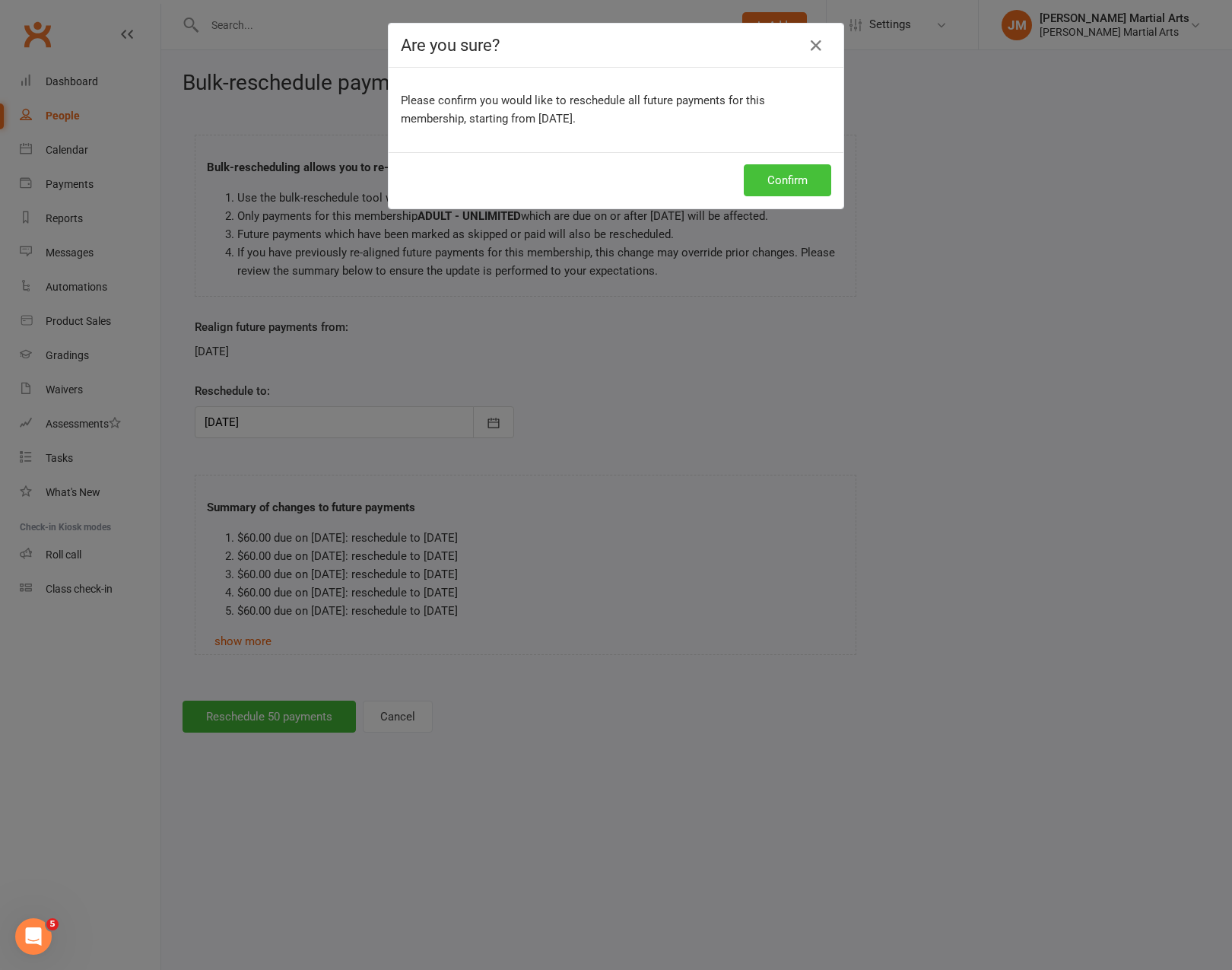
click at [771, 176] on button "Confirm" at bounding box center [787, 180] width 87 height 32
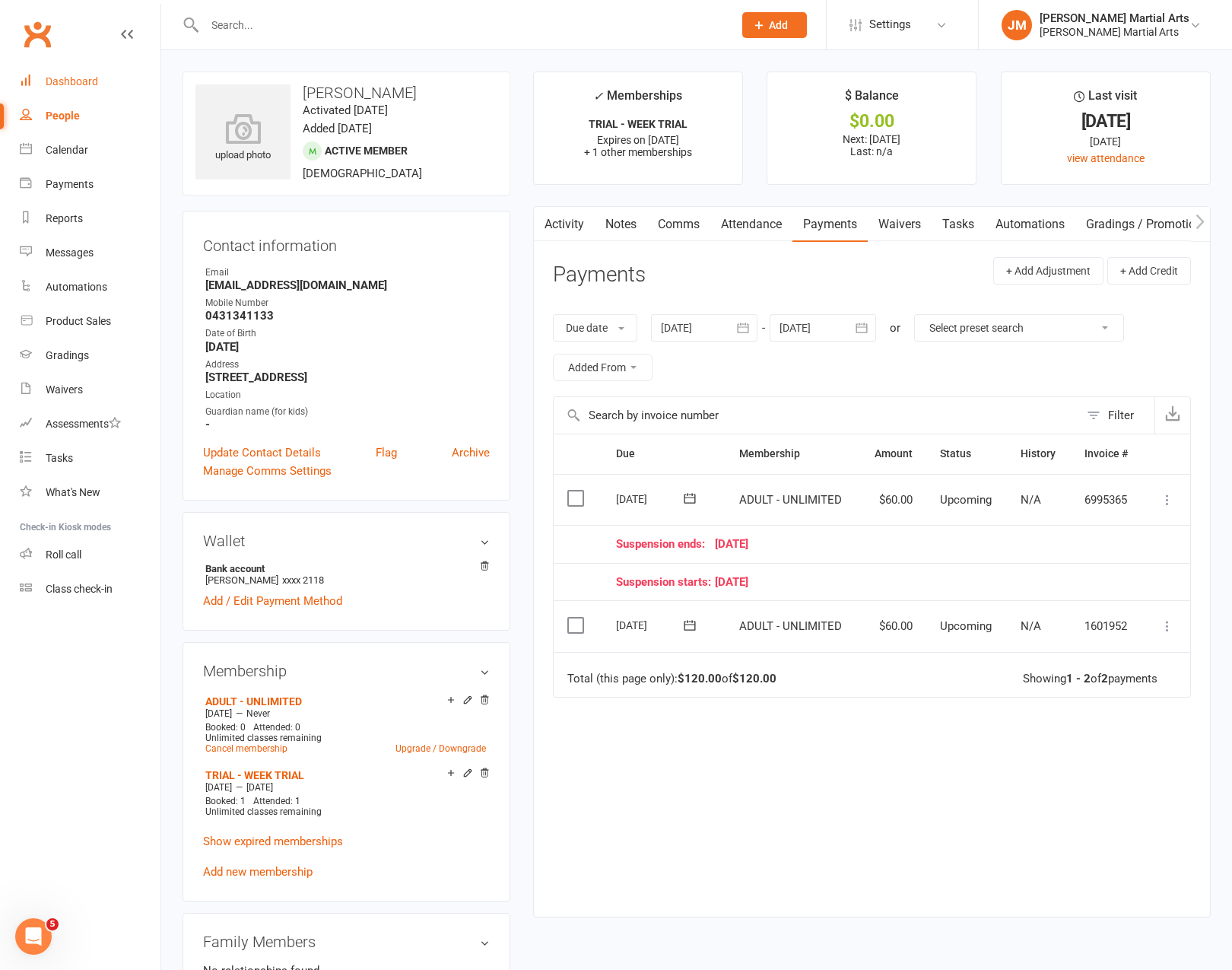
click at [92, 91] on link "Dashboard" at bounding box center [89, 82] width 141 height 34
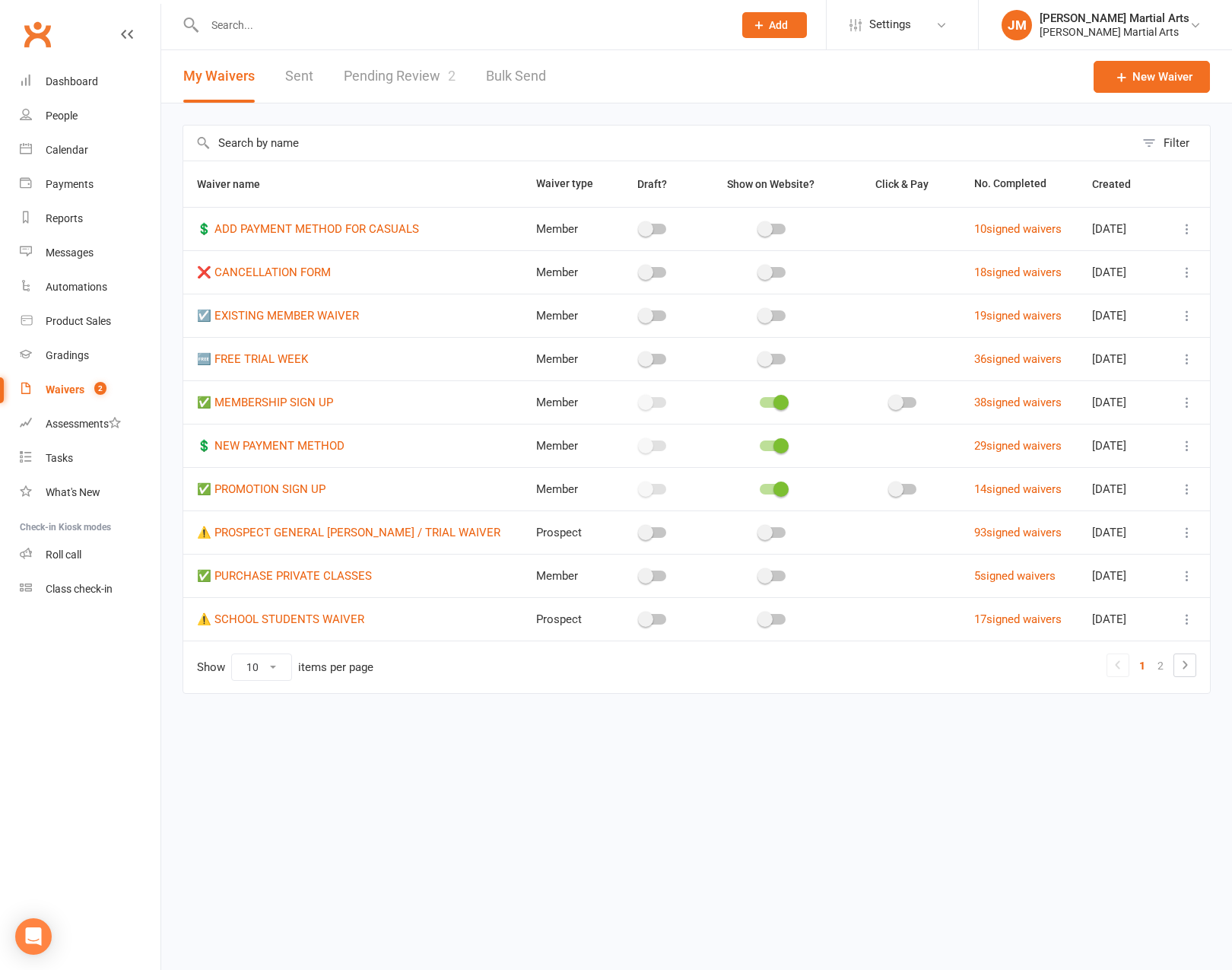
click at [427, 83] on link "Pending Review 2" at bounding box center [399, 77] width 112 height 52
